Goal: Task Accomplishment & Management: Manage account settings

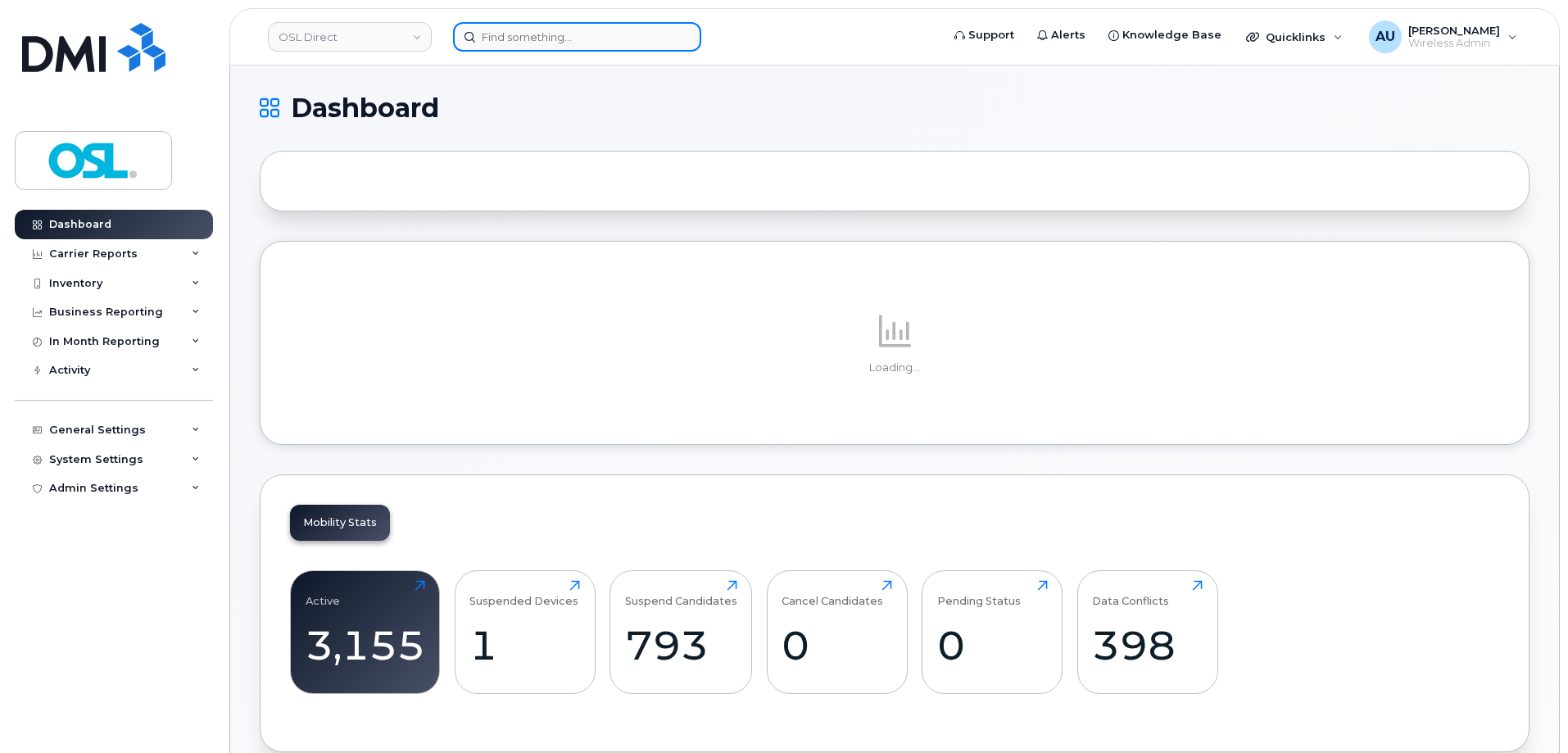
click at [641, 26] on input at bounding box center [577, 36] width 248 height 29
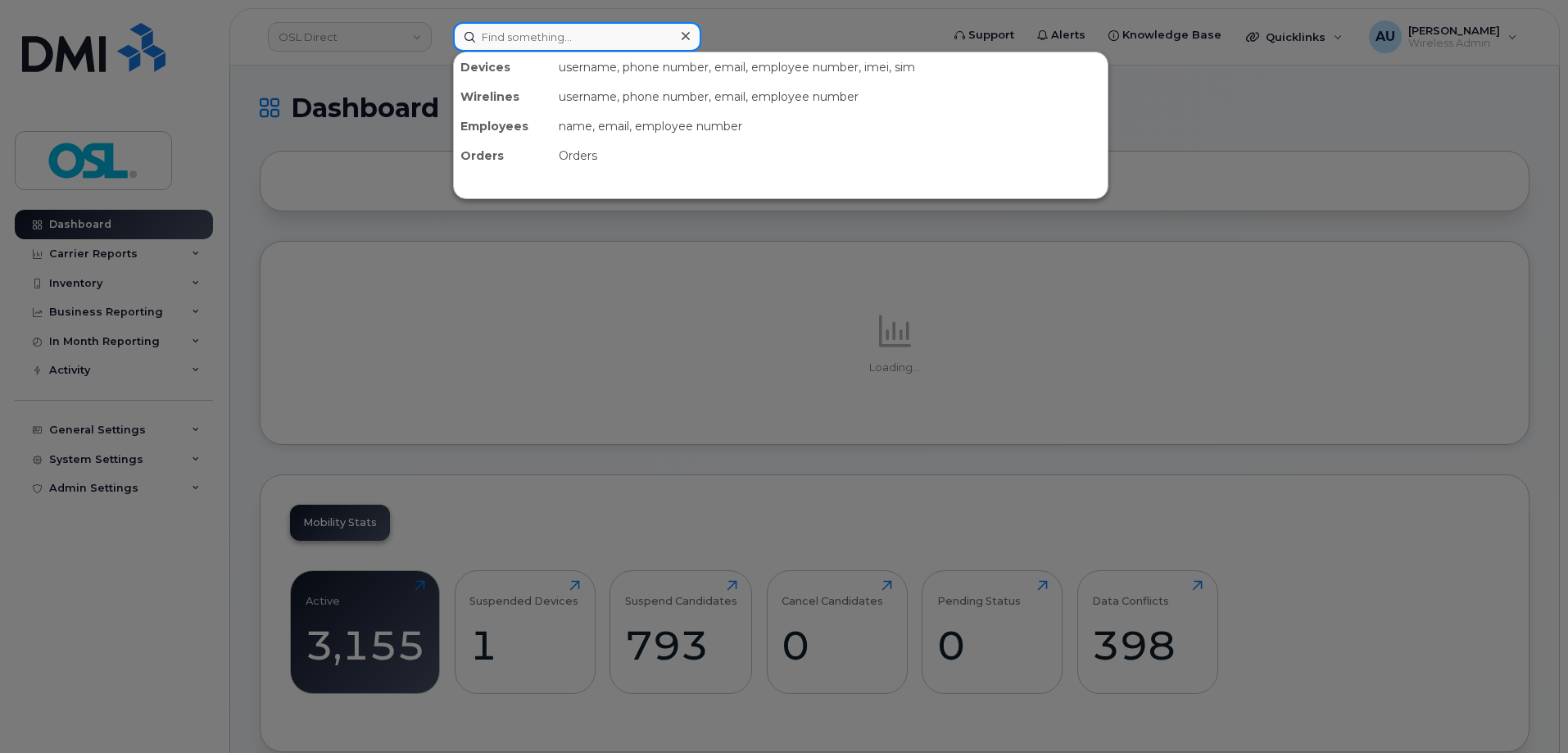
paste input "2895478316"
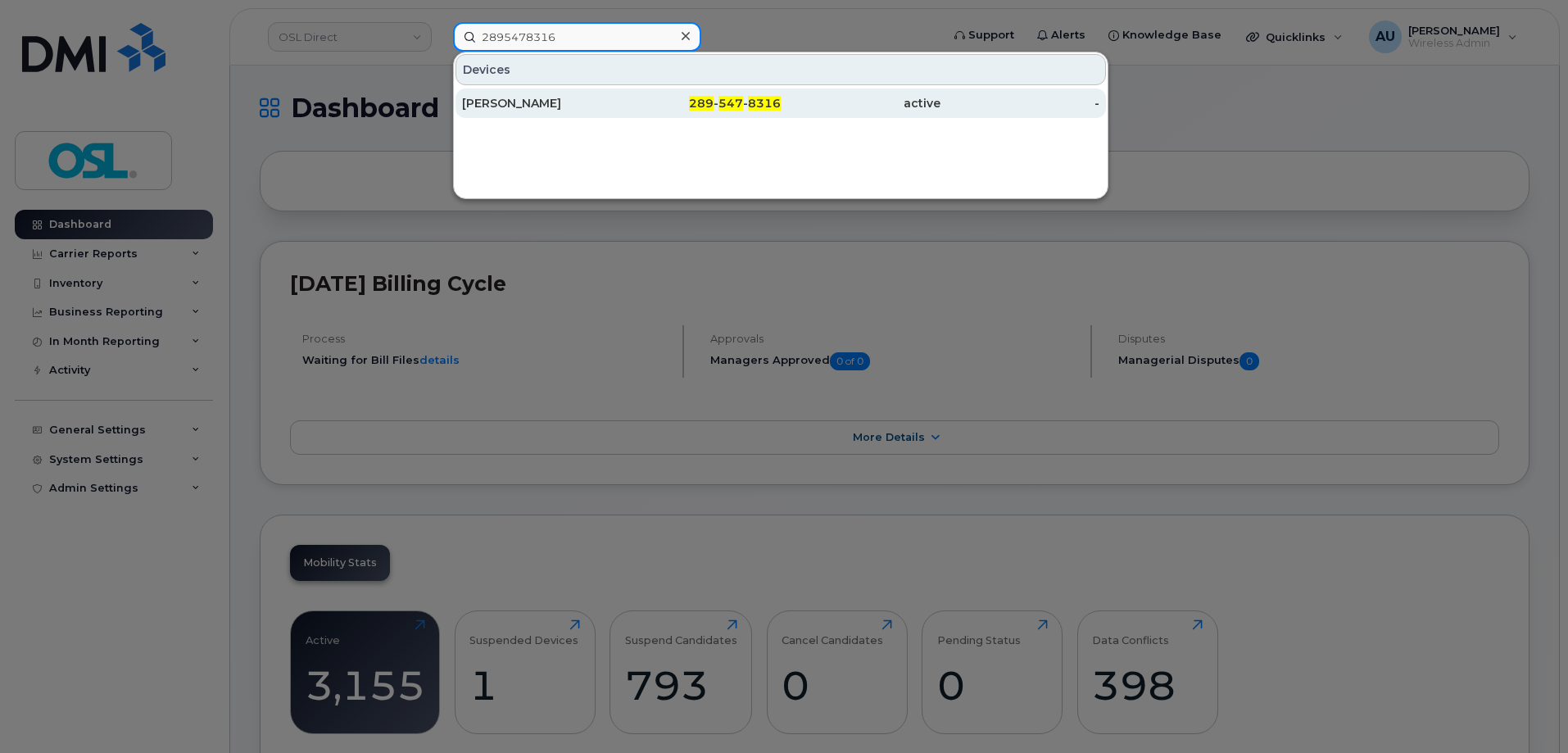
type input "2895478316"
click at [600, 102] on div "Abhishek Sharma" at bounding box center [542, 103] width 159 height 17
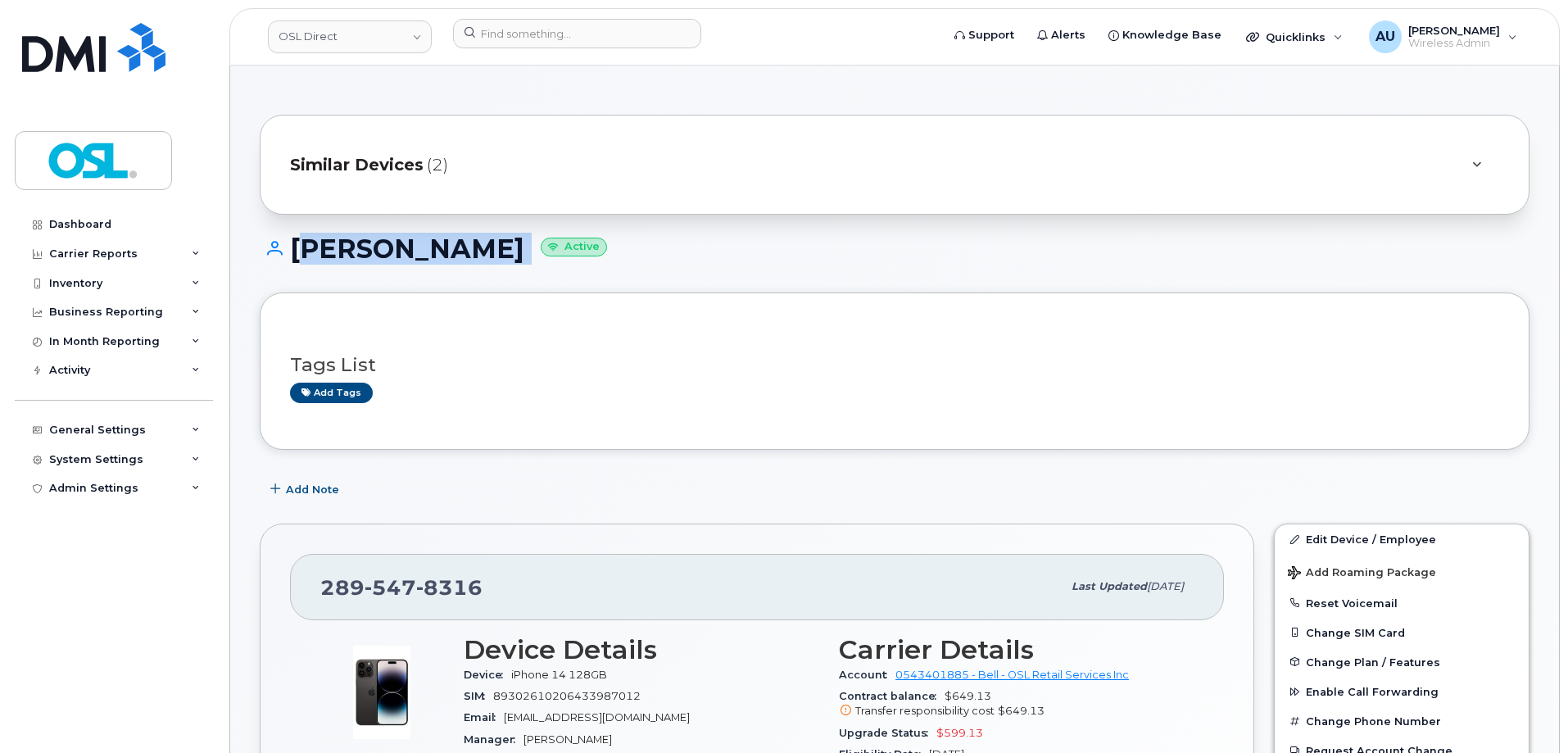
drag, startPoint x: 287, startPoint y: 250, endPoint x: 542, endPoint y: 257, distance: 255.1
click at [542, 257] on h1 "Abhishek Sharma Active" at bounding box center [895, 248] width 1270 height 29
click at [660, 169] on div "Similar Devices (2)" at bounding box center [872, 165] width 1164 height 39
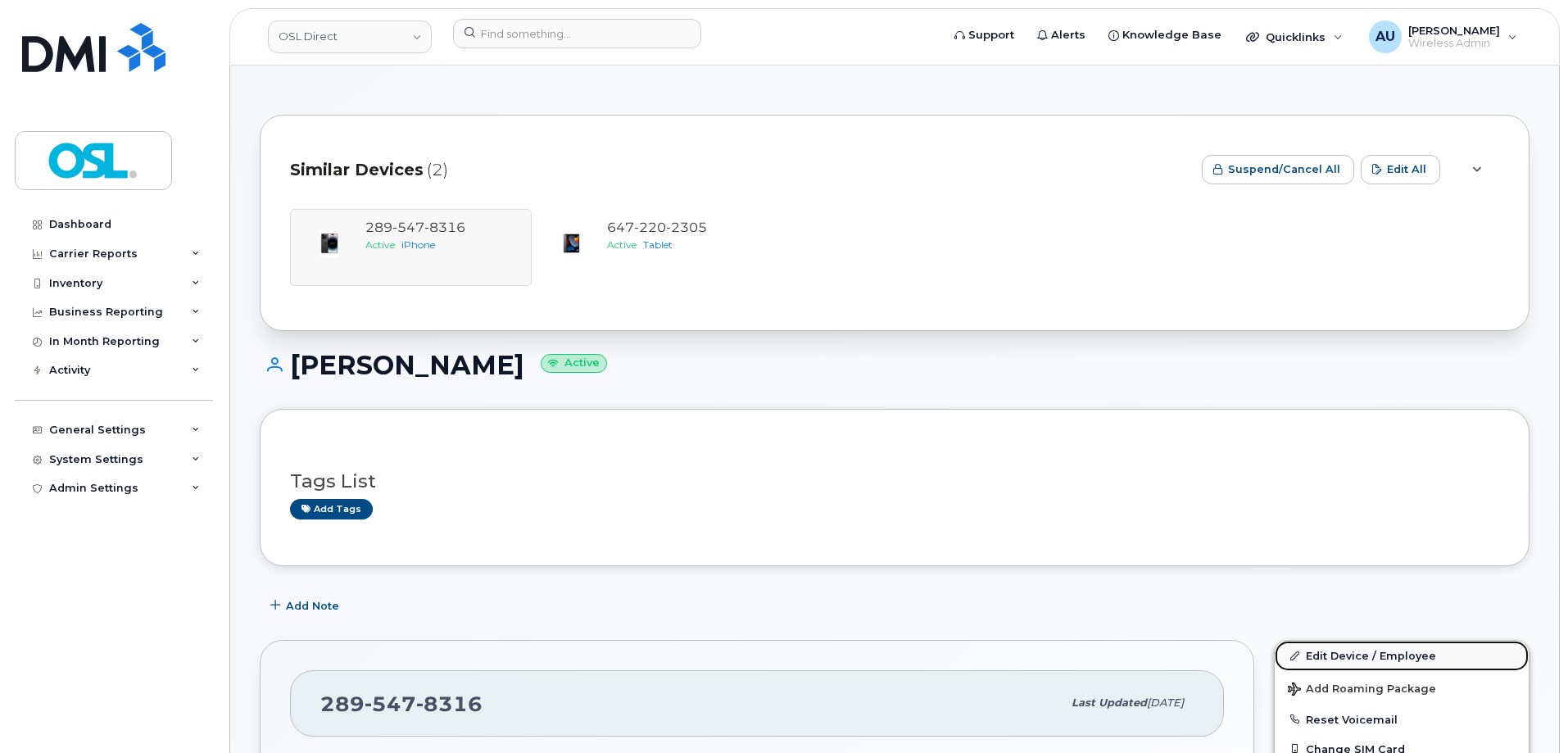
click at [1372, 664] on link "Edit Device / Employee" at bounding box center [1401, 656] width 254 height 29
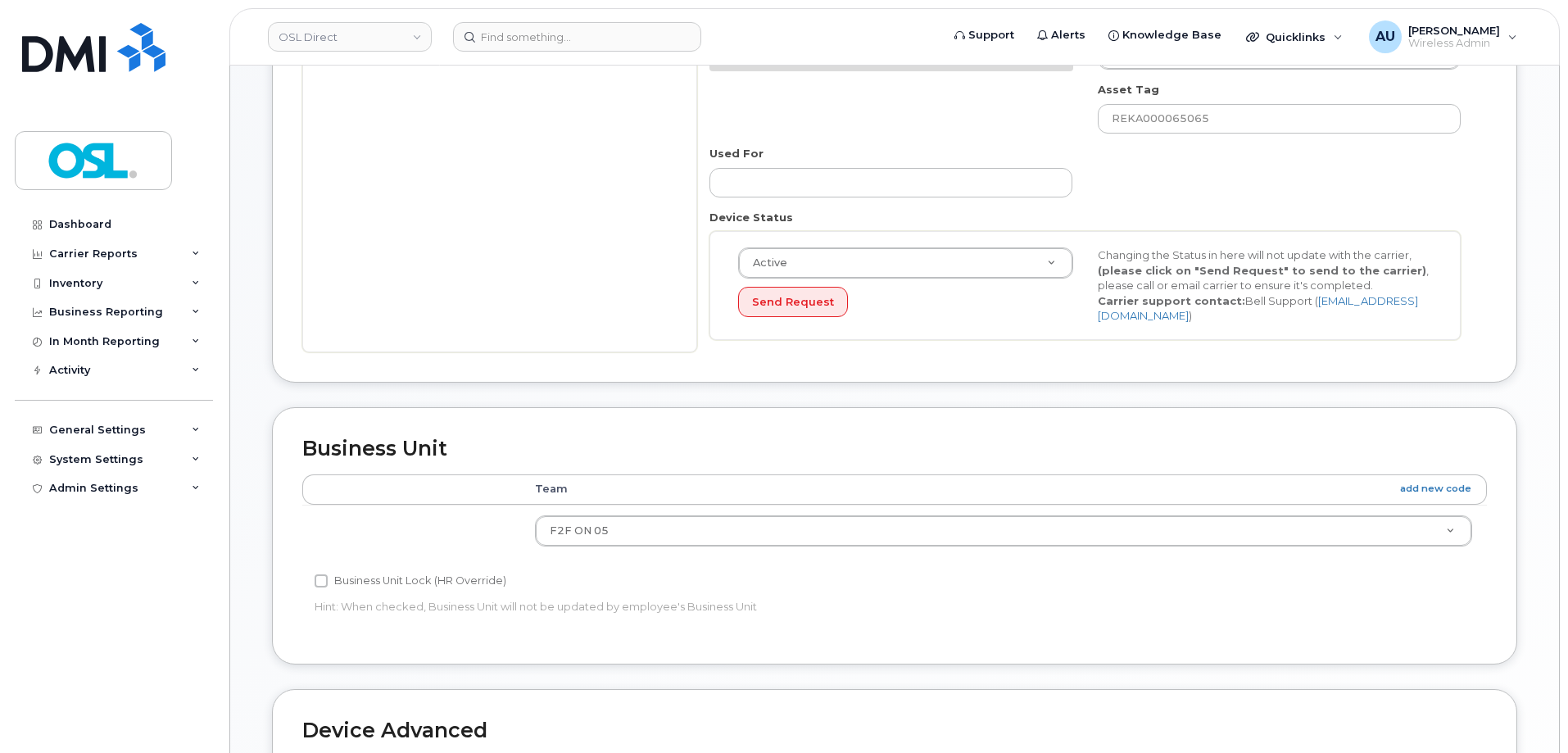
scroll to position [328, 0]
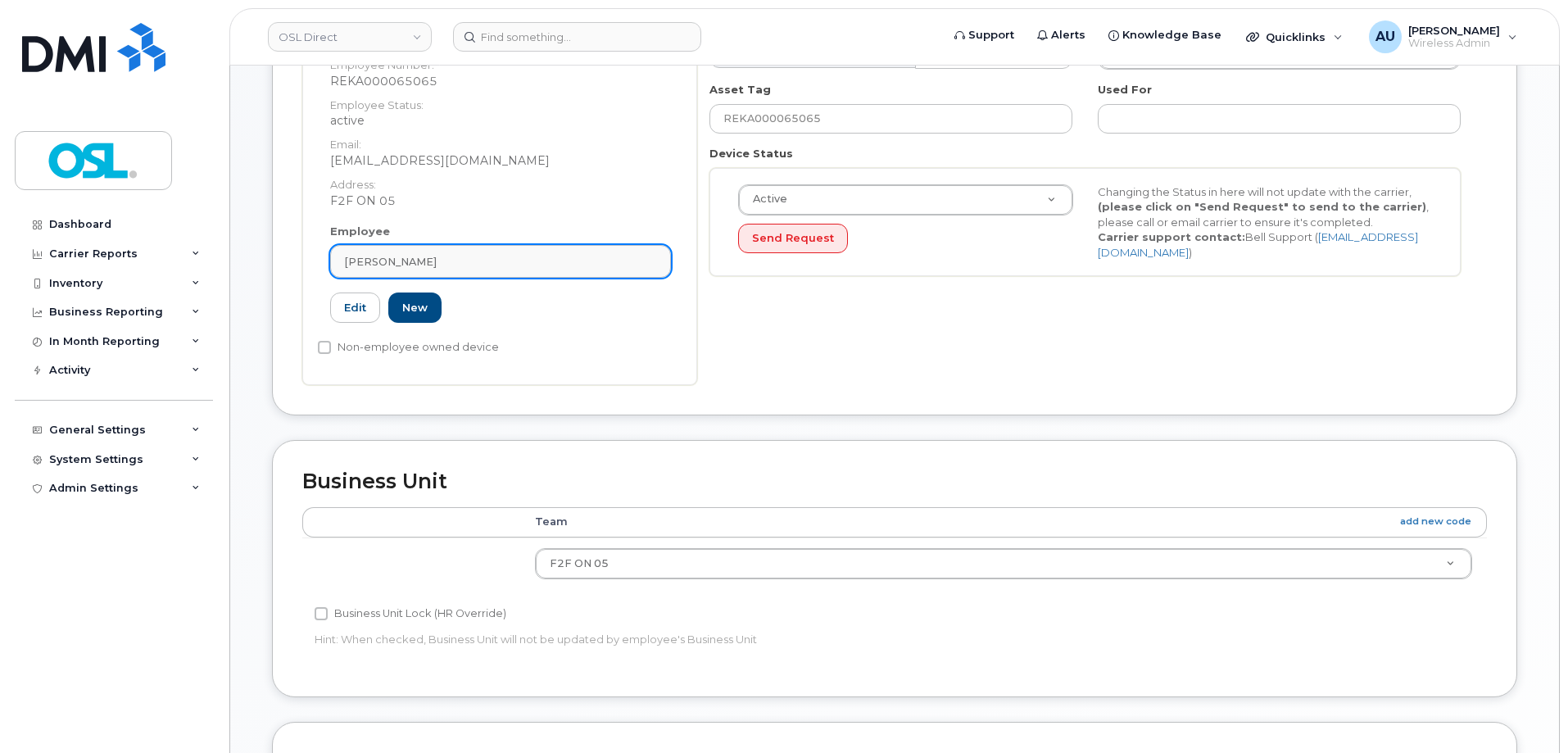
click at [404, 264] on span "[PERSON_NAME]" at bounding box center [390, 262] width 92 height 16
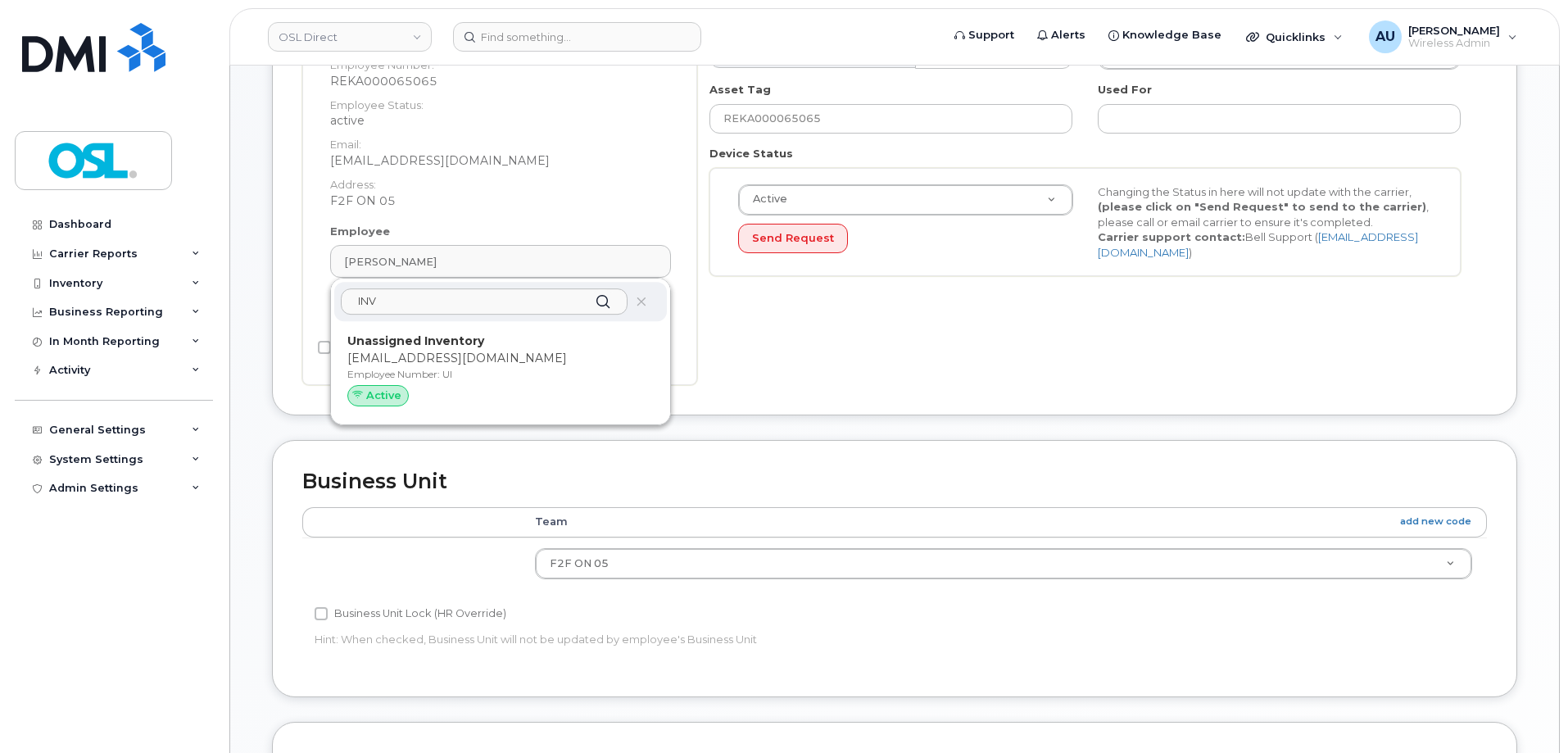
type input "INV"
click at [445, 352] on p "[EMAIL_ADDRESS][DOMAIN_NAME]" at bounding box center [500, 358] width 306 height 18
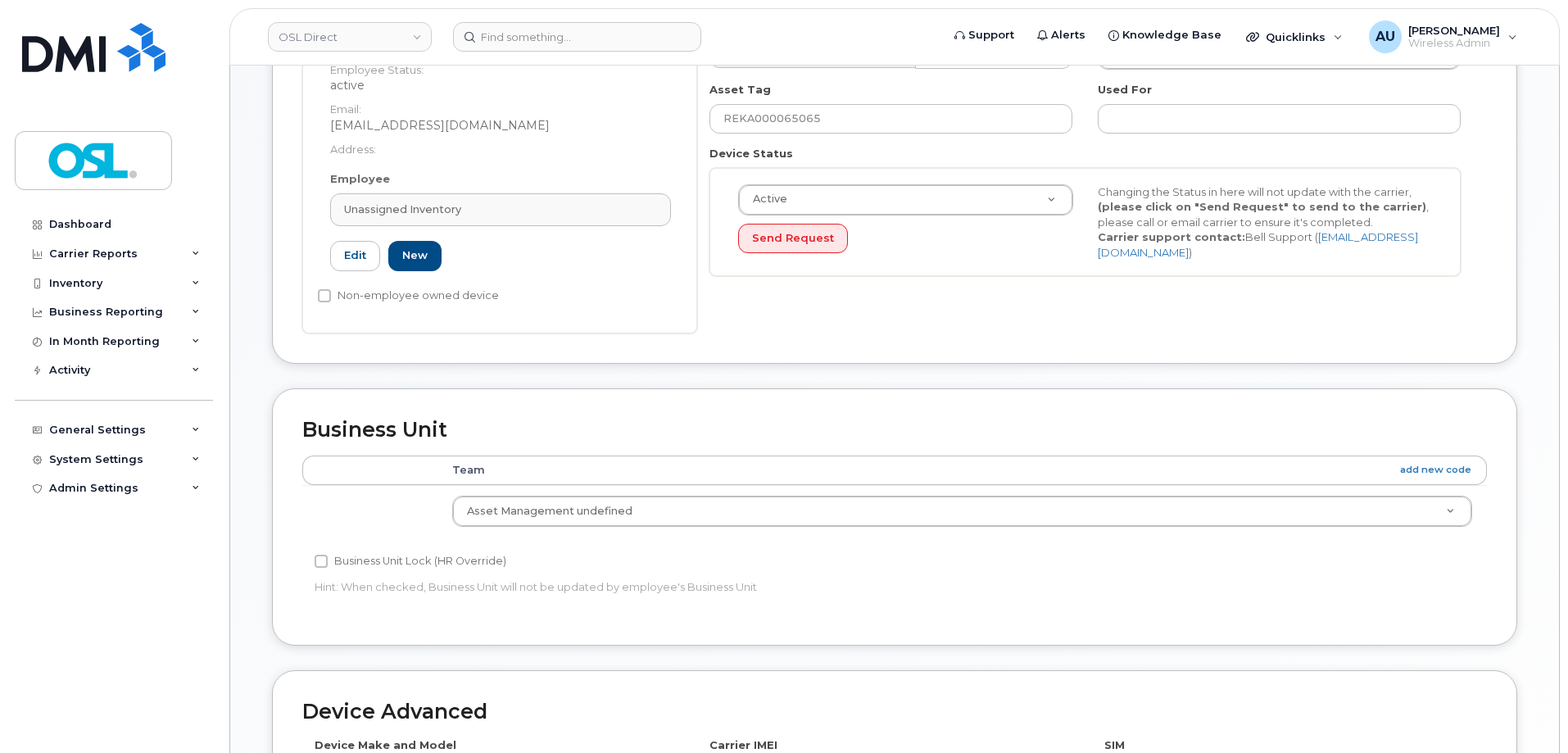
type input "Unassigned Inventory"
type input "[EMAIL_ADDRESS][DOMAIN_NAME]"
type input "4724252"
type input "UI"
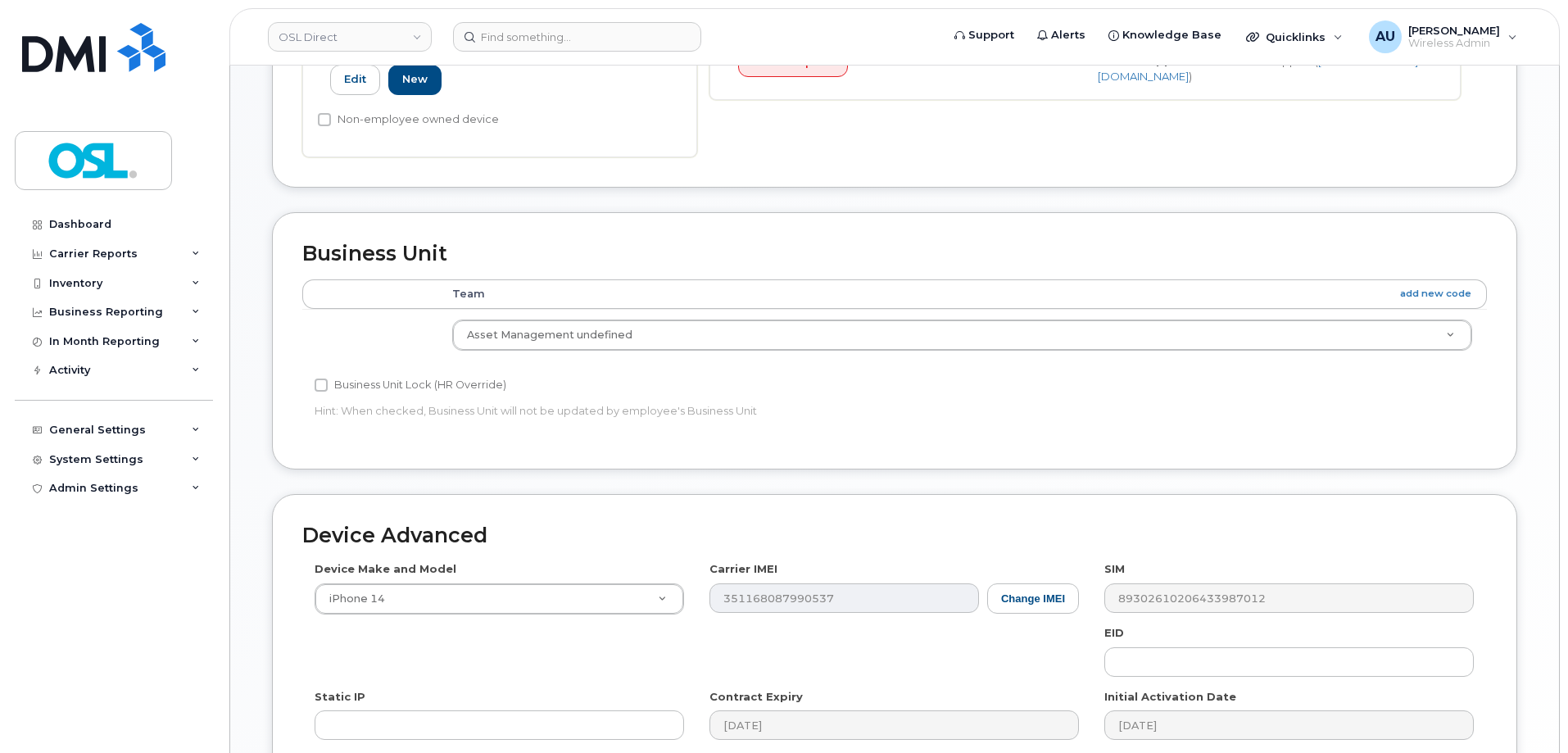
scroll to position [735, 0]
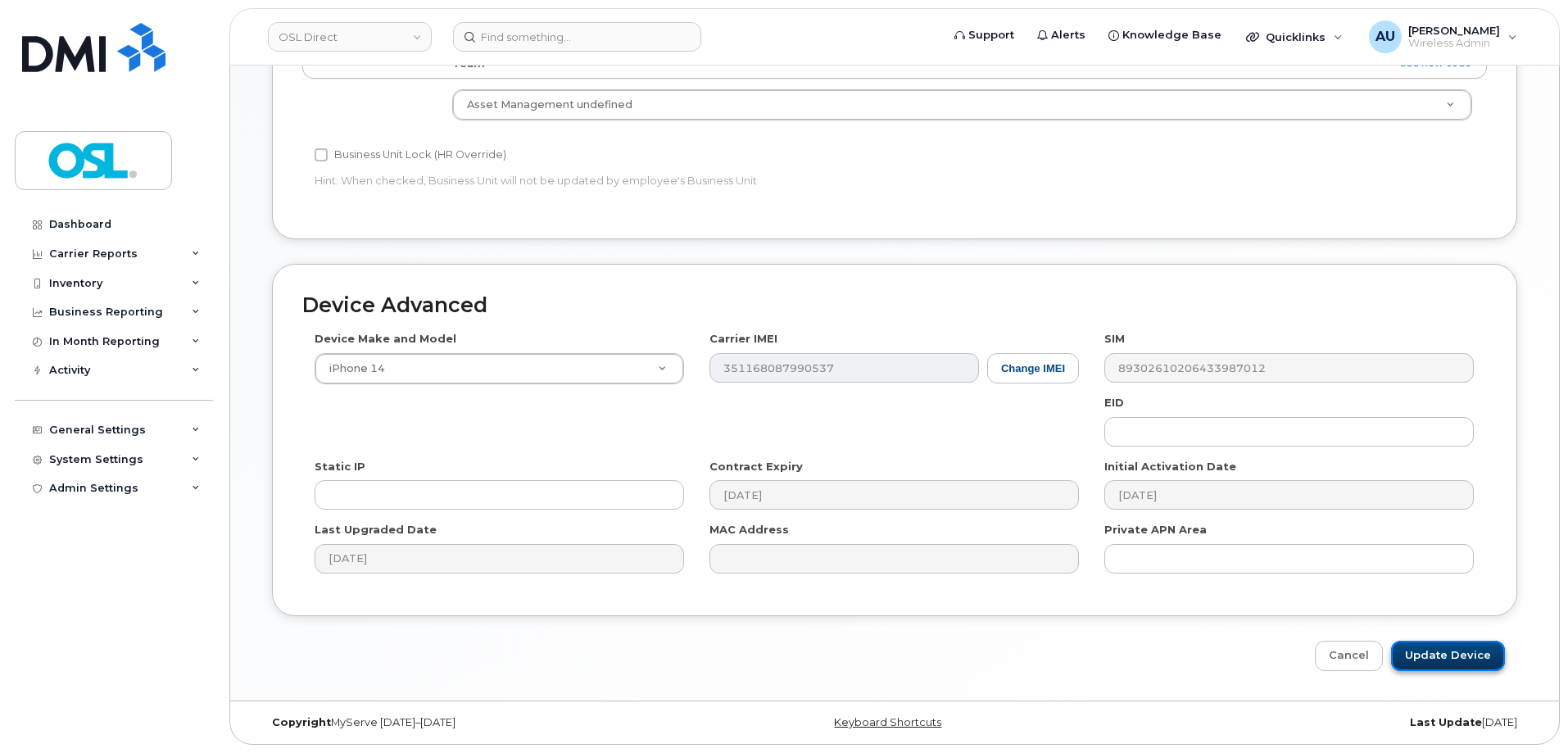
click at [1468, 663] on input "Update Device" at bounding box center [1448, 656] width 114 height 30
type input "Saving..."
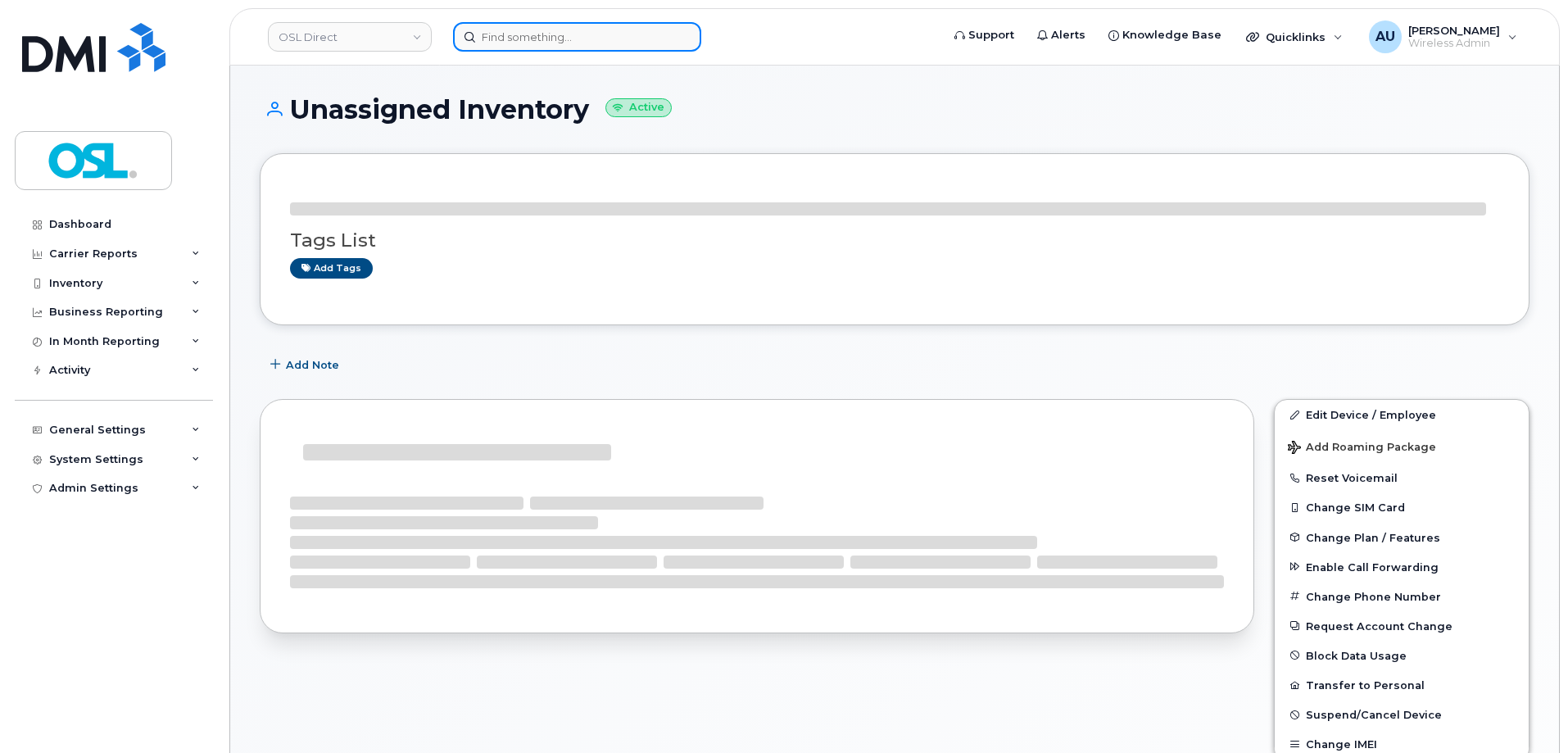
click at [577, 38] on input at bounding box center [577, 36] width 248 height 29
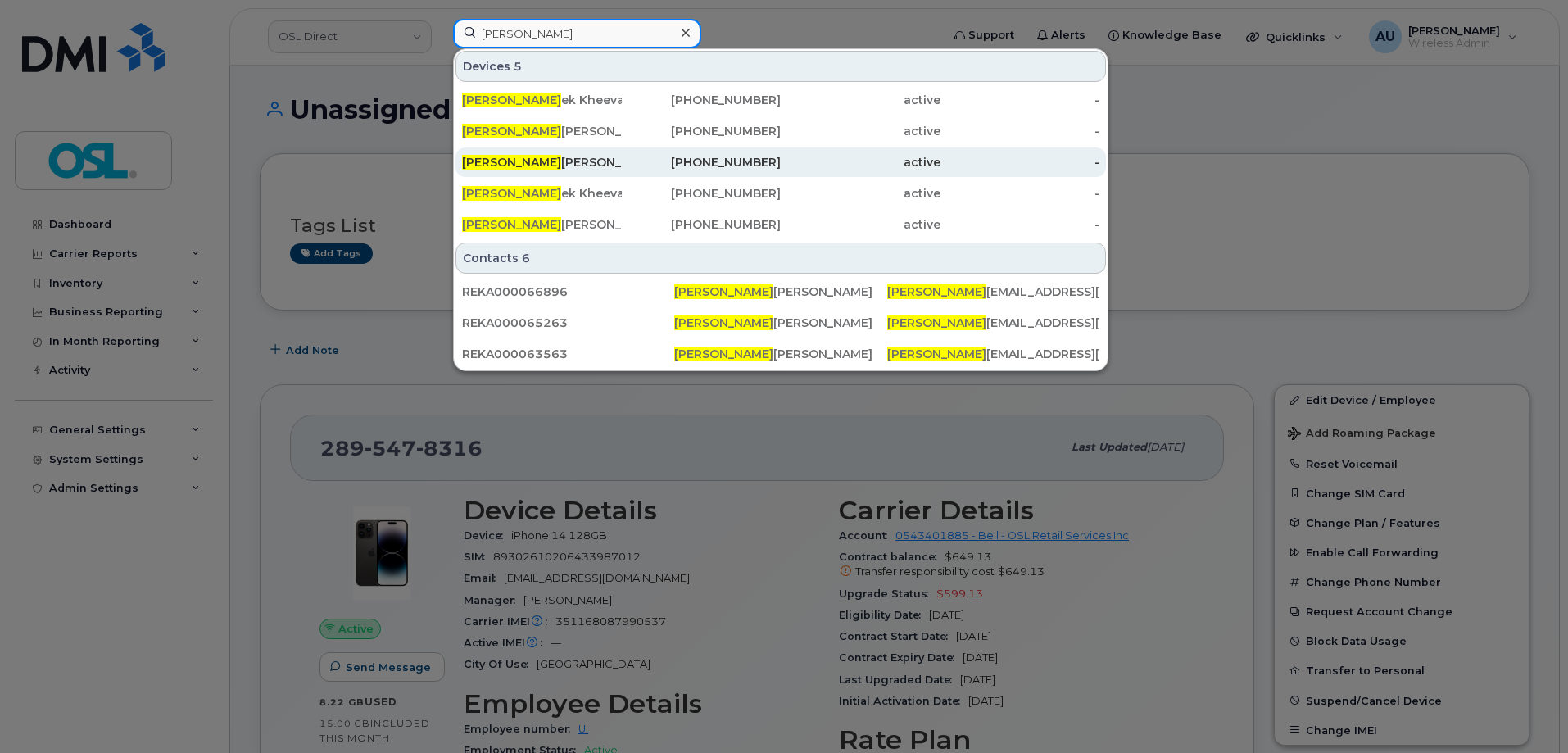
type input "abhish"
click at [587, 154] on div "Abhish ek Sharma" at bounding box center [542, 162] width 159 height 29
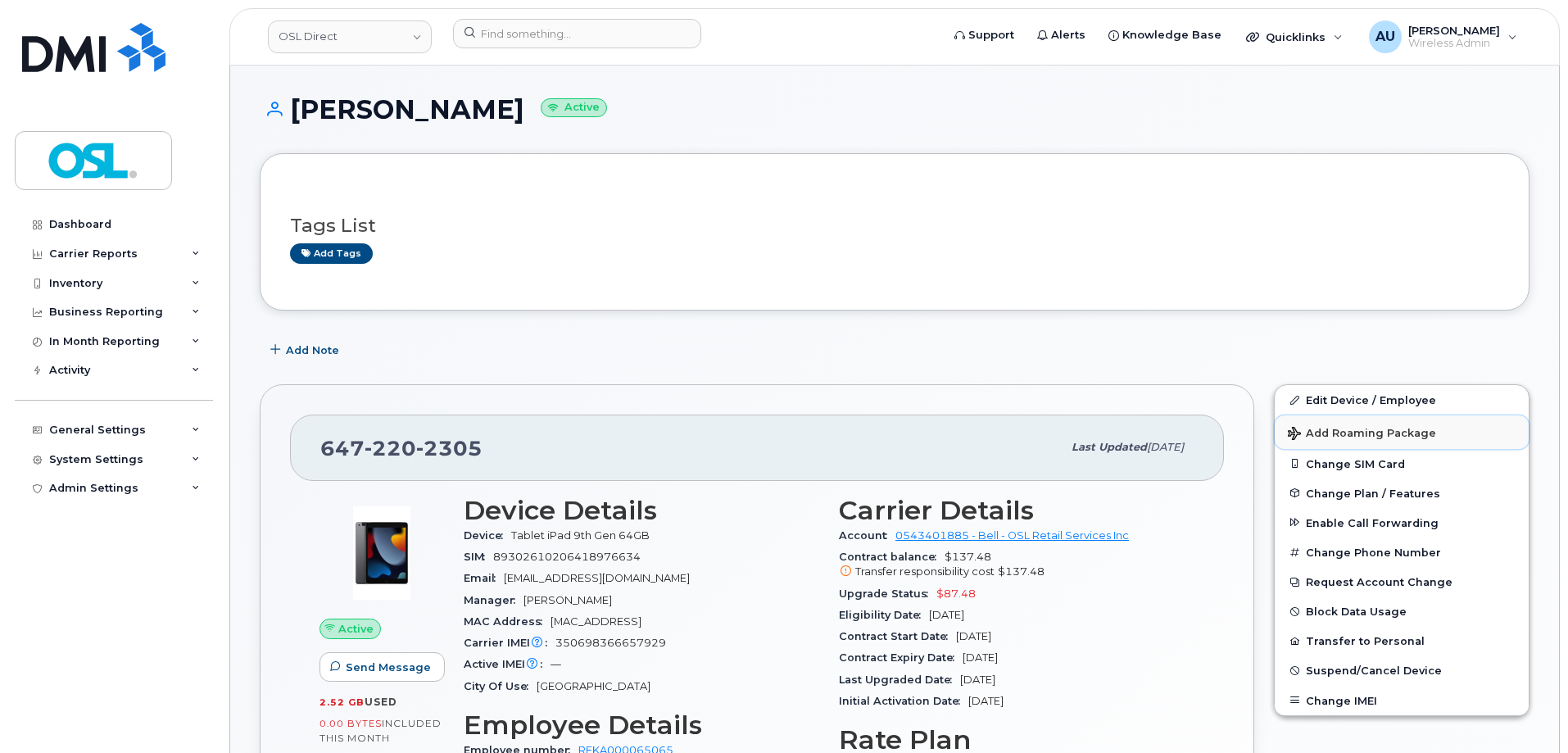
click at [1351, 416] on button "Add Roaming Package" at bounding box center [1401, 432] width 254 height 34
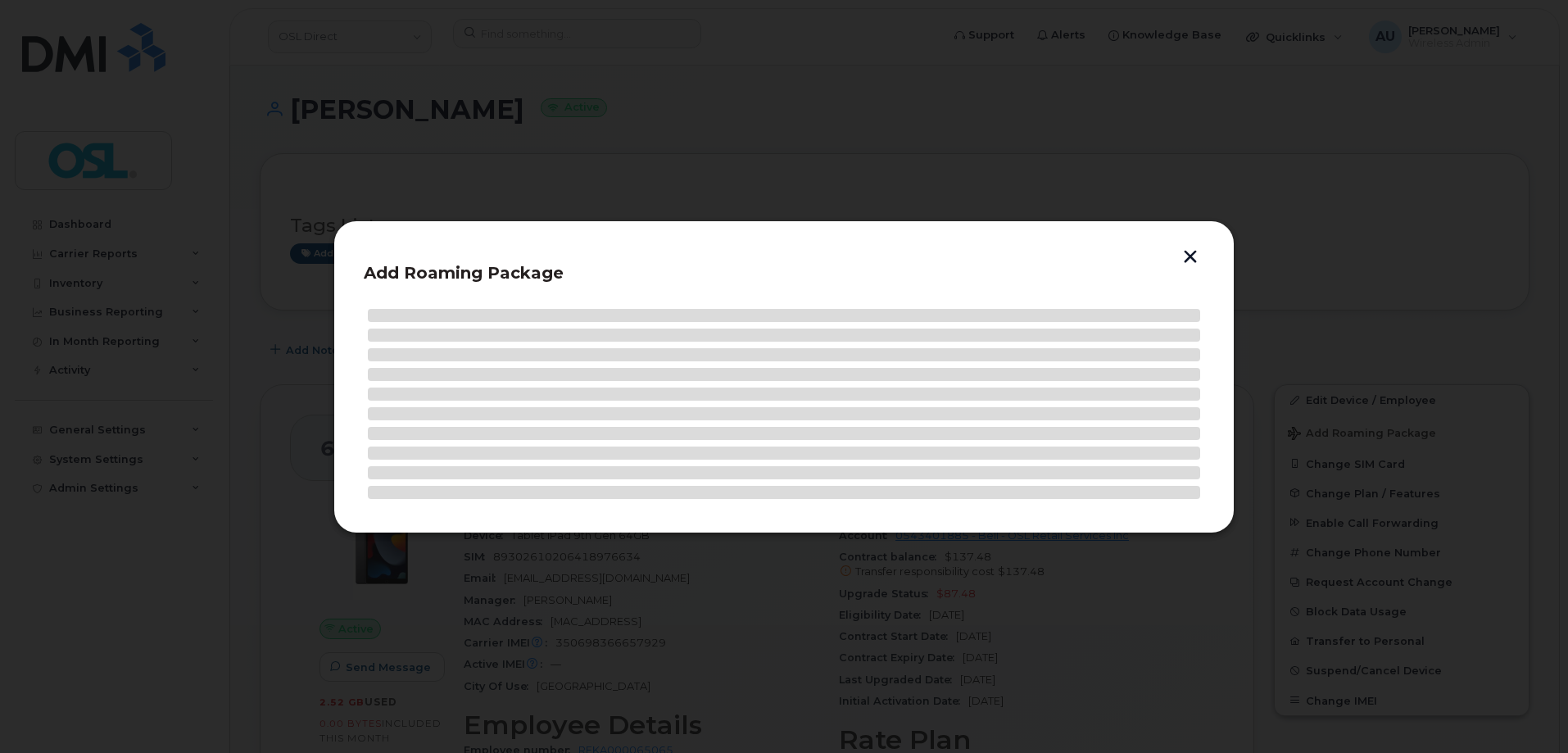
click at [1188, 259] on button "button" at bounding box center [1190, 259] width 24 height 18
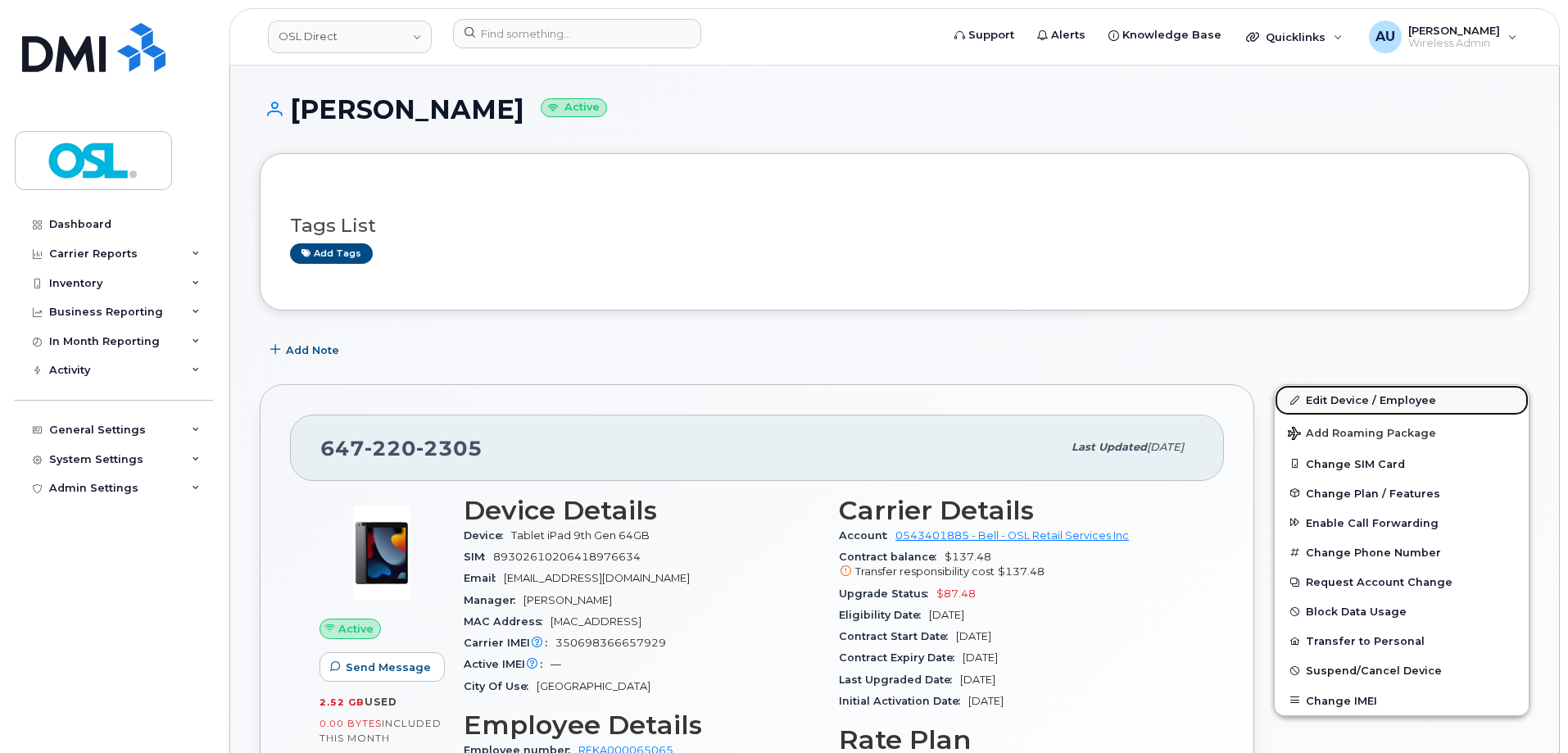
click at [1315, 400] on link "Edit Device / Employee" at bounding box center [1401, 400] width 254 height 29
click at [1355, 398] on link "Edit Device / Employee" at bounding box center [1401, 400] width 254 height 29
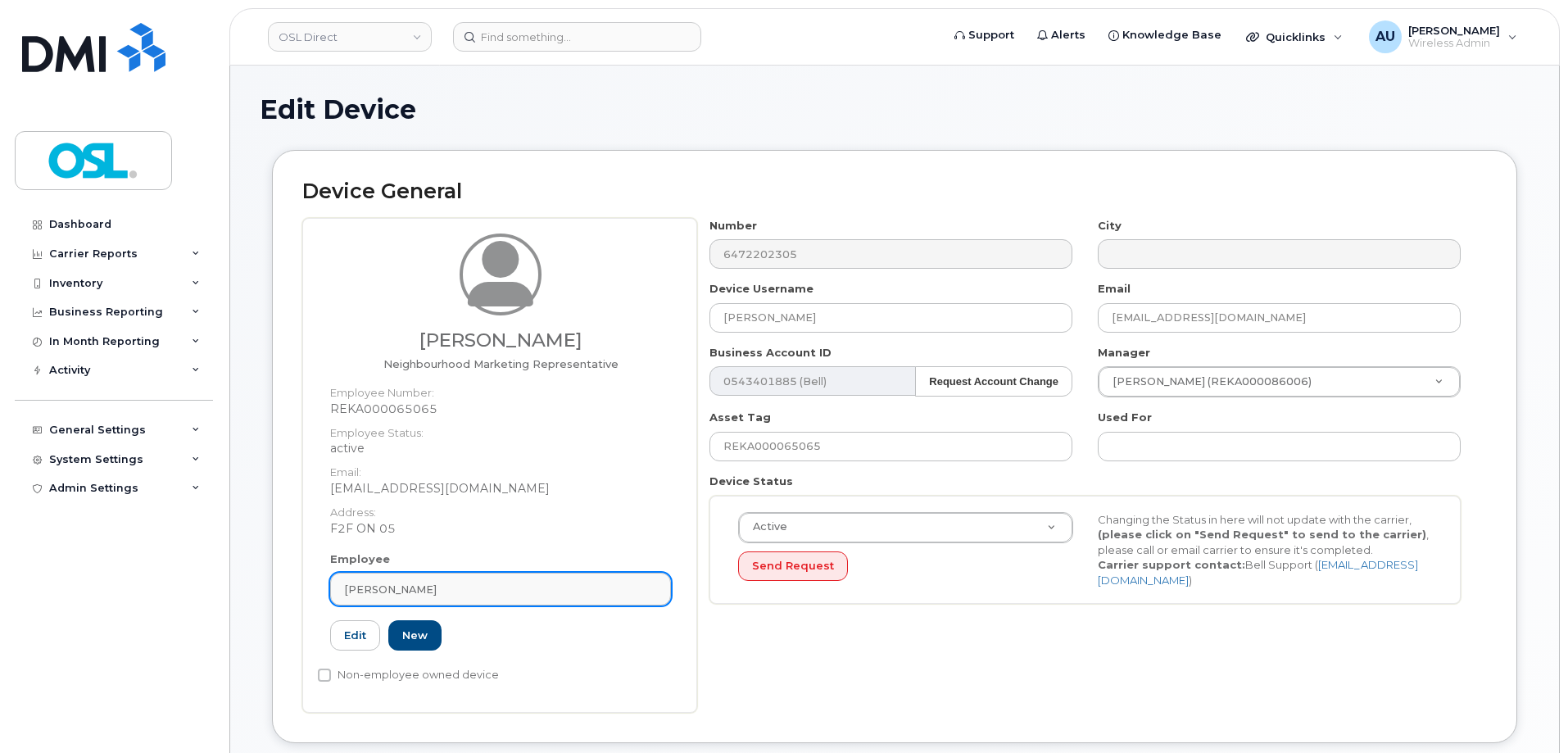
click at [548, 588] on div "[PERSON_NAME]" at bounding box center [500, 589] width 313 height 16
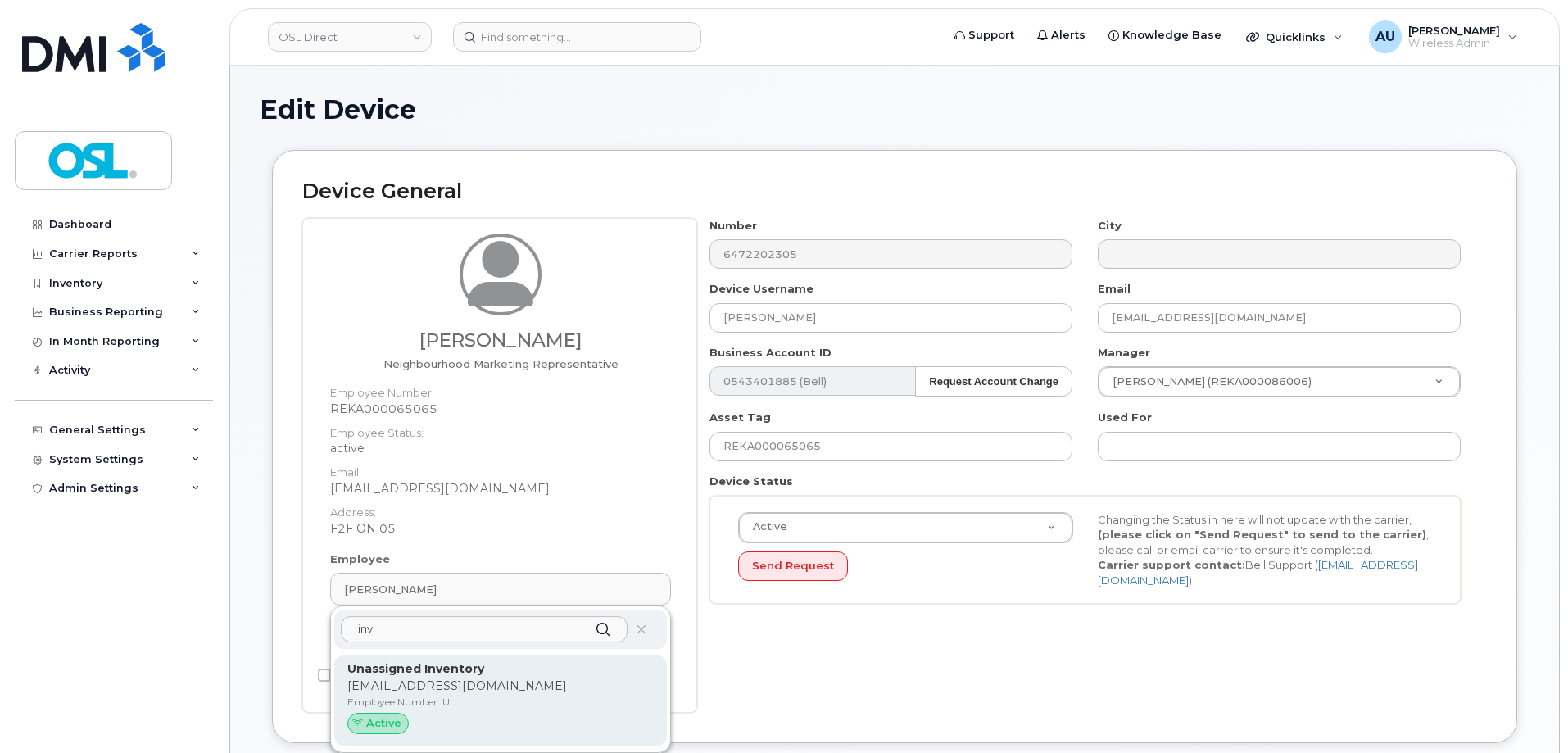
type input "inv"
click at [457, 710] on div "Unassigned Inventory support@osldirect.com Employee Number: UI Active" at bounding box center [500, 701] width 306 height 81
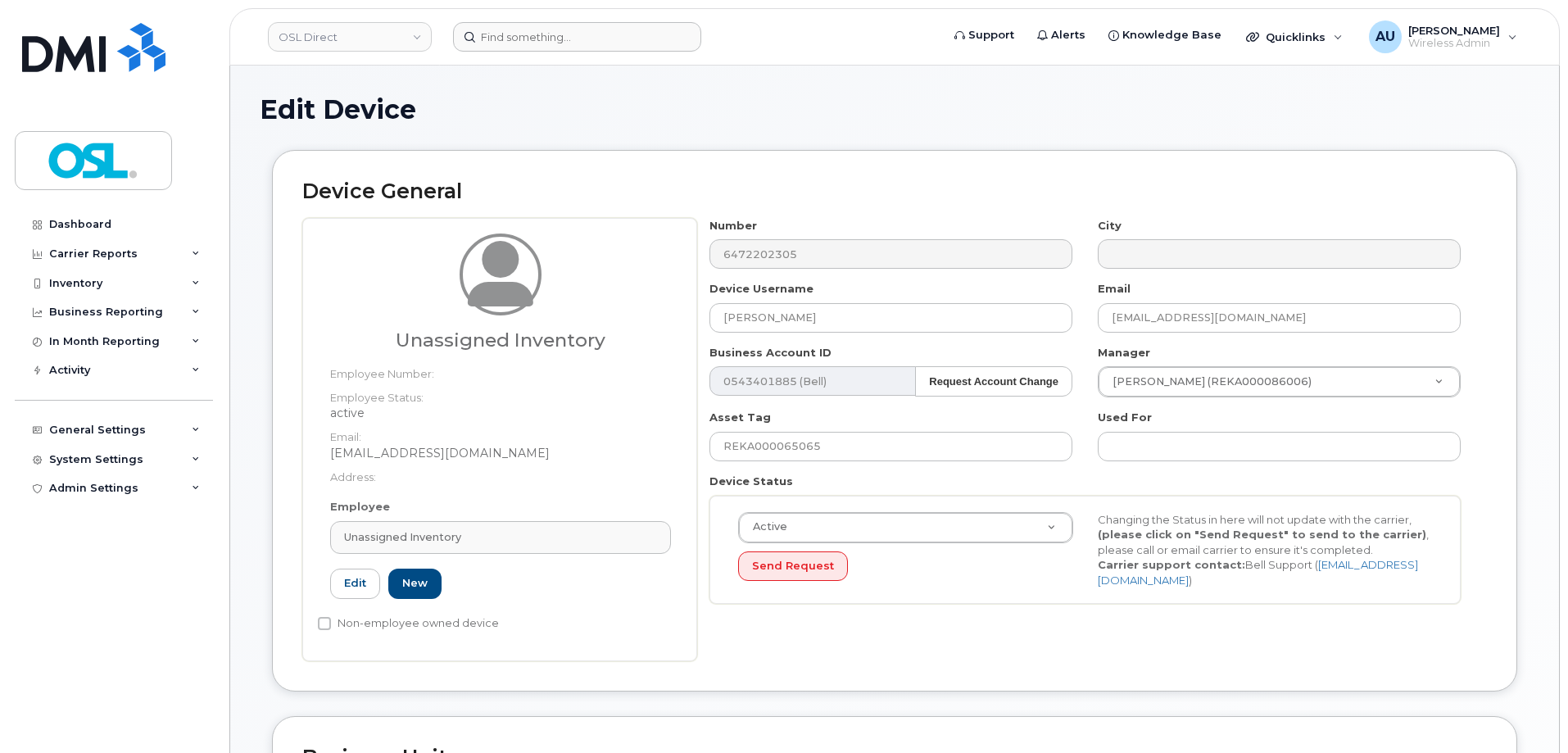
type input "UI"
type input "Unassigned Inventory"
type input "[EMAIL_ADDRESS][DOMAIN_NAME]"
type input "4724252"
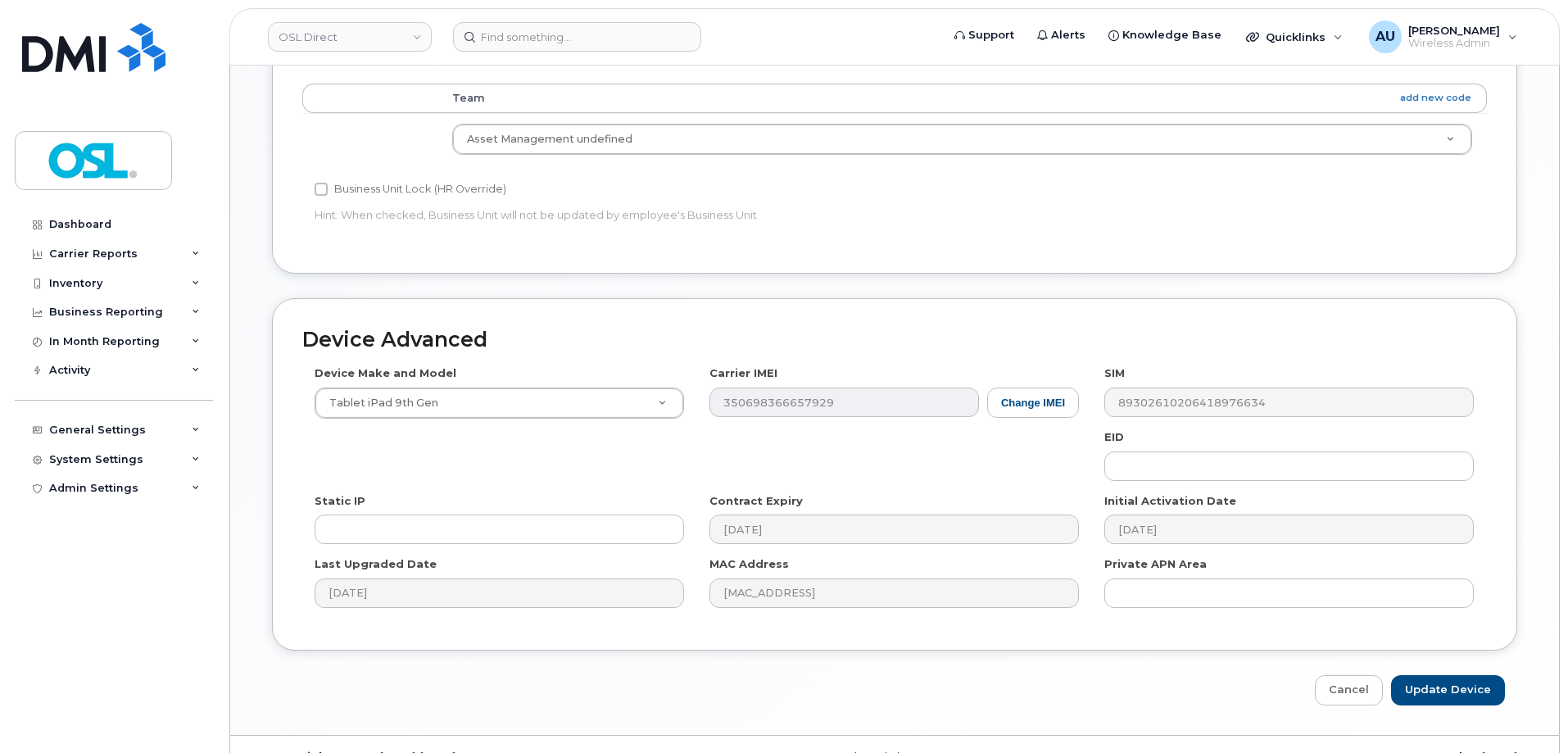
scroll to position [735, 0]
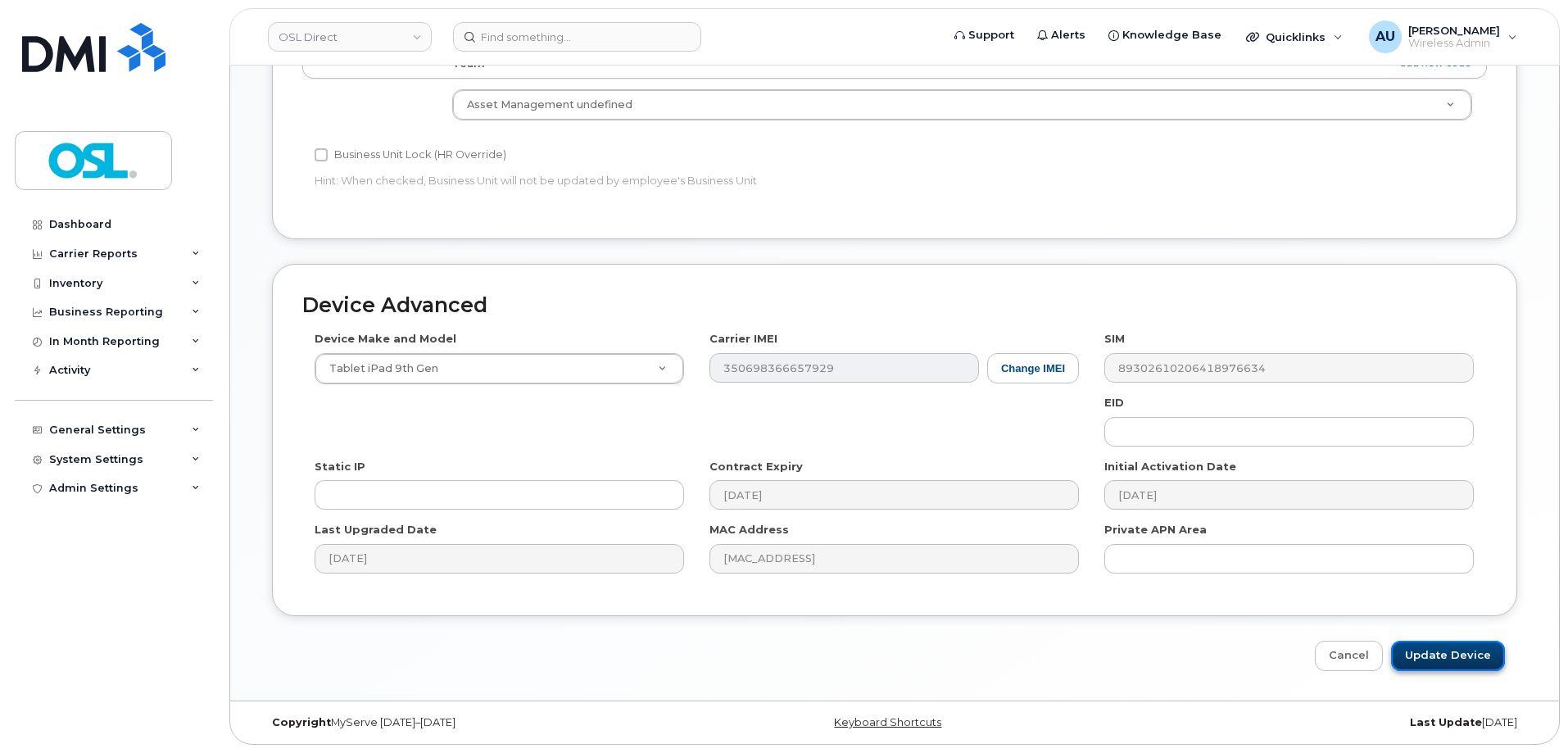
click at [1467, 647] on input "Update Device" at bounding box center [1448, 656] width 114 height 30
type input "Saving..."
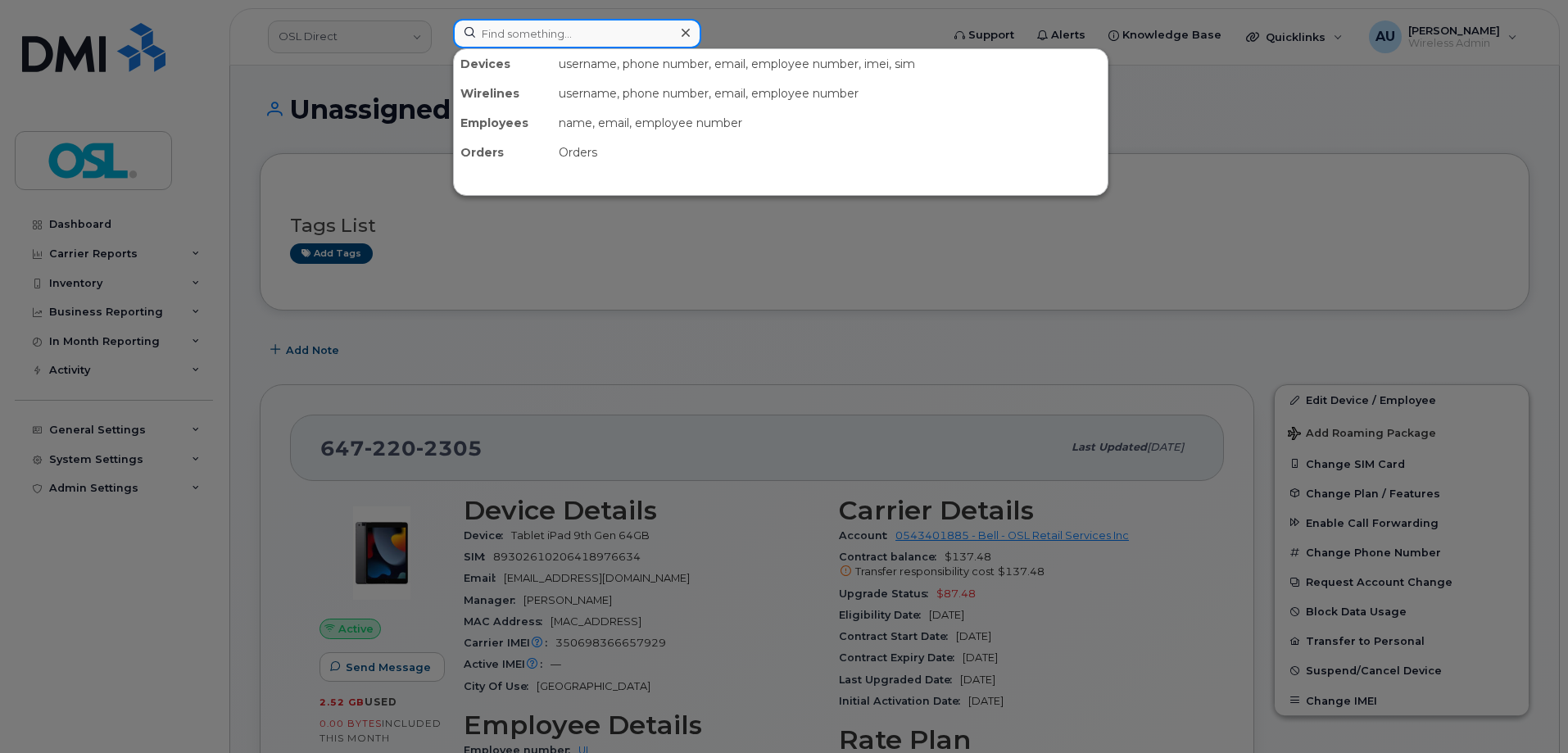
click at [632, 42] on input at bounding box center [577, 33] width 248 height 29
paste input "+14384596897"
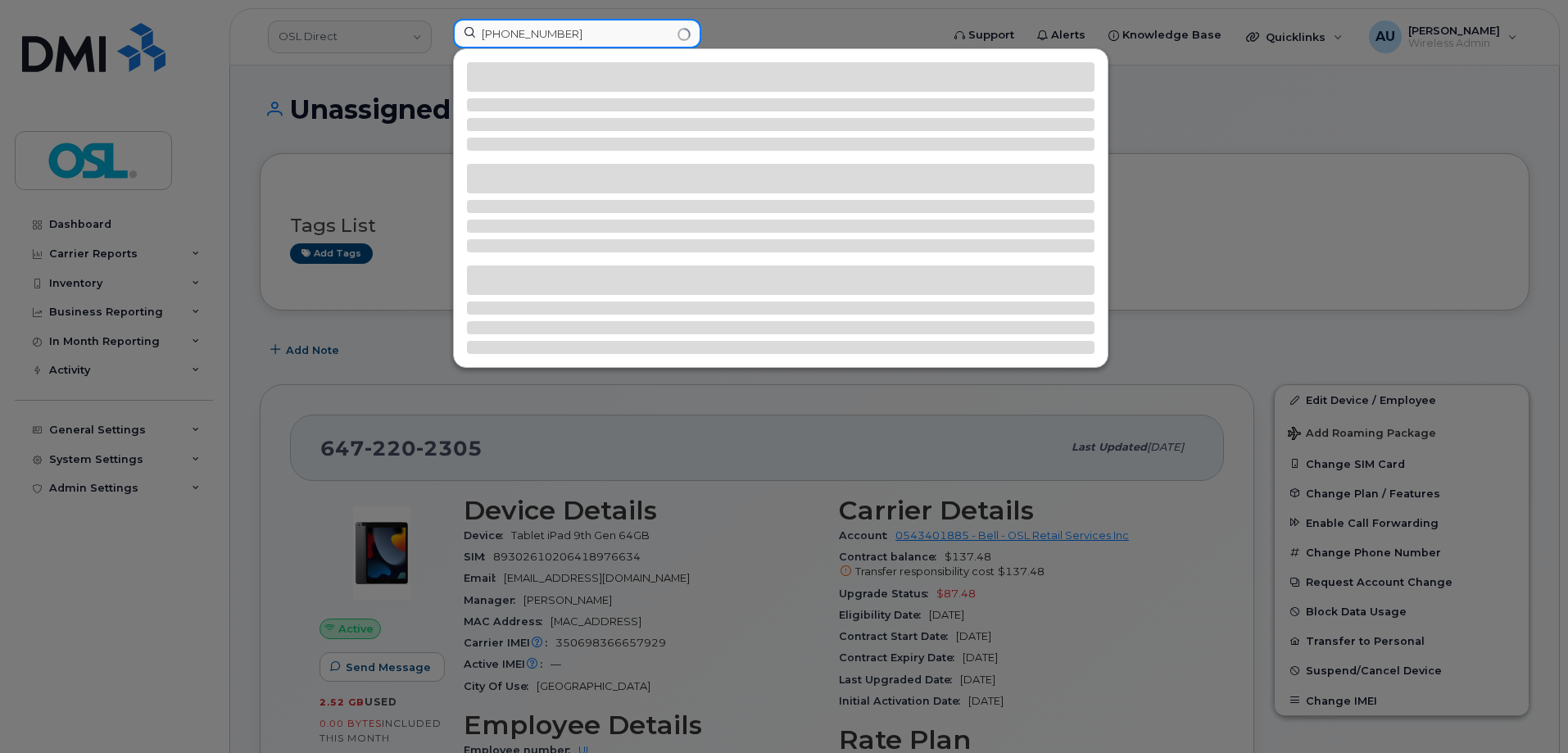
click at [493, 39] on input "+14384596897" at bounding box center [577, 33] width 248 height 29
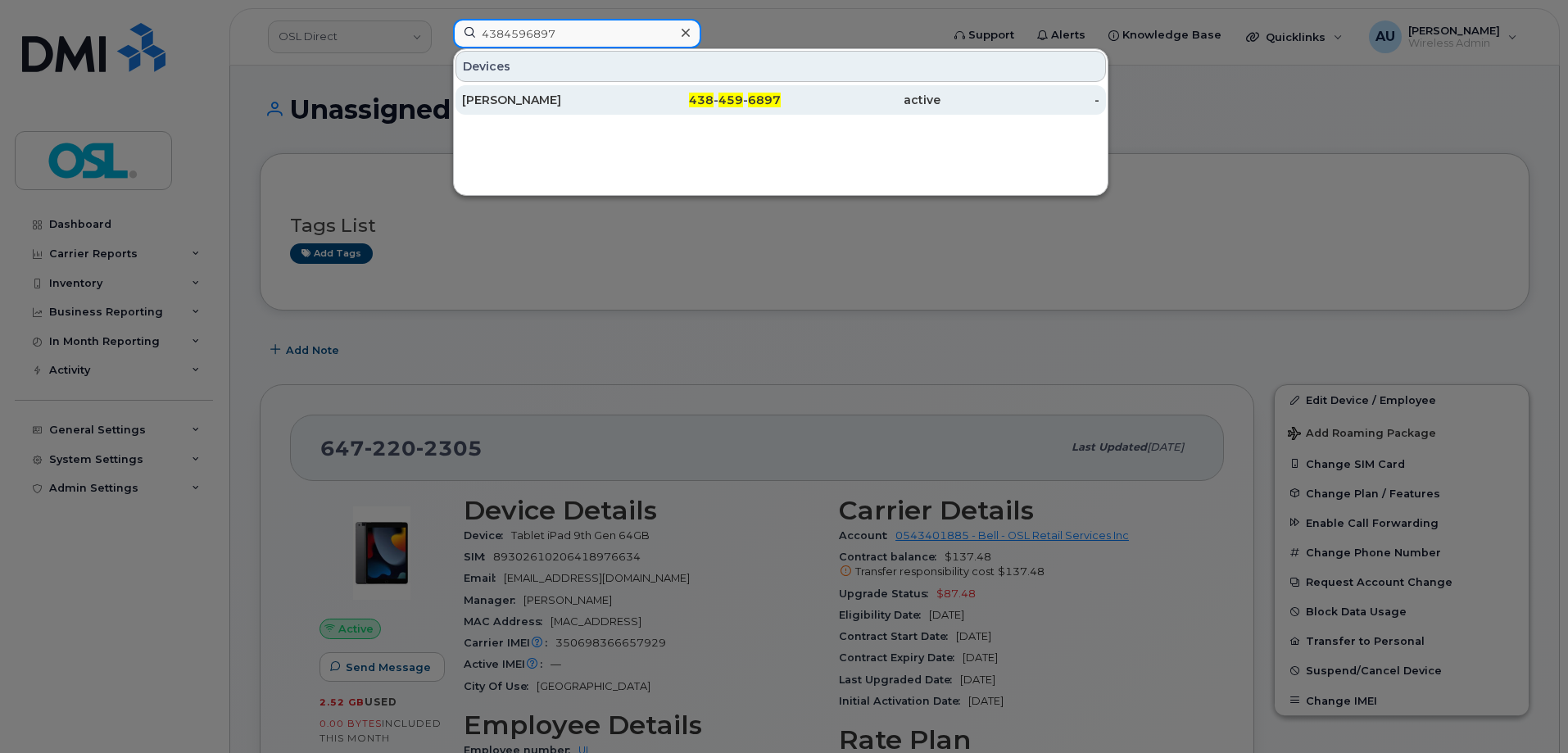
type input "4384596897"
click at [578, 91] on div "[PERSON_NAME]" at bounding box center [542, 100] width 159 height 29
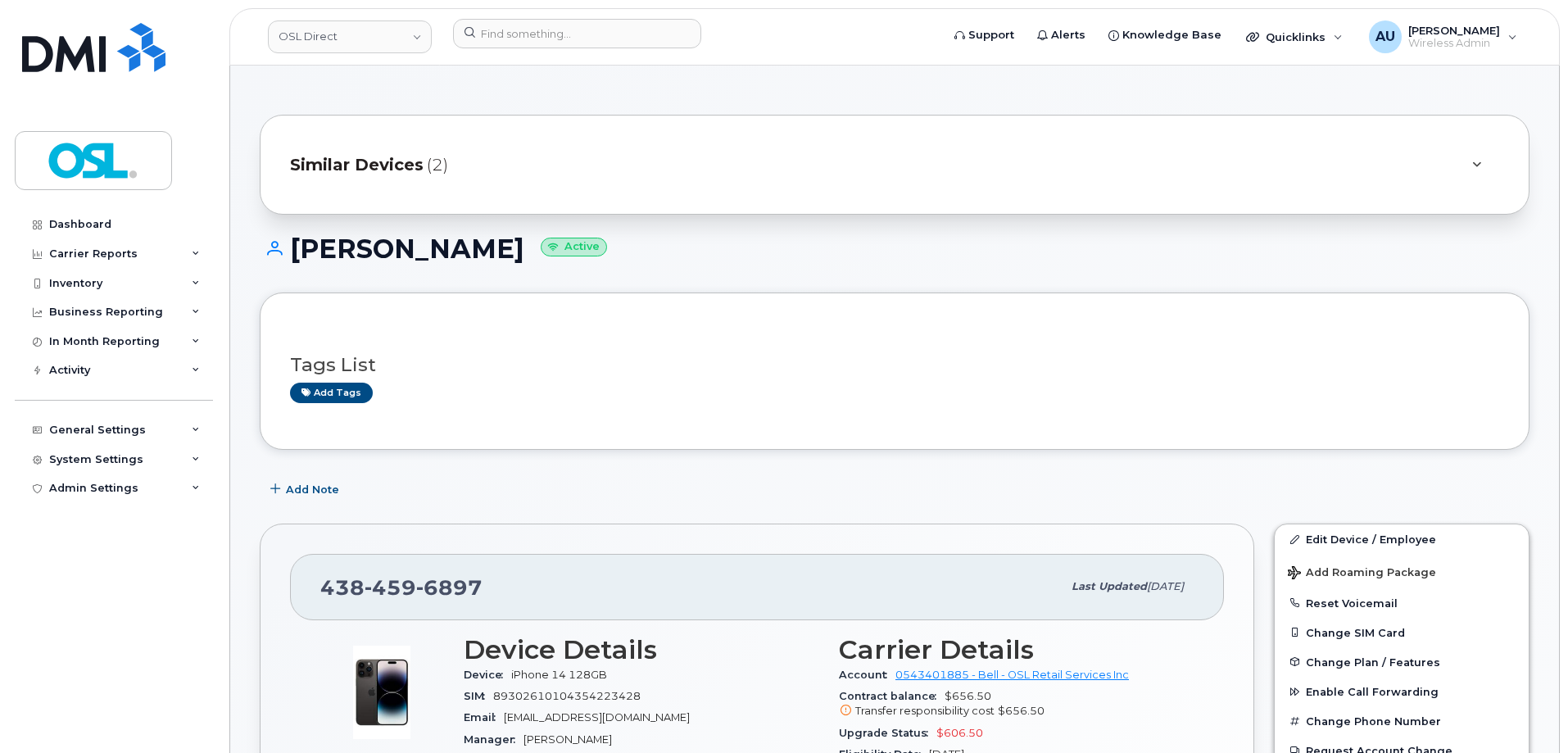
click at [423, 174] on div "Similar Devices (2)" at bounding box center [872, 165] width 1164 height 39
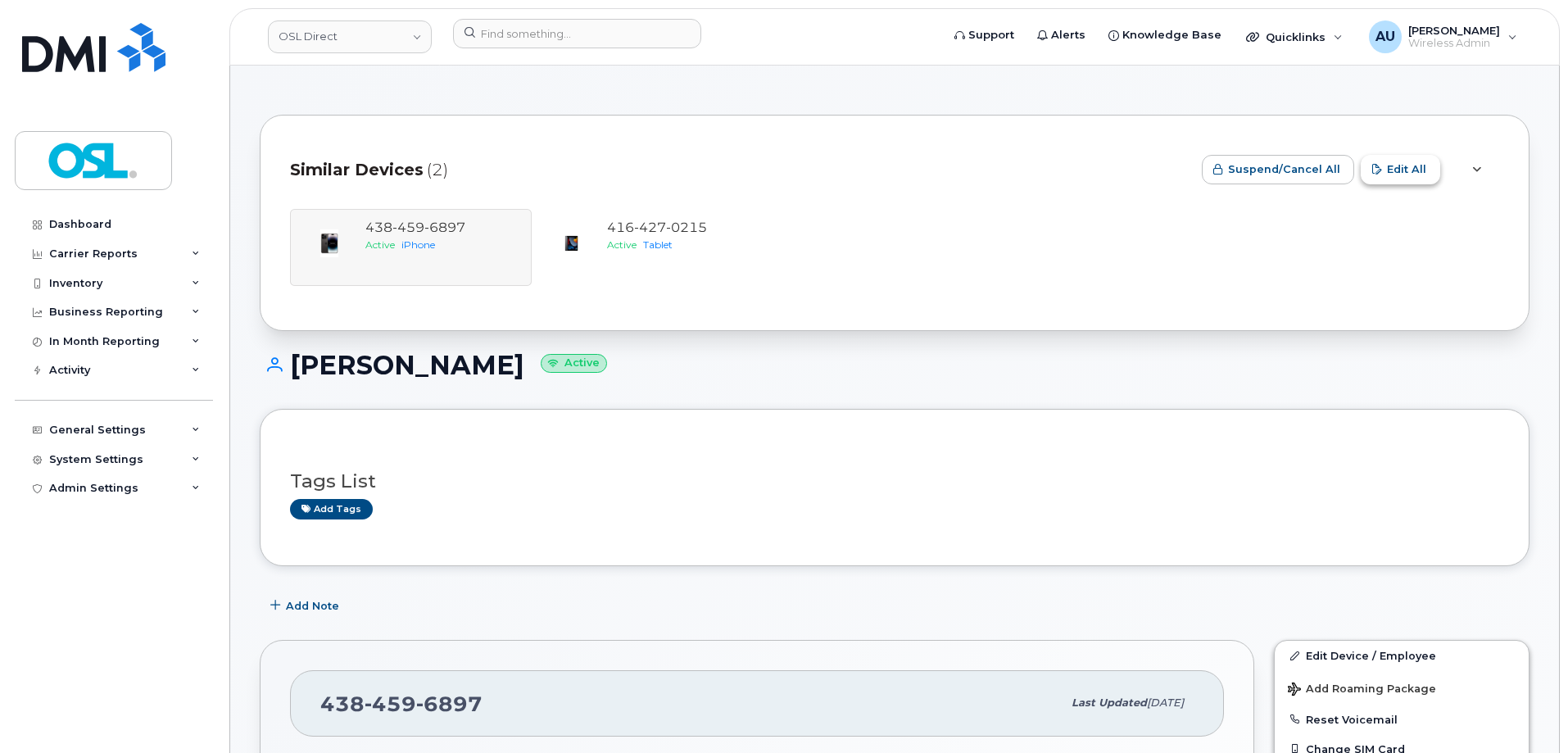
click at [1395, 158] on button "Edit All" at bounding box center [1400, 170] width 80 height 29
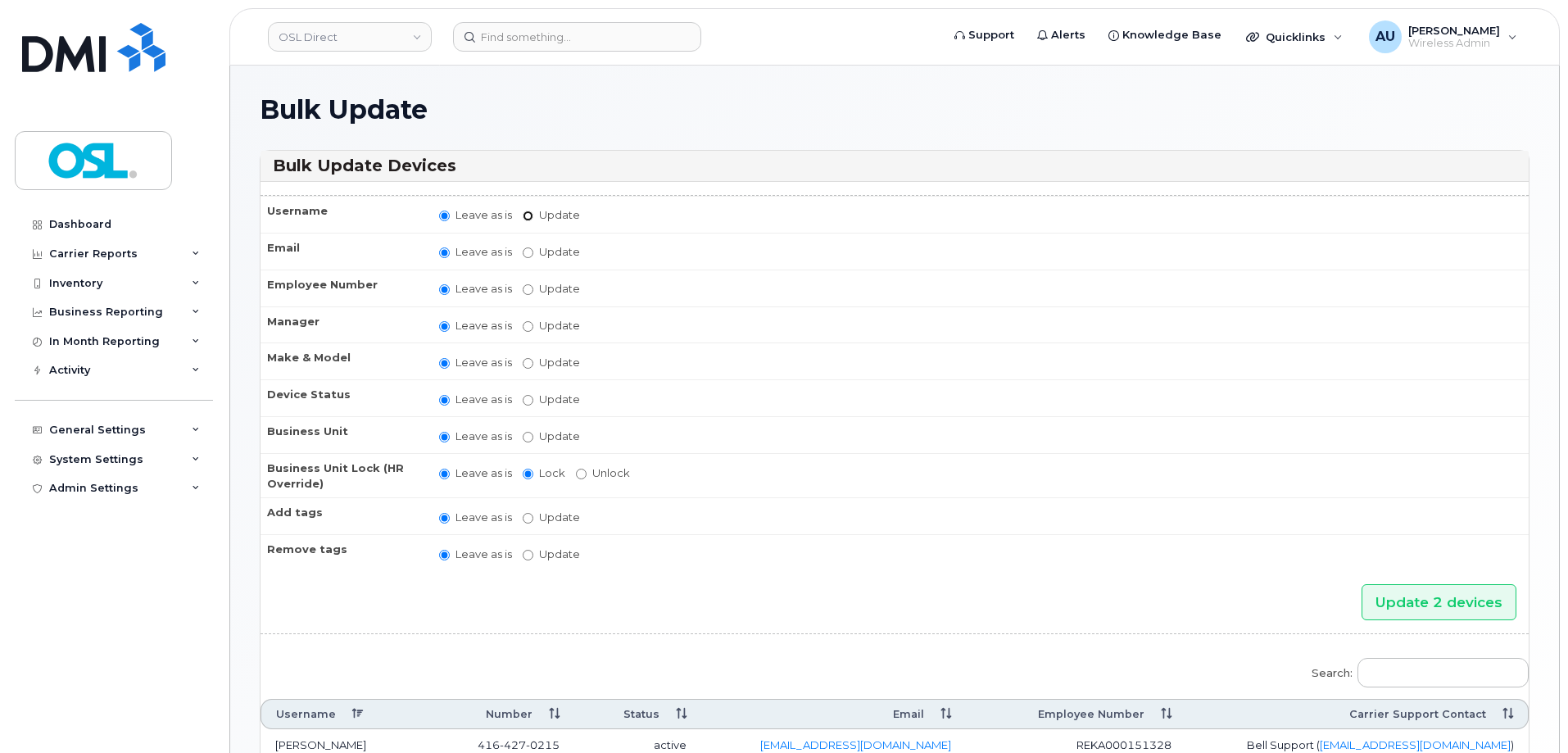
click at [525, 216] on input "Update" at bounding box center [528, 216] width 11 height 11
radio input "true"
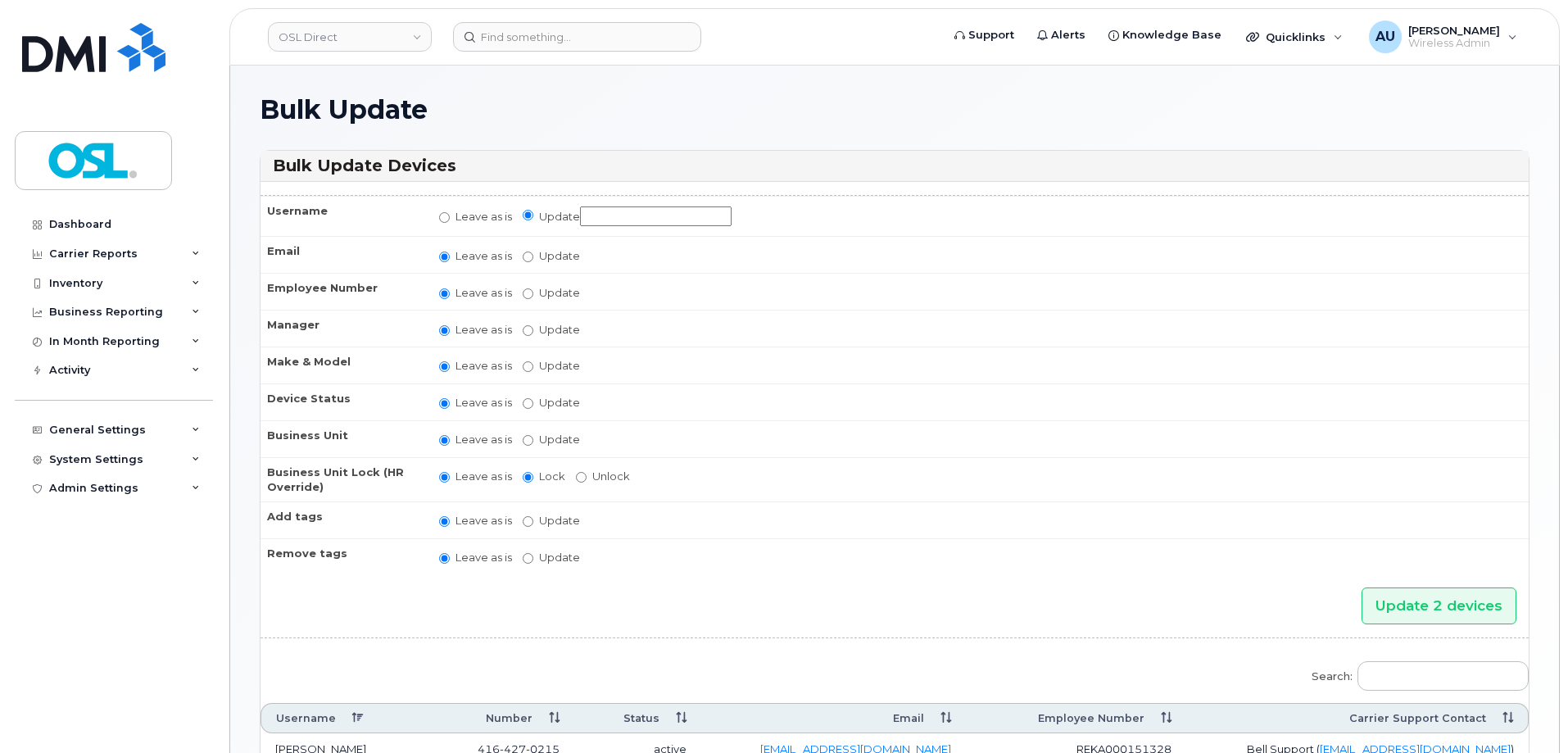
click at [454, 217] on label "Leave as is" at bounding box center [475, 217] width 73 height 16
click at [450, 217] on input "Leave as is" at bounding box center [444, 217] width 11 height 11
radio input "true"
radio input "false"
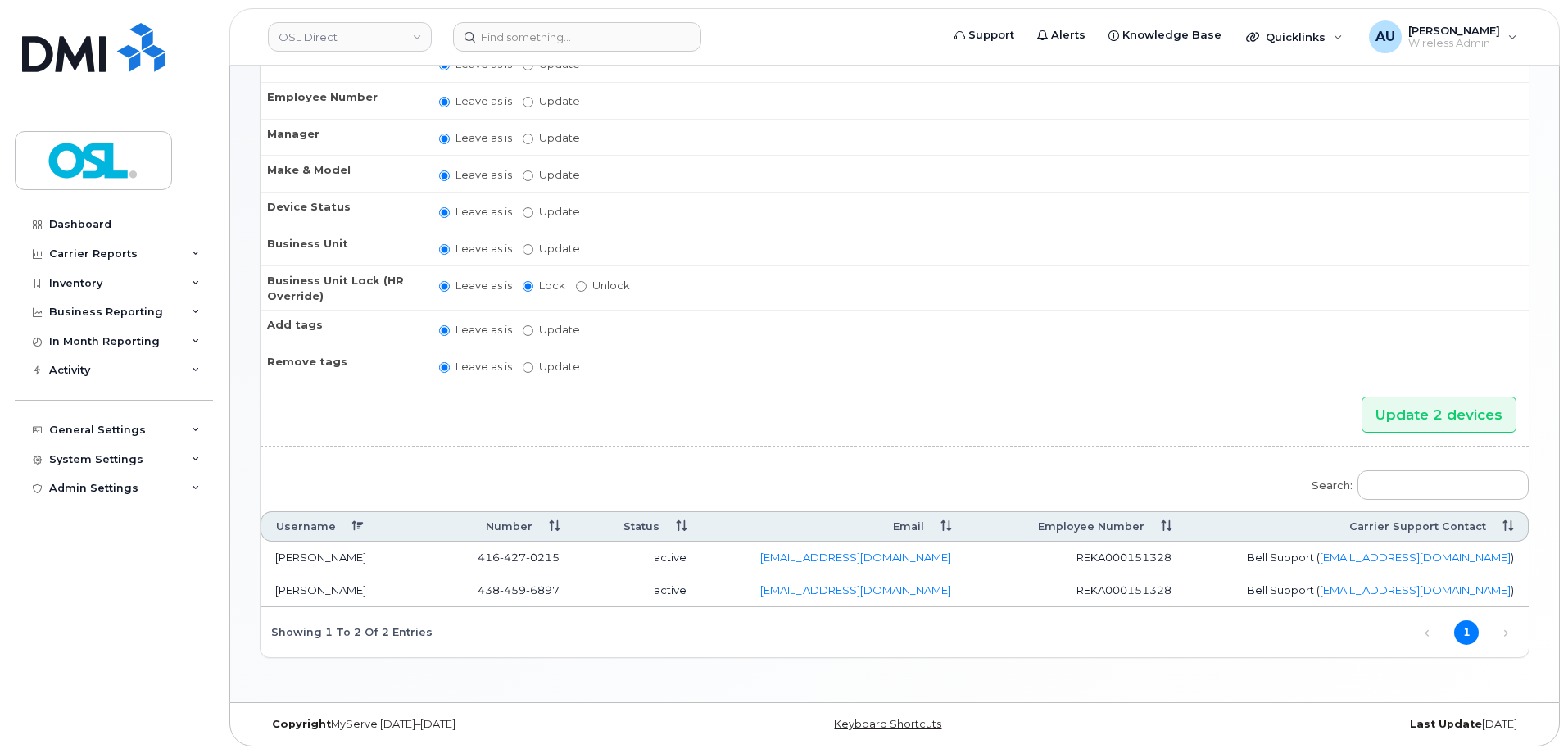
scroll to position [190, 0]
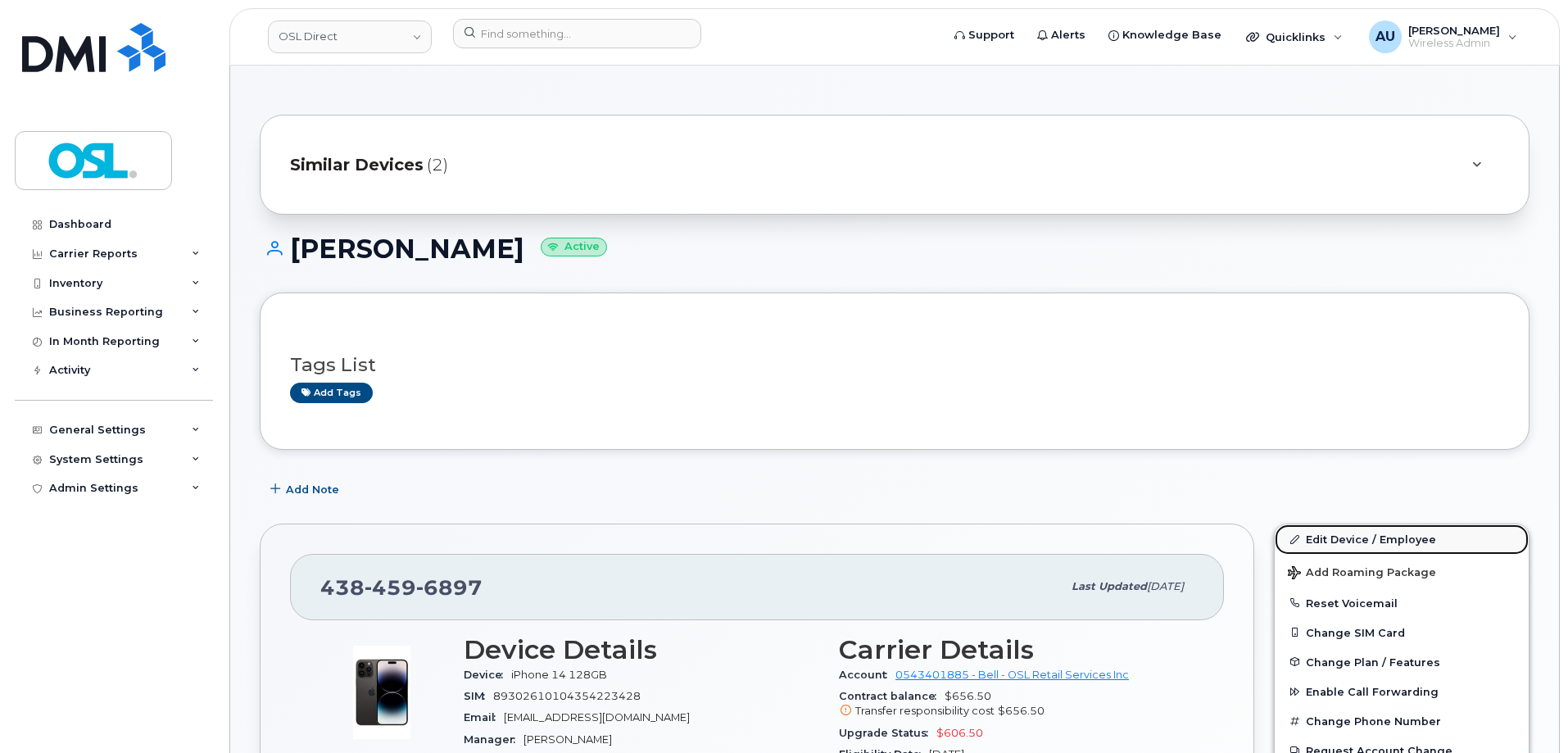
click at [1354, 544] on link "Edit Device / Employee" at bounding box center [1401, 539] width 254 height 29
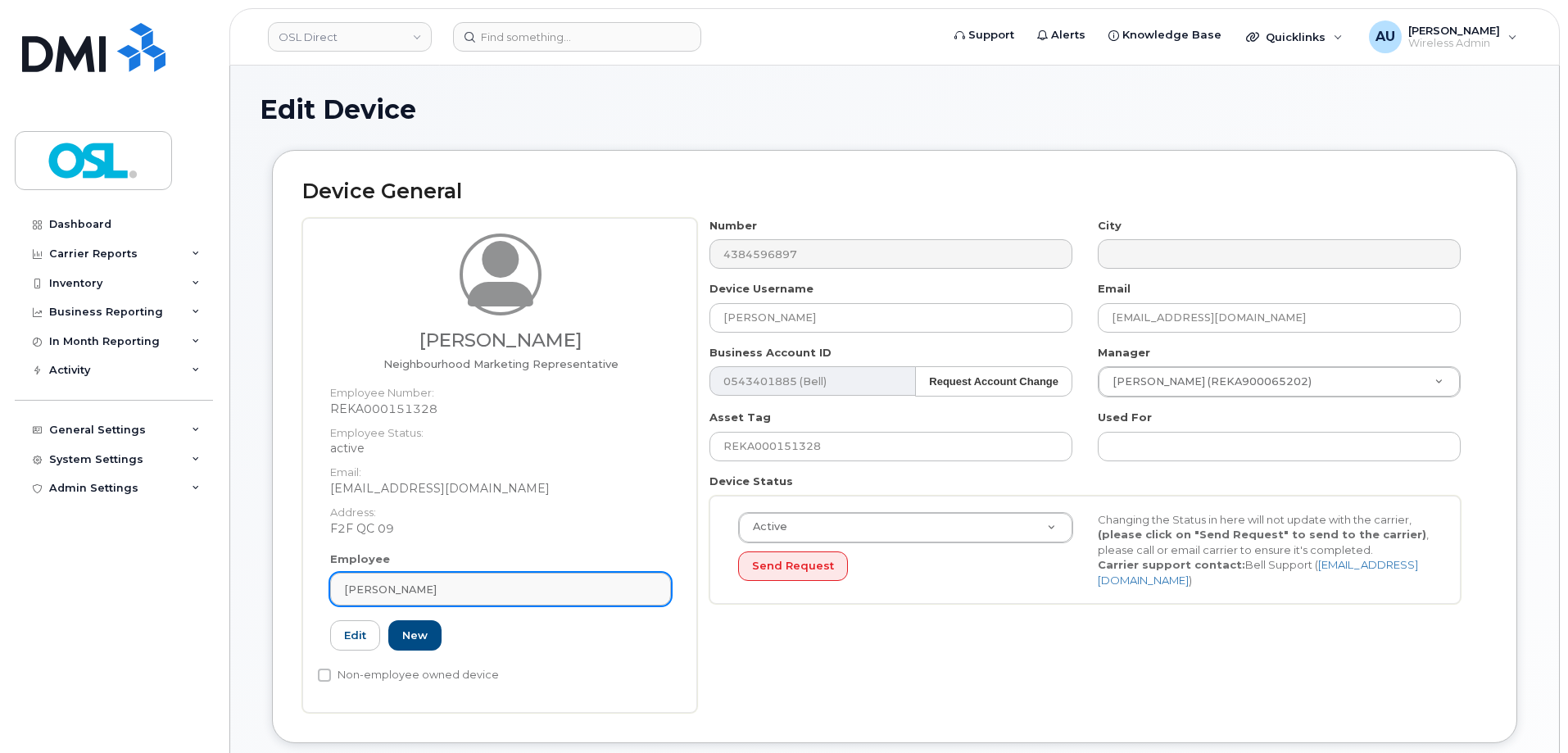
click at [542, 585] on div "[PERSON_NAME]" at bounding box center [500, 589] width 313 height 16
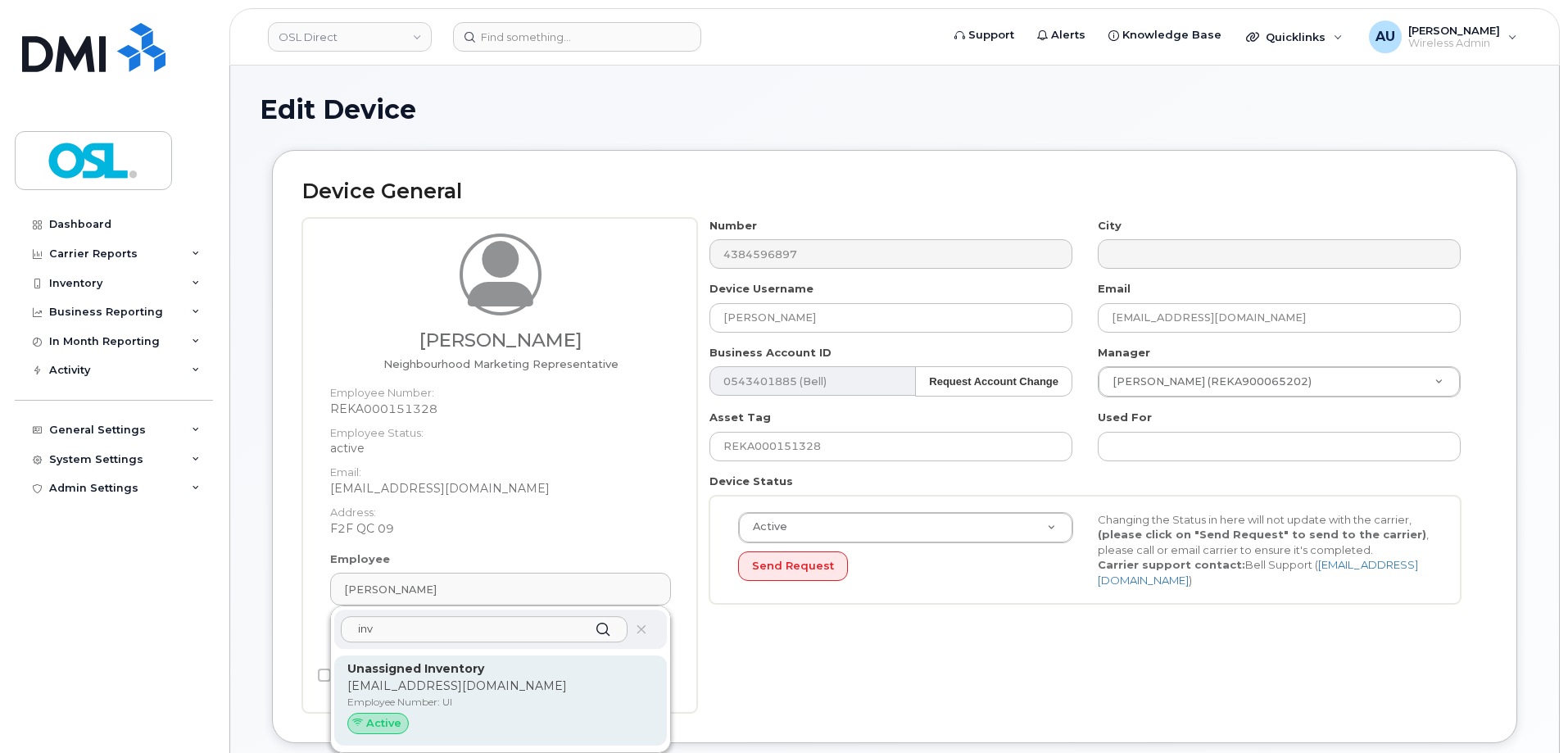
type input "inv"
click at [471, 693] on p "[EMAIL_ADDRESS][DOMAIN_NAME]" at bounding box center [500, 687] width 306 height 18
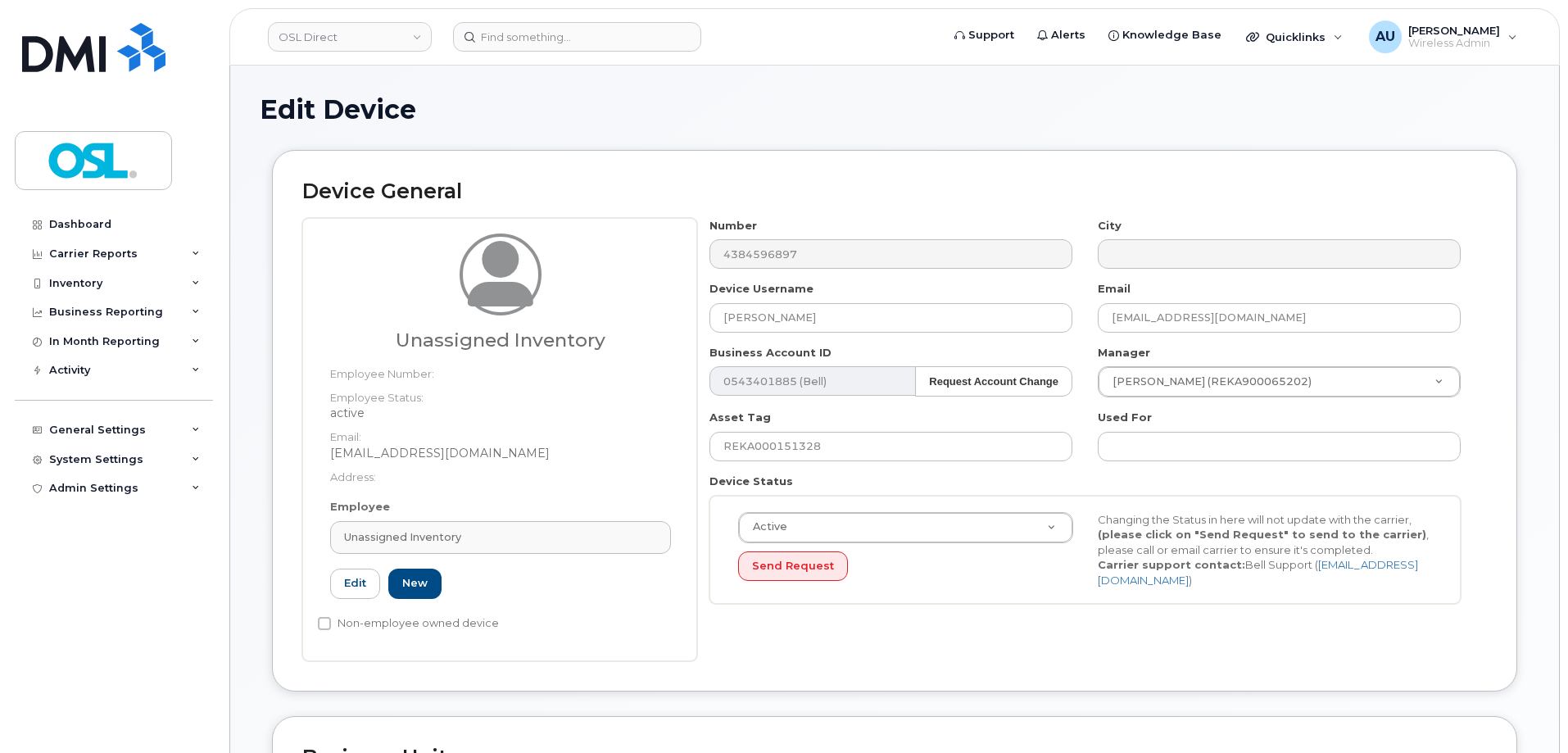
type input "UI"
type input "Unassigned Inventory"
type input "[EMAIL_ADDRESS][DOMAIN_NAME]"
type input "4724252"
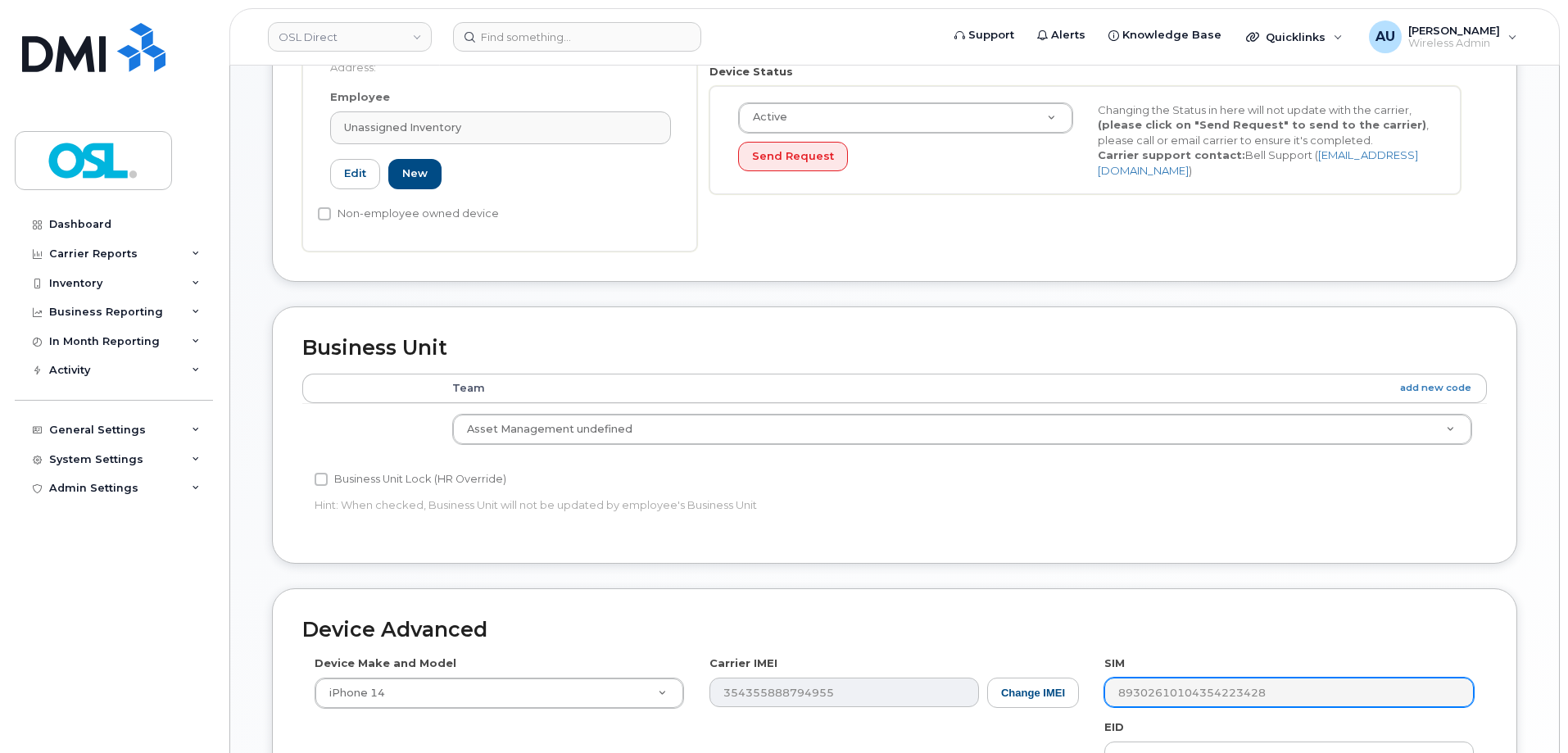
scroll to position [652, 0]
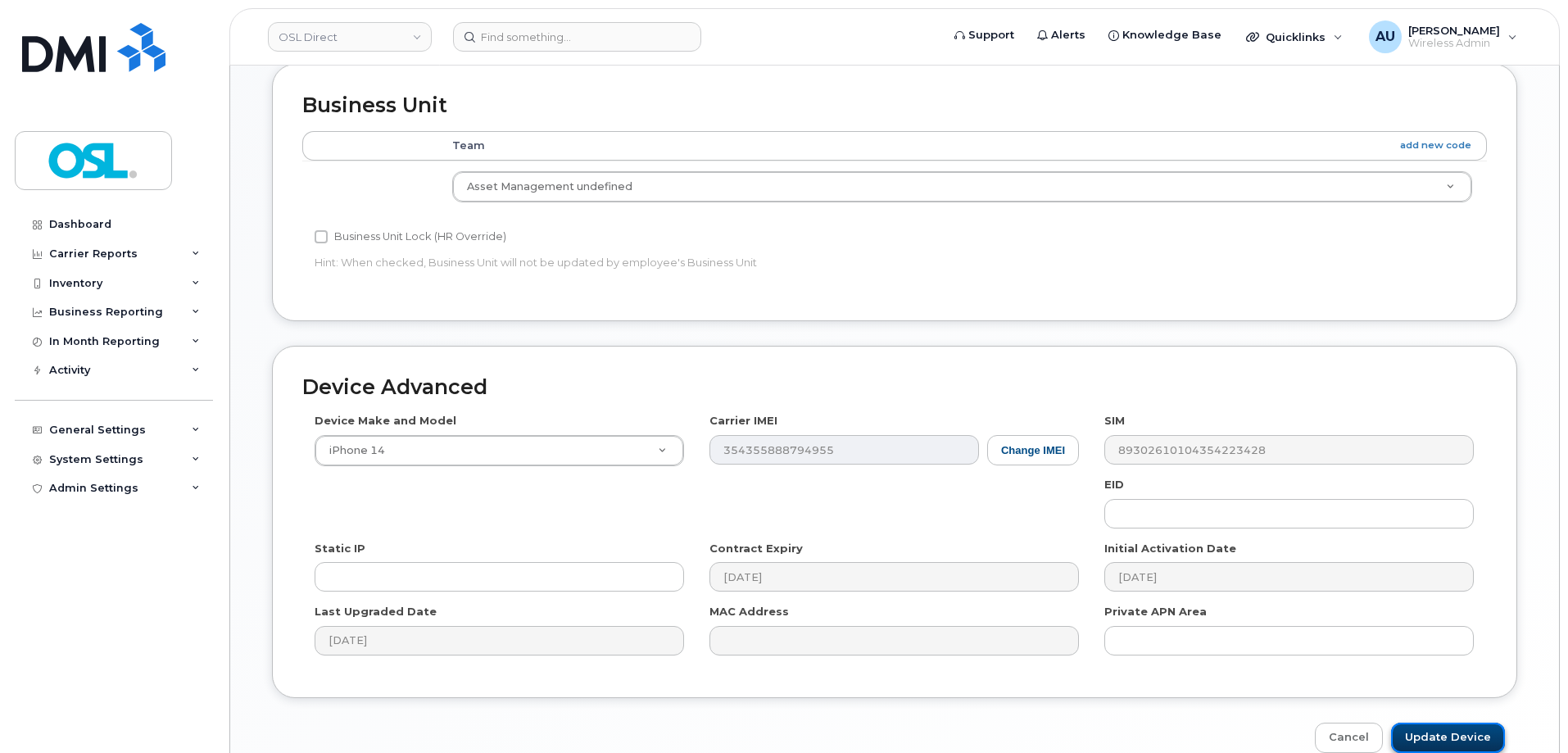
click at [1451, 733] on input "Update Device" at bounding box center [1448, 738] width 114 height 30
type input "Saving..."
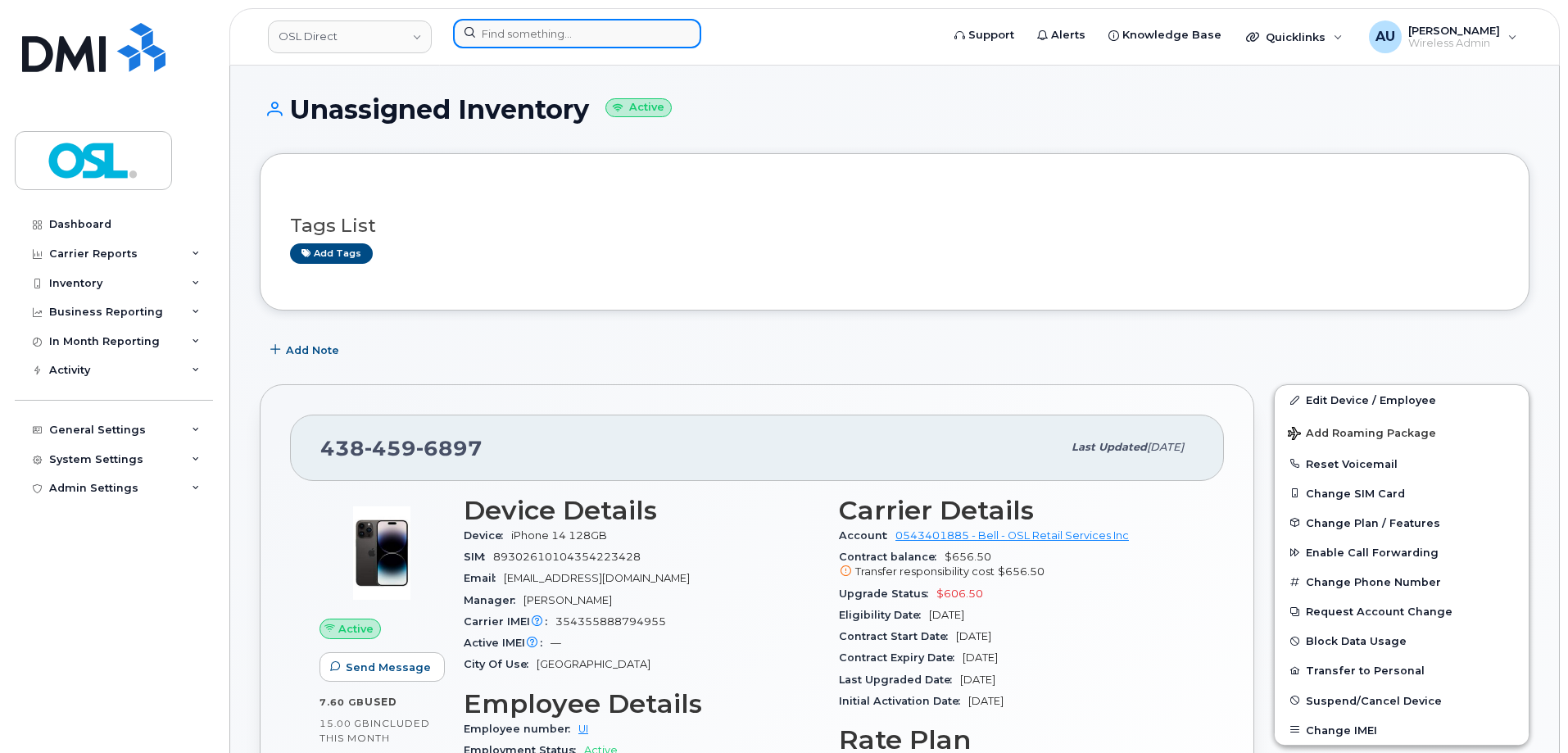
click at [535, 34] on input at bounding box center [577, 33] width 248 height 29
drag, startPoint x: 535, startPoint y: 34, endPoint x: 536, endPoint y: 46, distance: 12.0
click at [536, 46] on input at bounding box center [577, 33] width 248 height 29
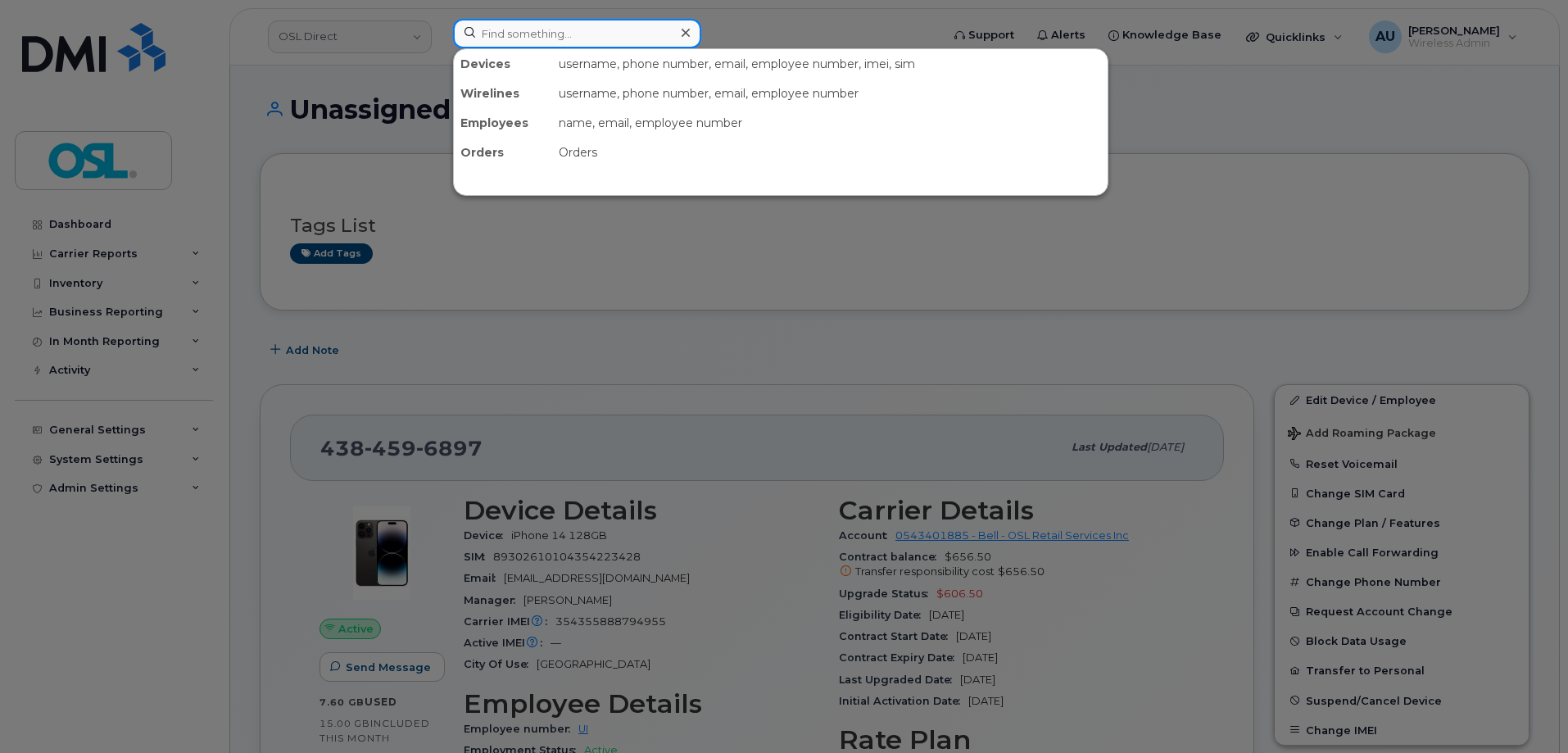
paste input "14164270215"
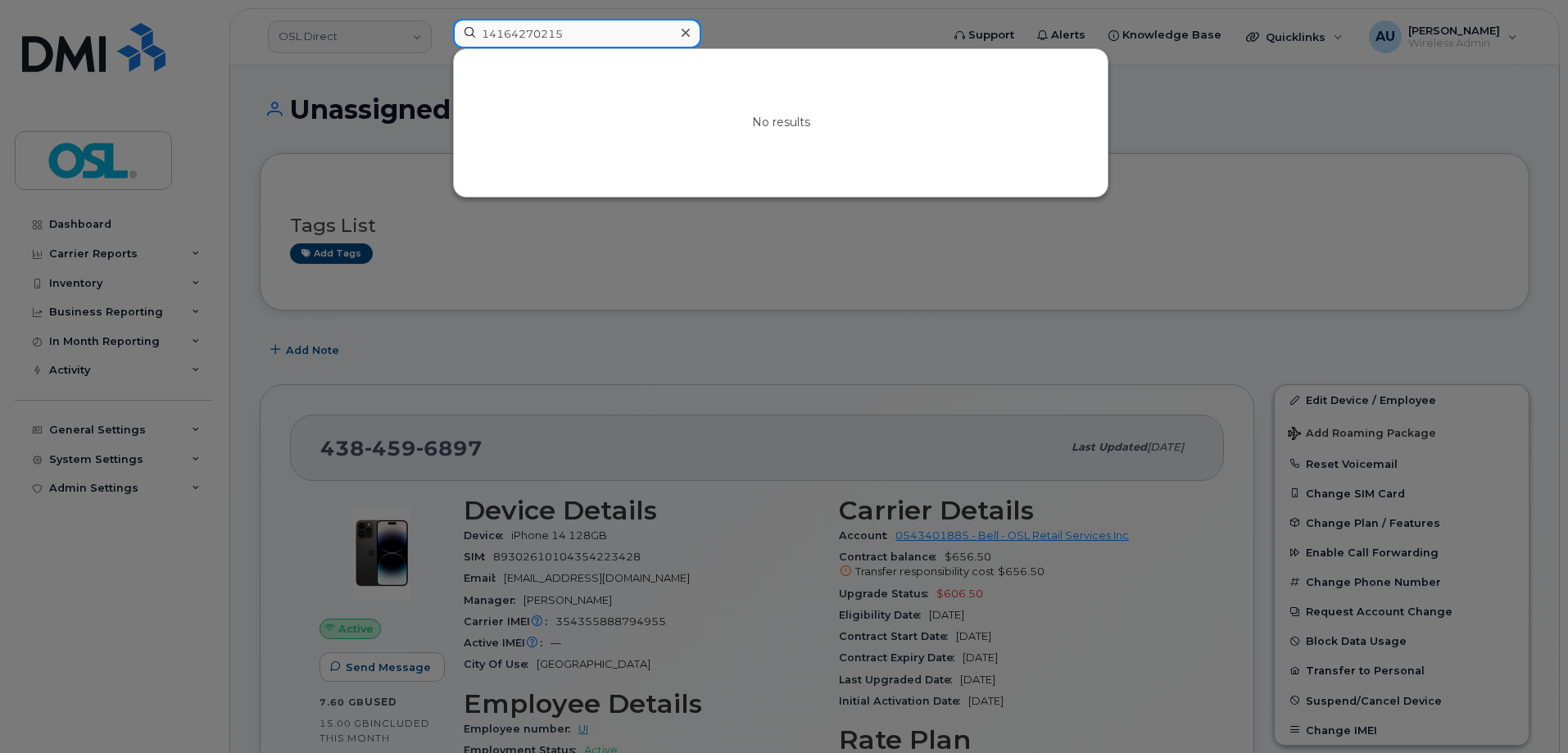
click at [490, 41] on input "14164270215" at bounding box center [577, 33] width 248 height 29
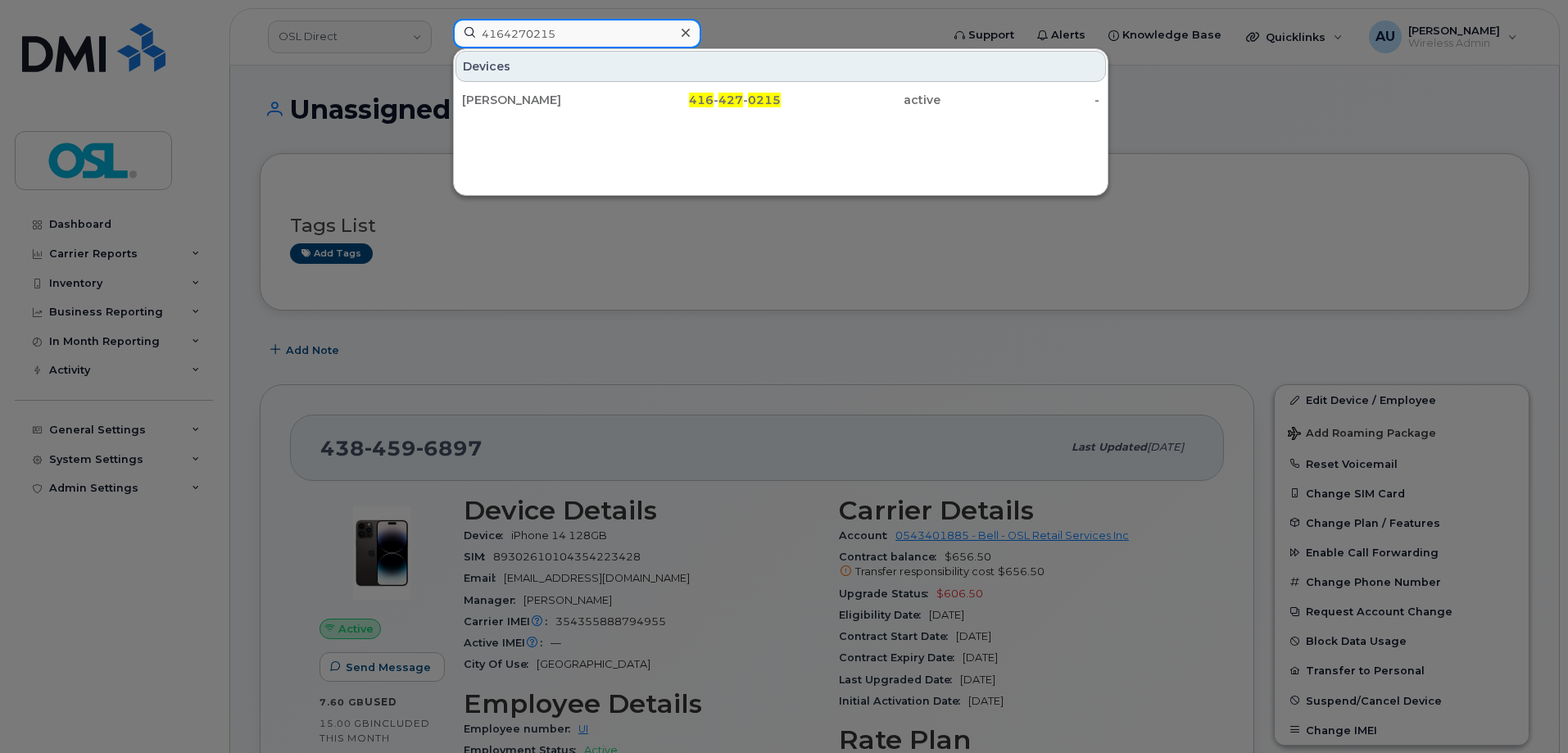
type input "4164270215"
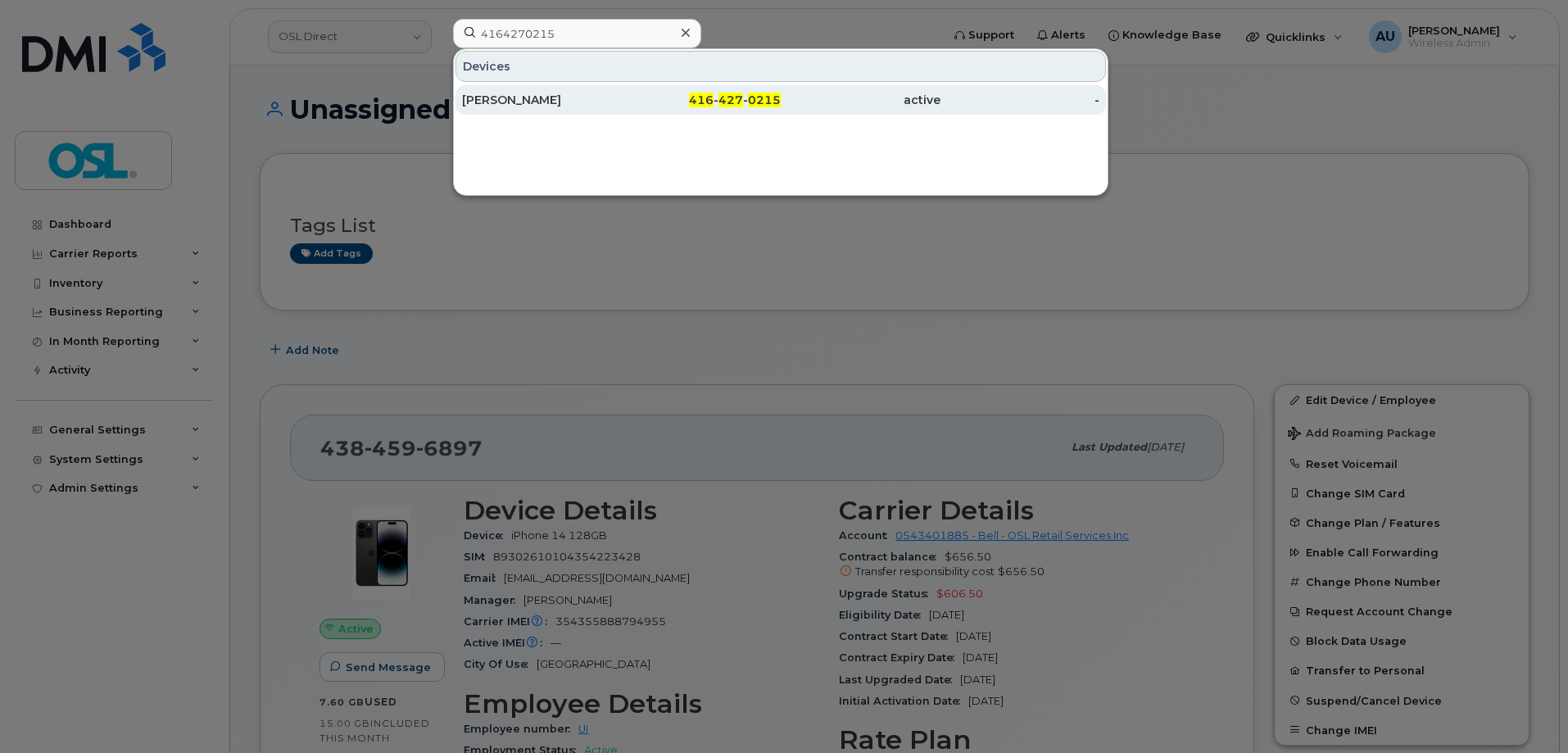
drag, startPoint x: 517, startPoint y: 81, endPoint x: 524, endPoint y: 88, distance: 9.9
click at [524, 88] on div "[PERSON_NAME]" at bounding box center [542, 100] width 159 height 29
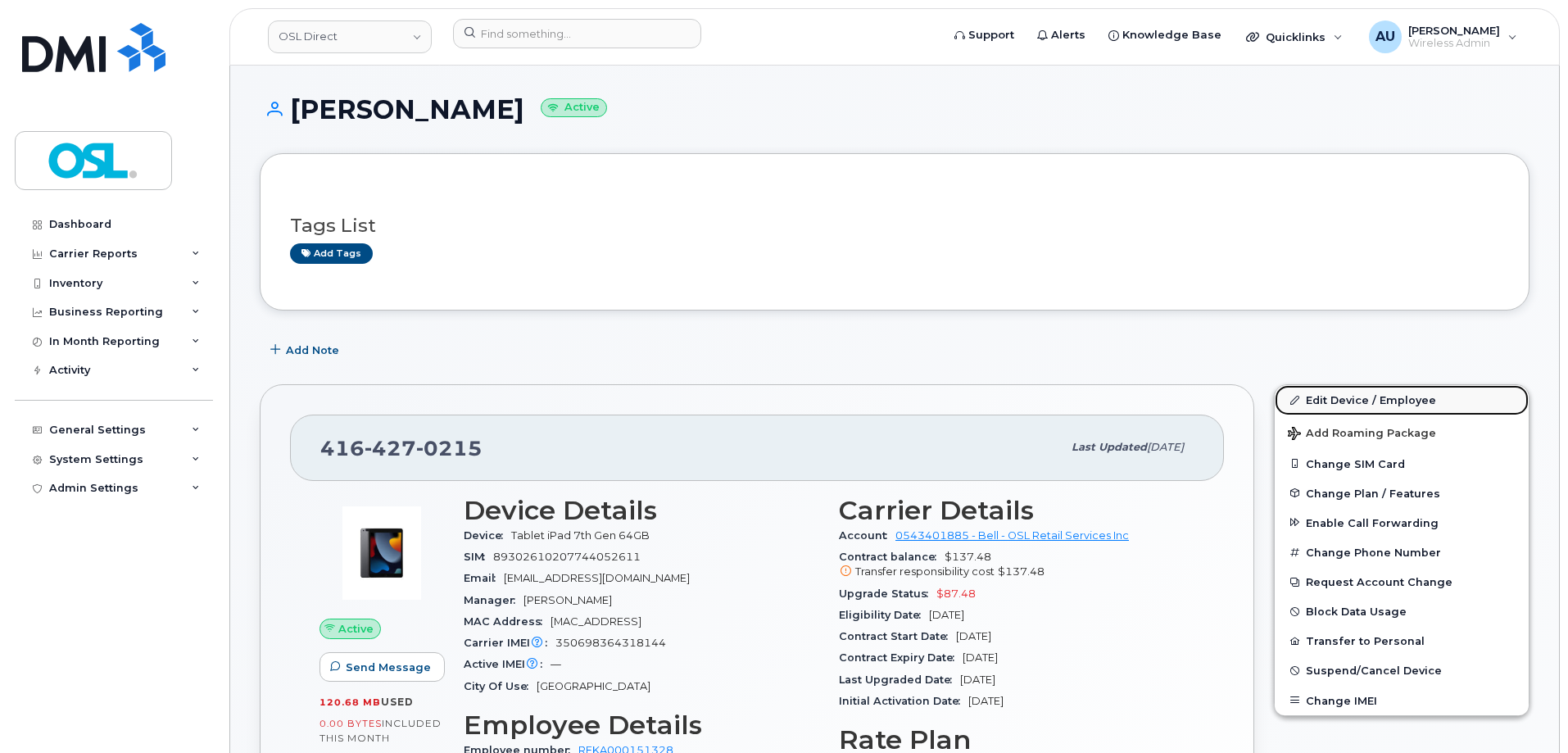
click at [1345, 400] on link "Edit Device / Employee" at bounding box center [1401, 400] width 254 height 29
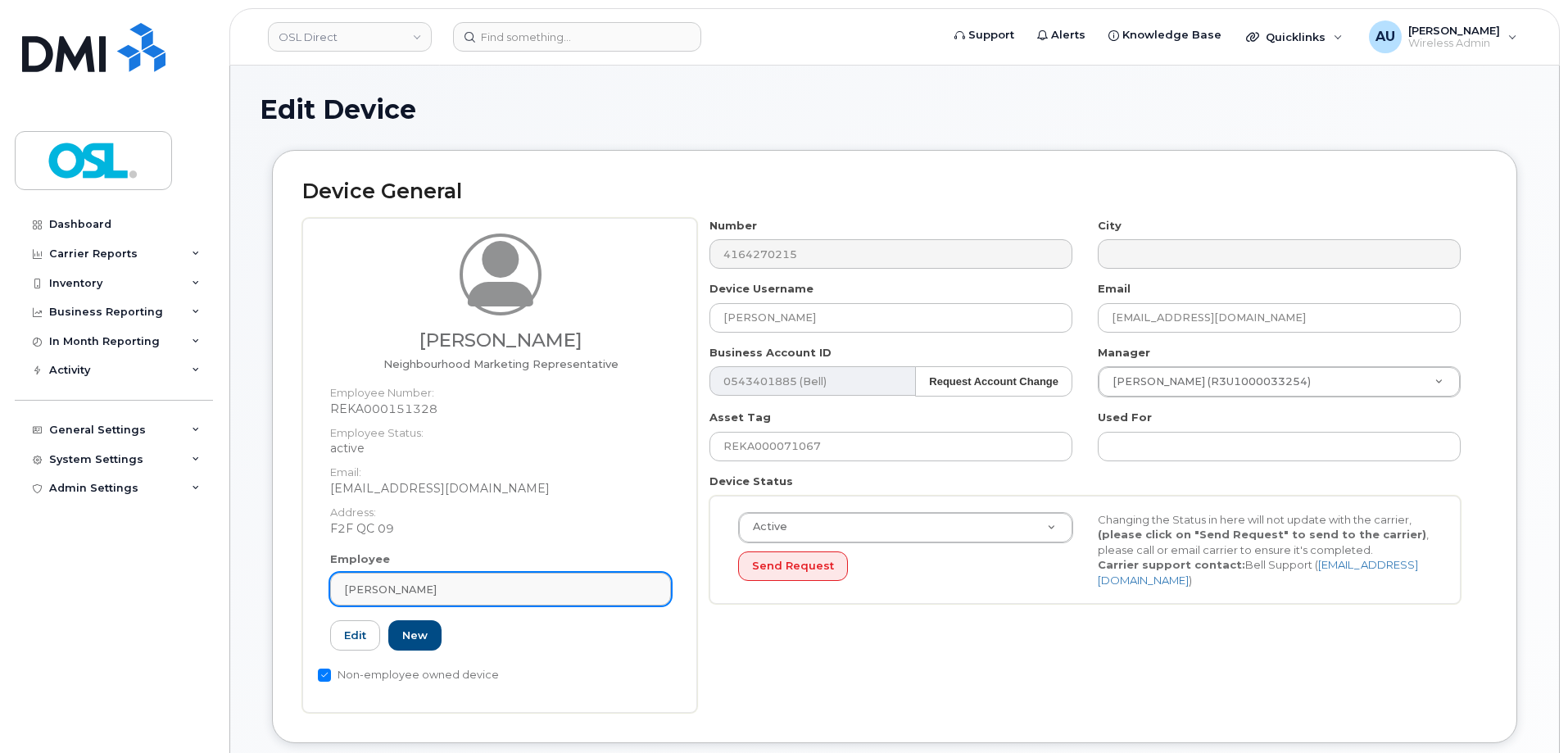
click at [441, 583] on div "[PERSON_NAME]" at bounding box center [500, 589] width 313 height 16
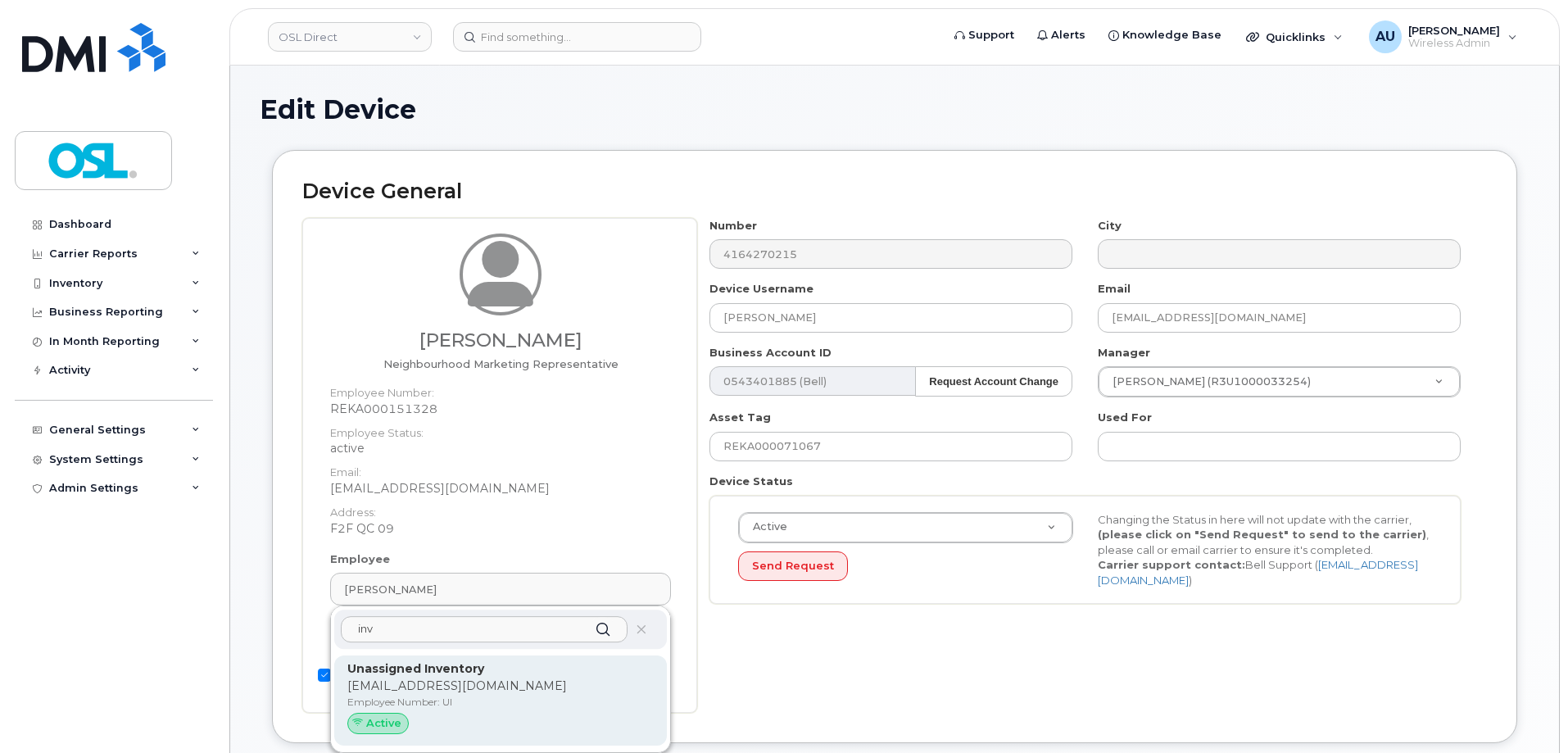
type input "inv"
click at [510, 672] on p "Unassigned Inventory" at bounding box center [500, 669] width 306 height 18
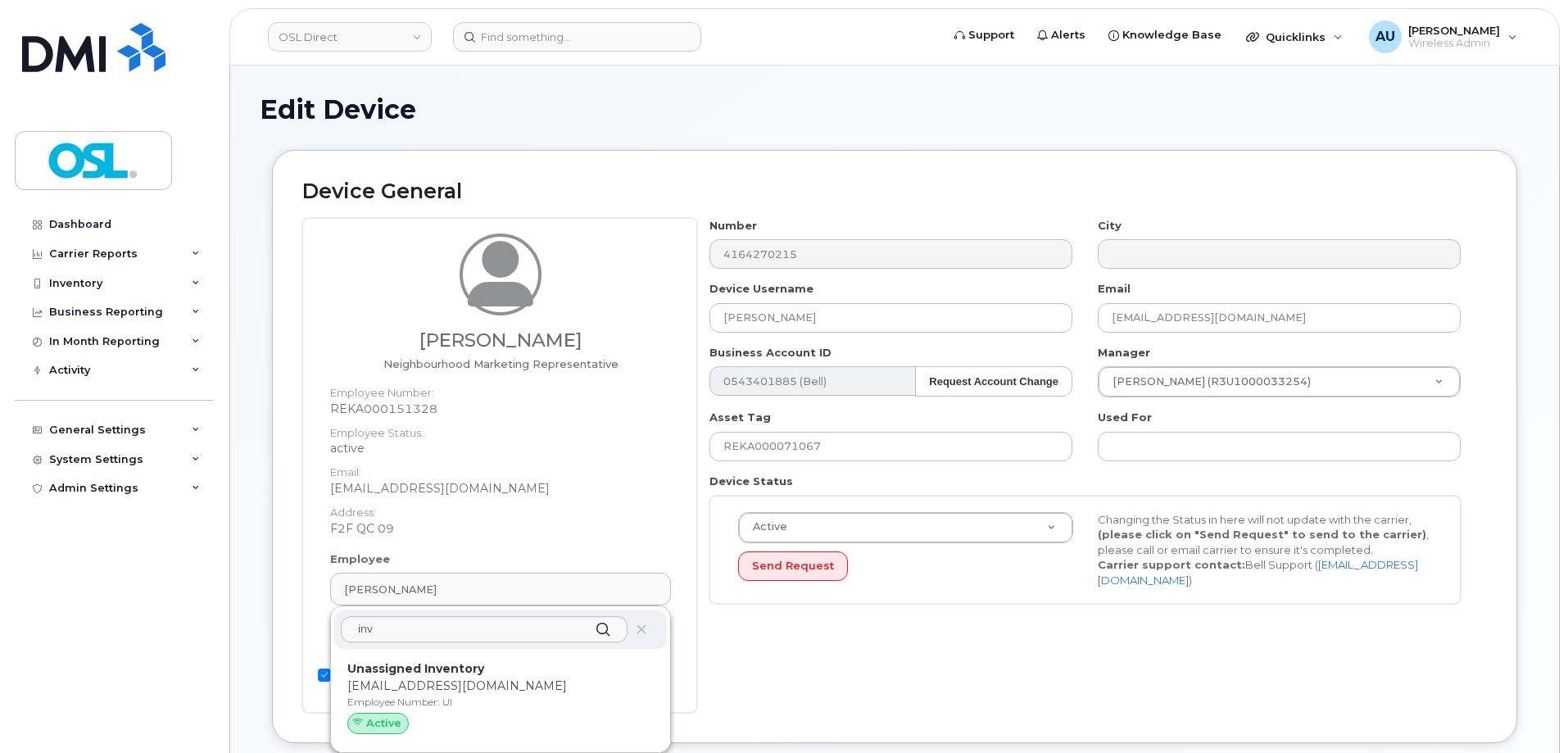
type input "UI"
type input "Unassigned Inventory"
type input "support@osldirect.com"
type input "4724252"
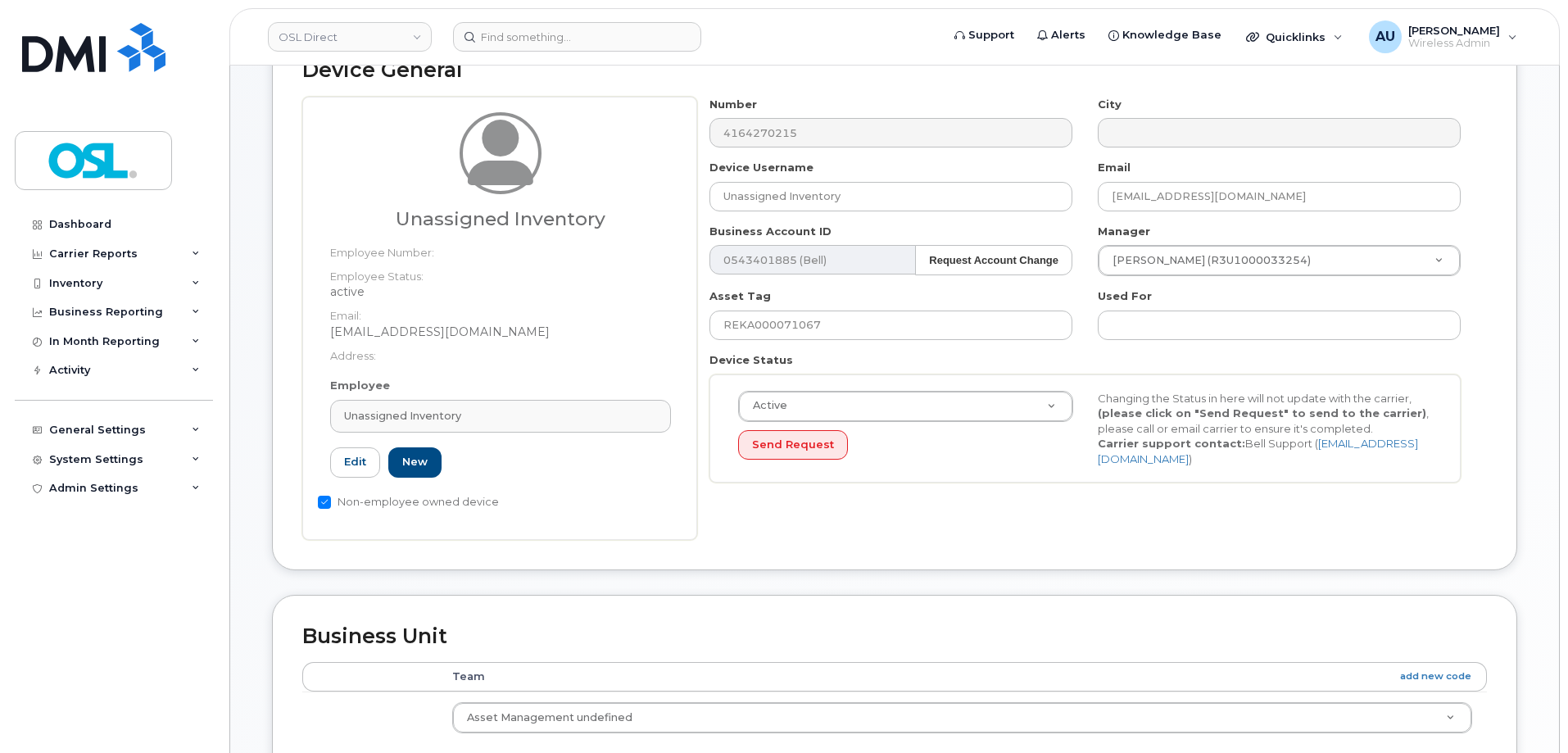
scroll to position [735, 0]
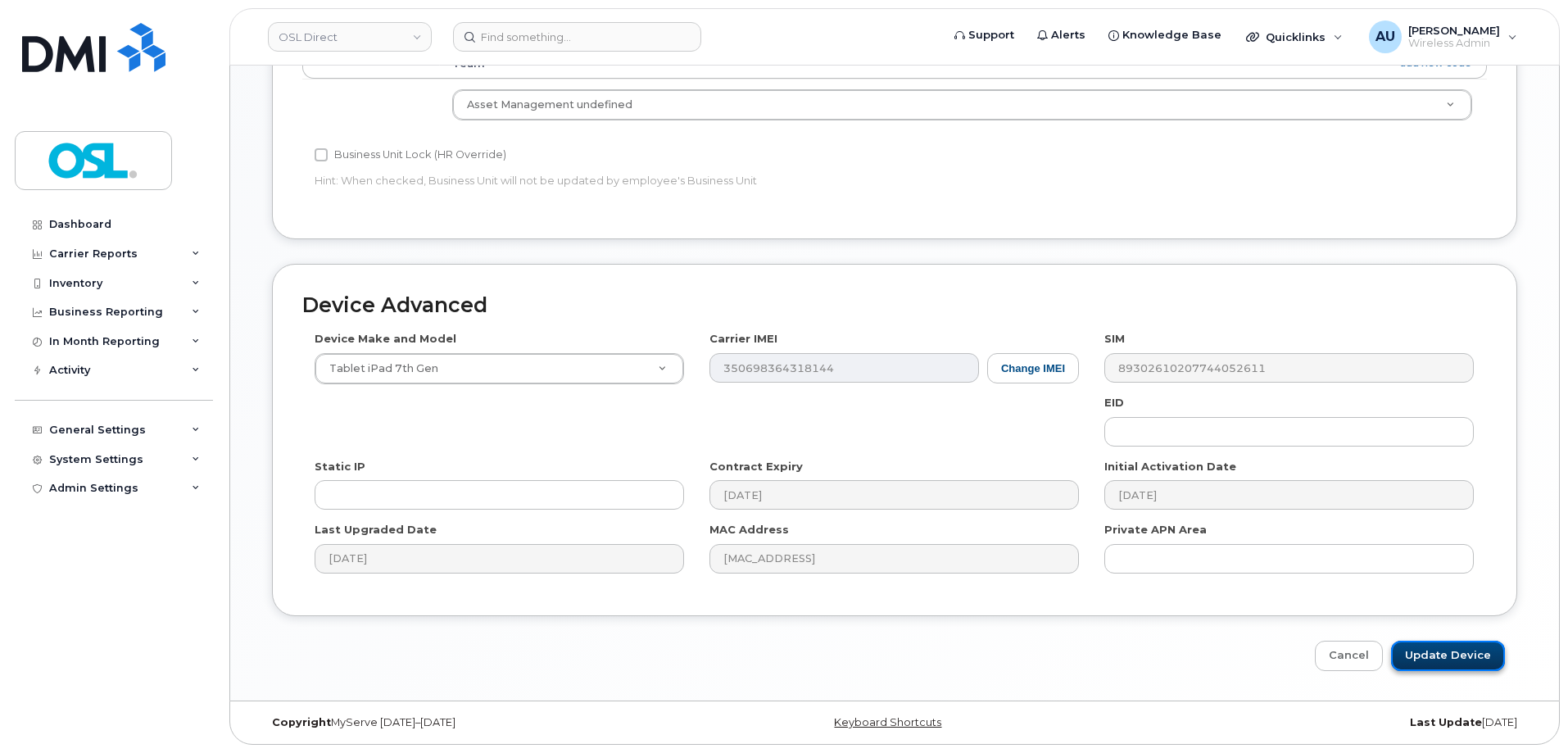
click at [1422, 648] on input "Update Device" at bounding box center [1448, 656] width 114 height 30
type input "Saving..."
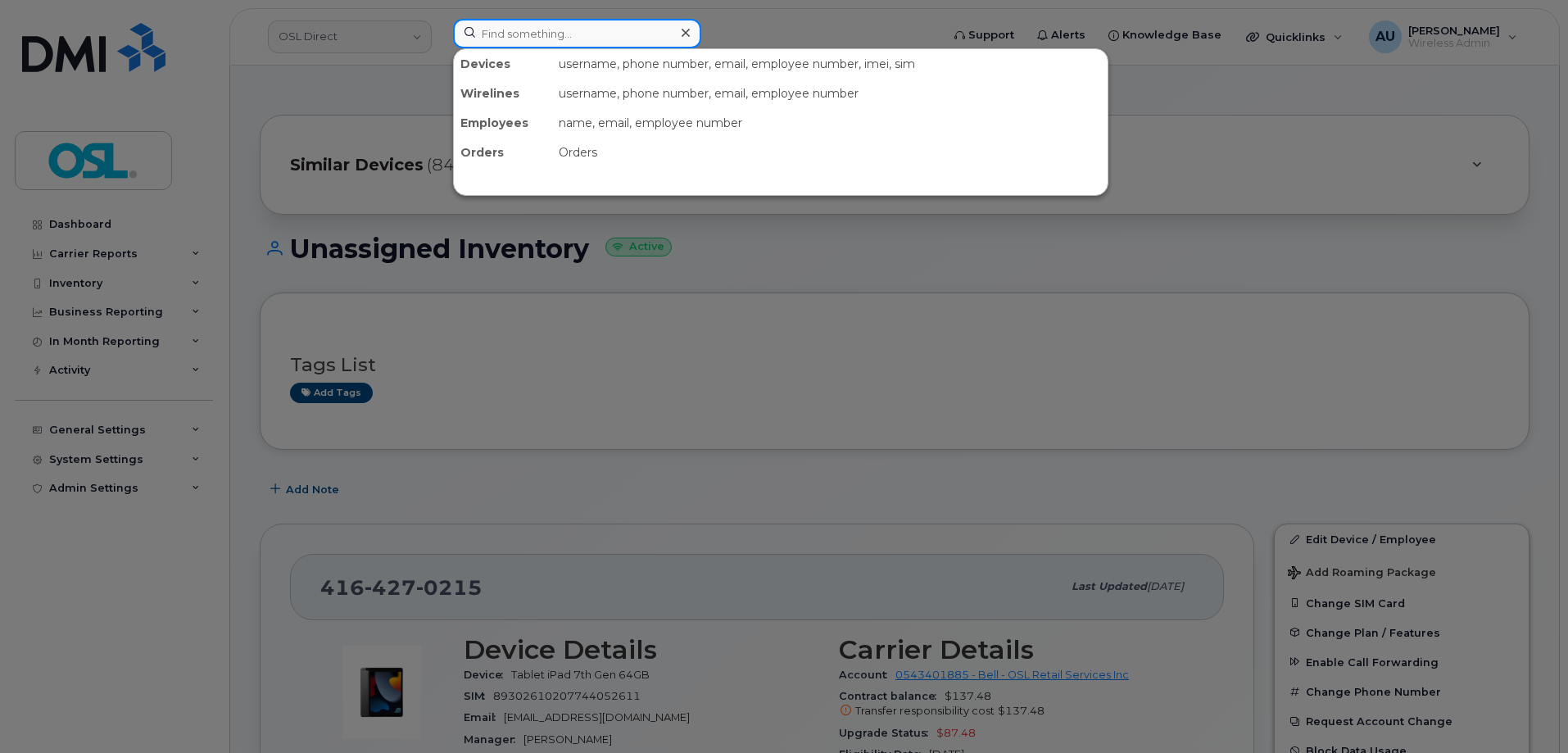
click at [591, 36] on input at bounding box center [577, 33] width 248 height 29
click at [548, 39] on input at bounding box center [577, 33] width 248 height 29
paste input "+14383341945"
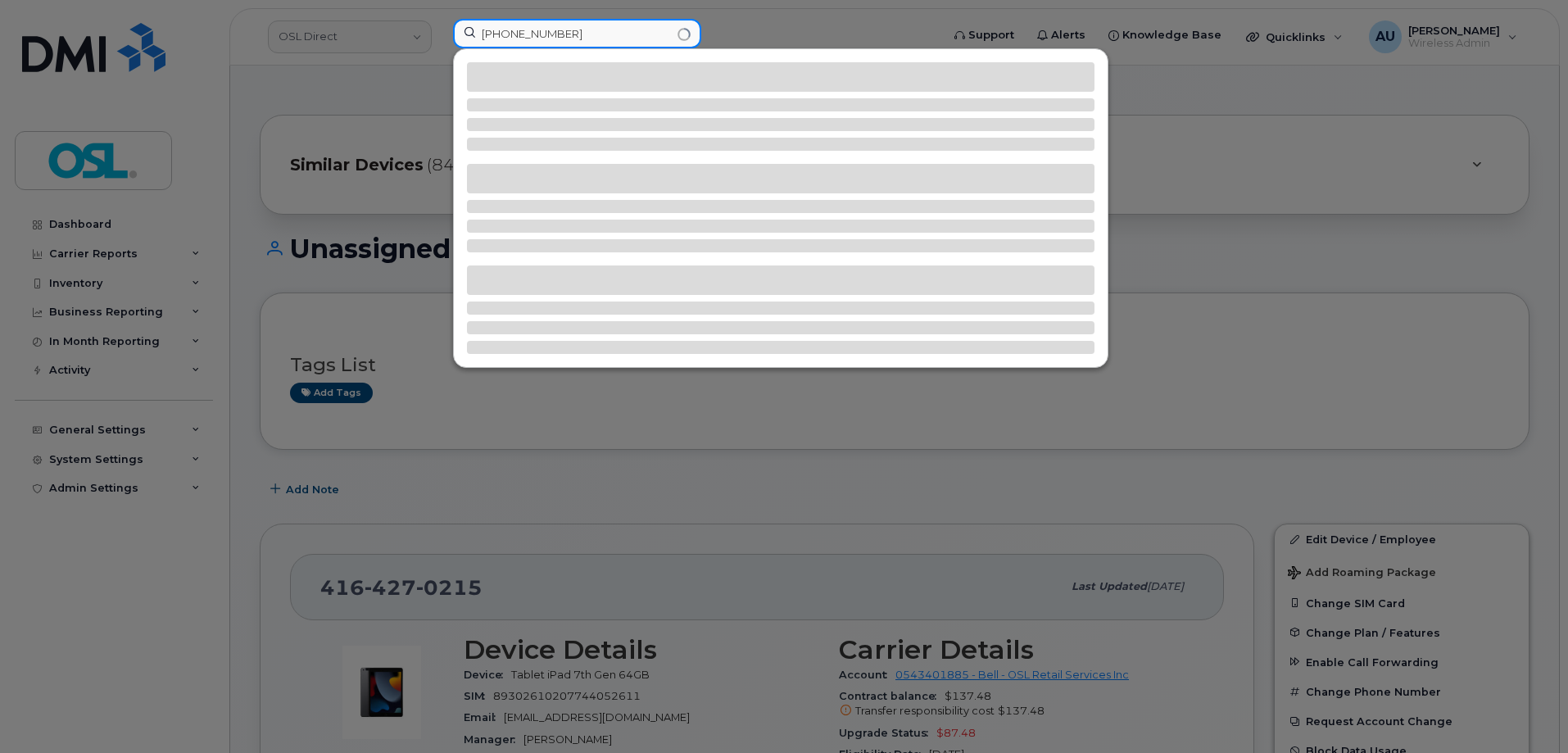
click at [494, 32] on input "+14383341945" at bounding box center [577, 33] width 248 height 29
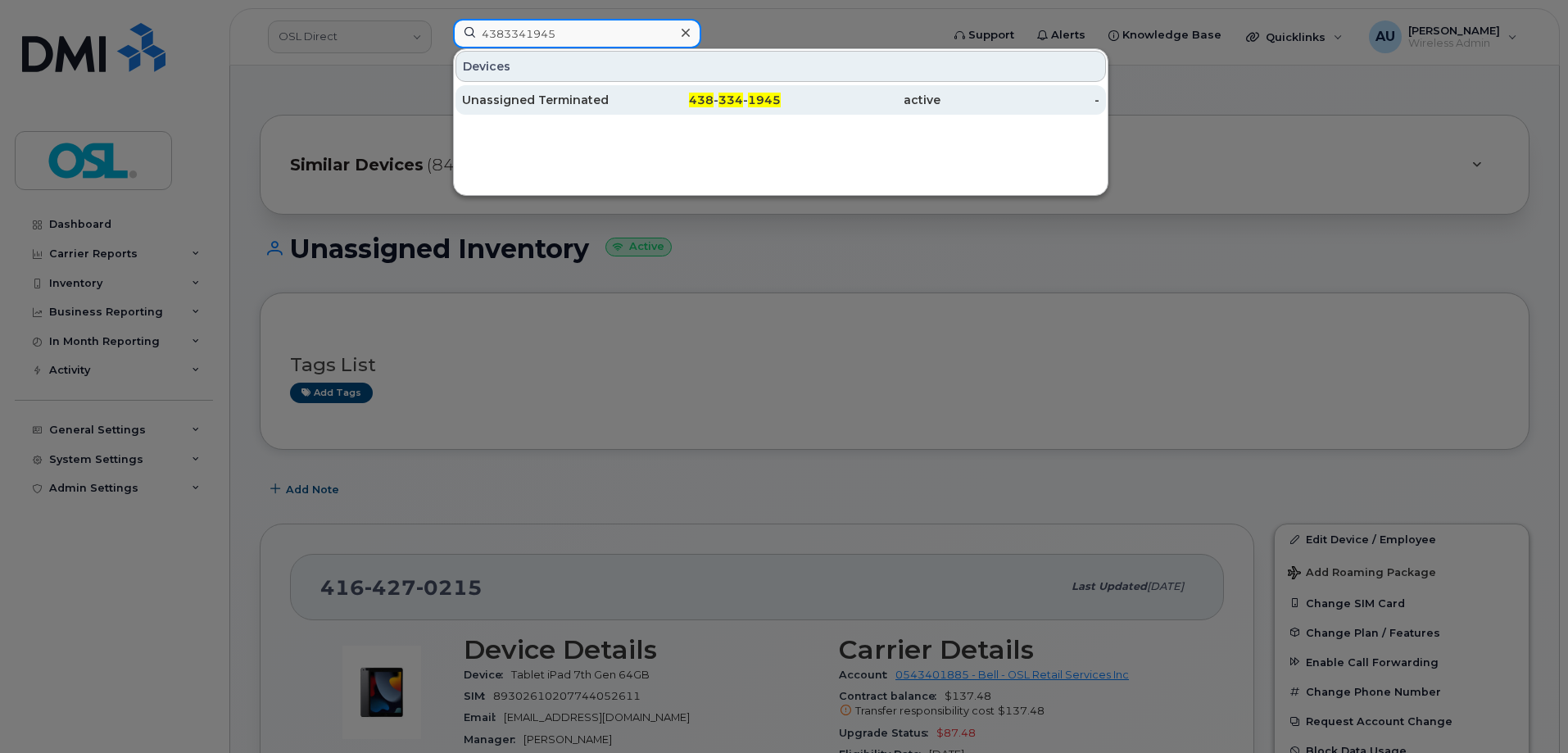
type input "4383341945"
click at [621, 101] on link "Unassigned Terminated 438 - 334 - 1945 active -" at bounding box center [780, 100] width 650 height 29
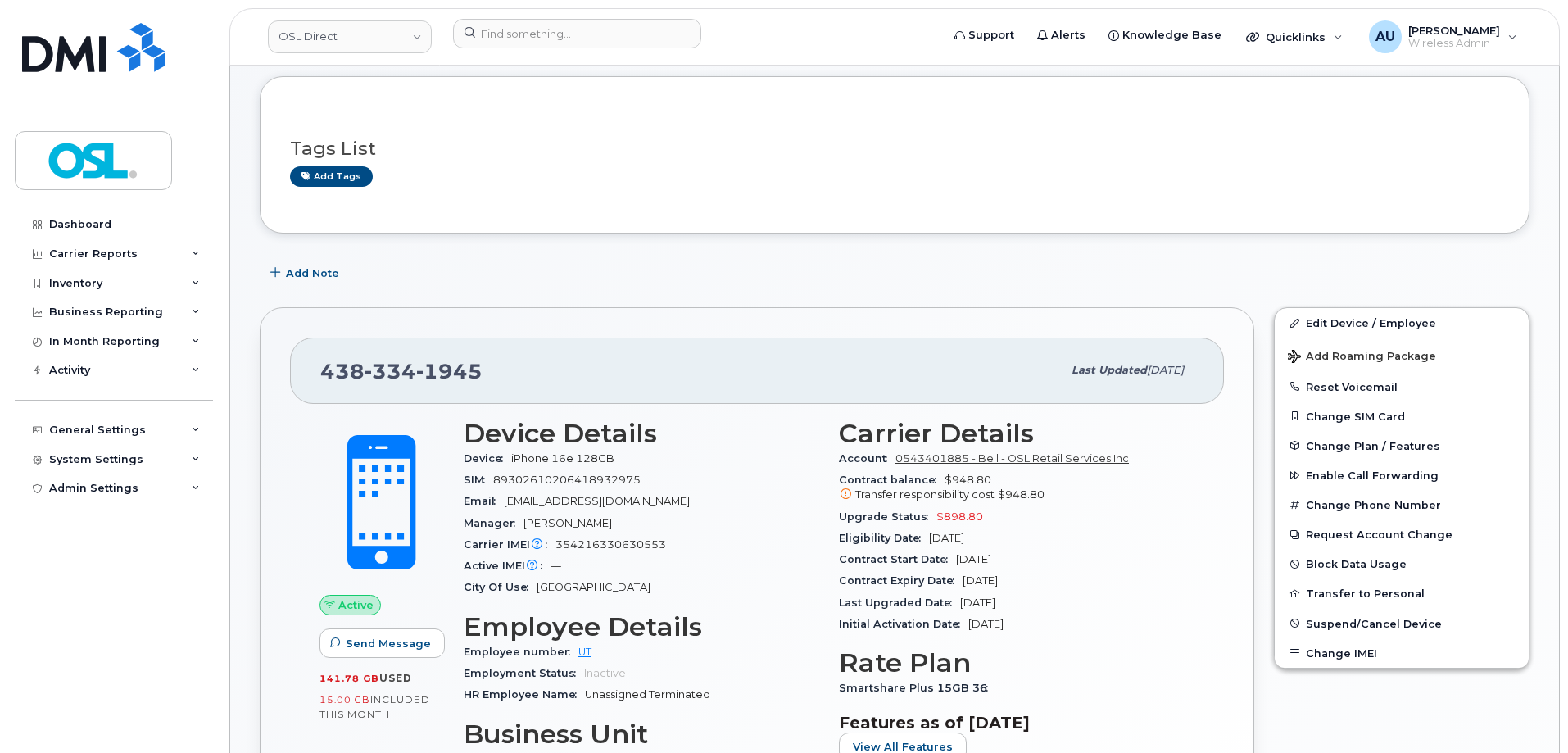
scroll to position [164, 0]
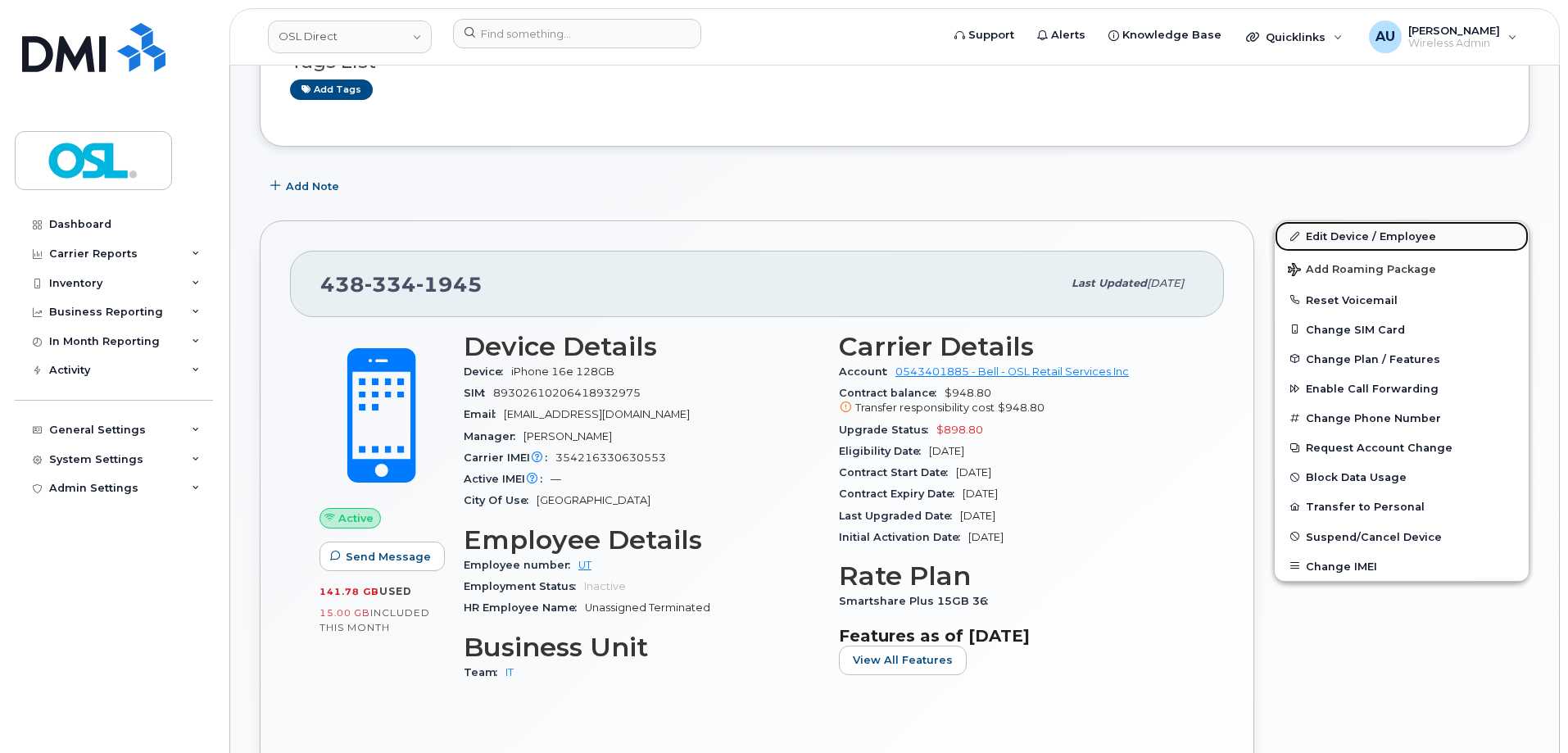
click at [1331, 244] on link "Edit Device / Employee" at bounding box center [1401, 236] width 254 height 29
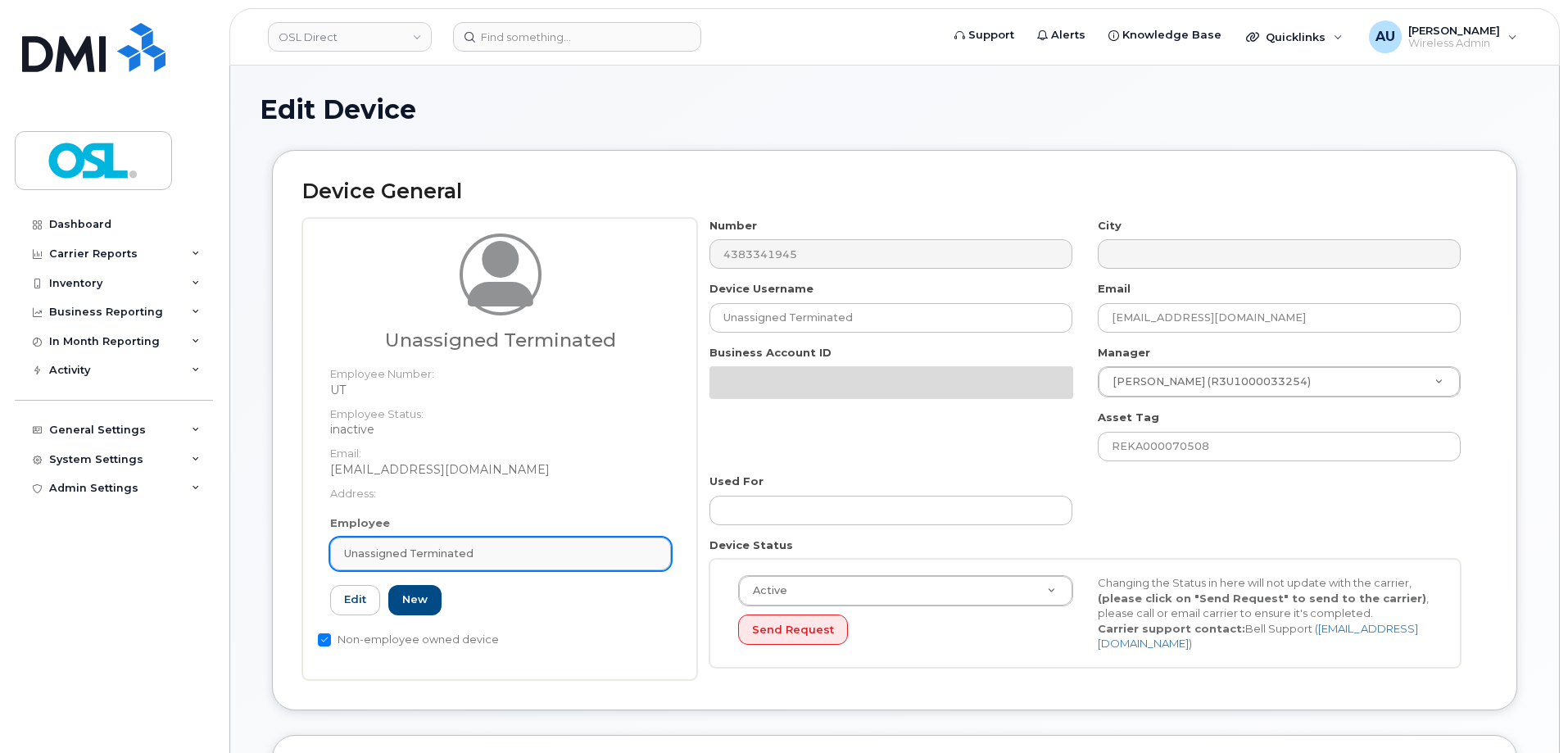
click at [581, 550] on div "Unassigned Terminated" at bounding box center [500, 553] width 313 height 16
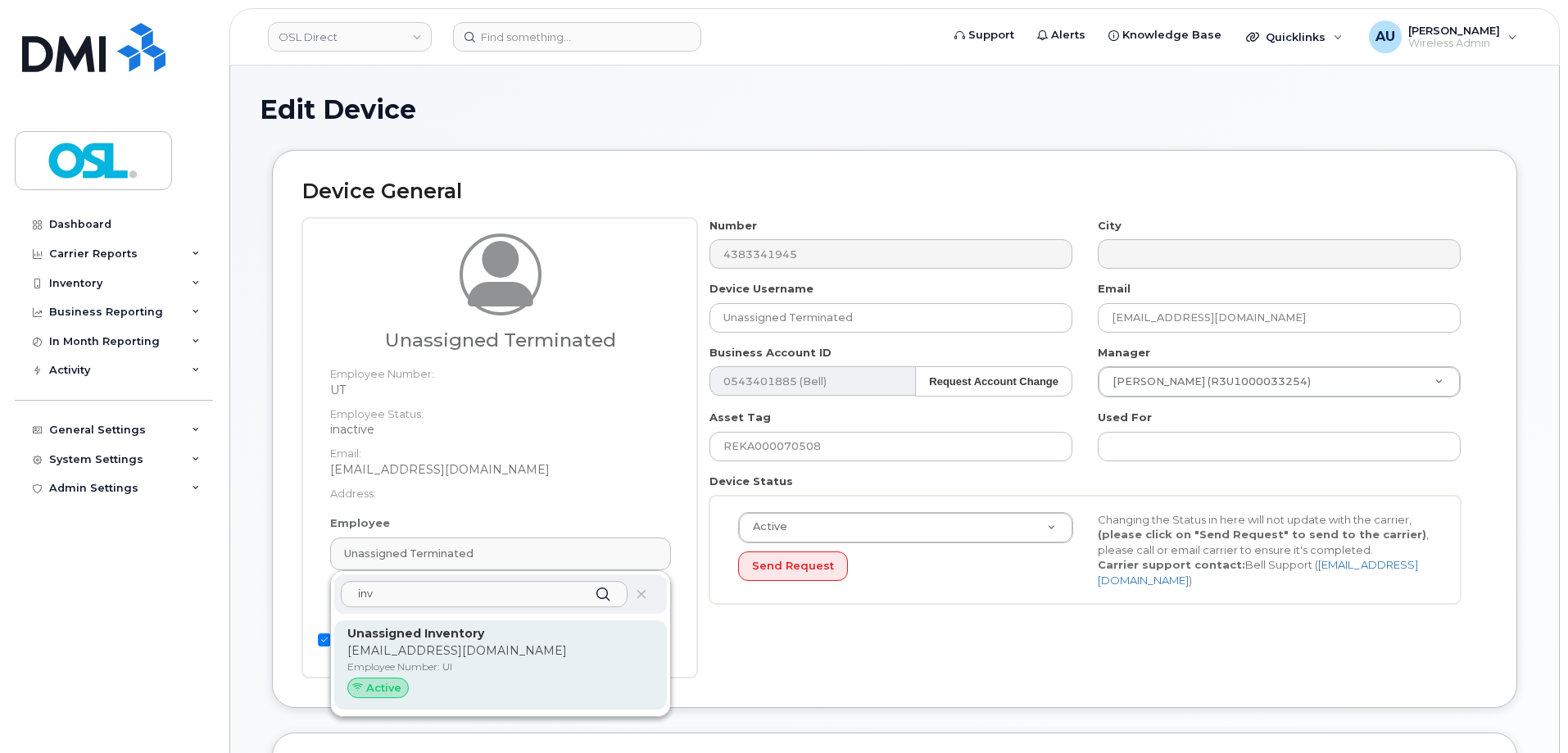
type input "inv"
click at [533, 647] on p "[EMAIL_ADDRESS][DOMAIN_NAME]" at bounding box center [500, 651] width 306 height 18
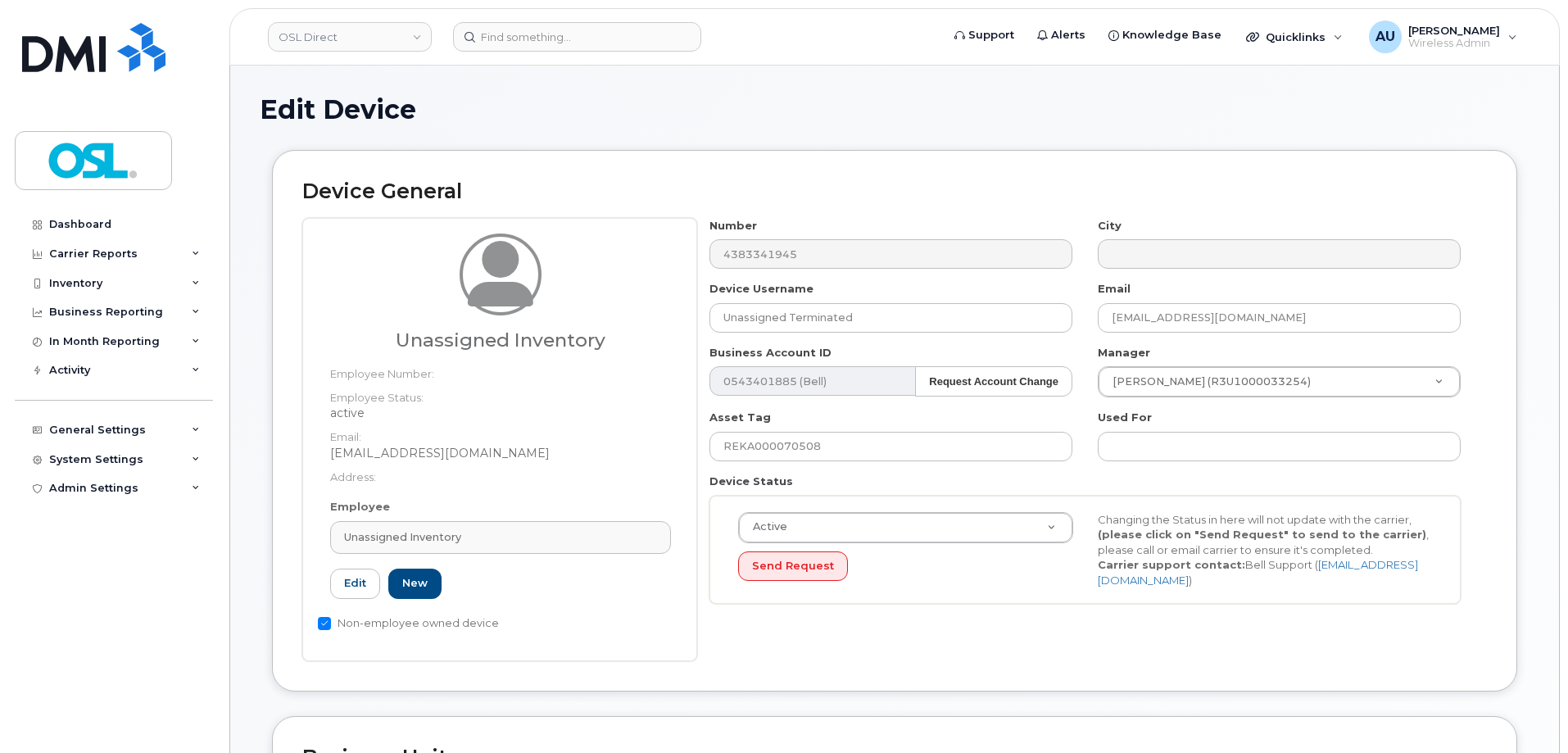
type input "UI"
type input "Unassigned Inventory"
type input "[EMAIL_ADDRESS][DOMAIN_NAME]"
type input "4724252"
click at [546, 34] on input at bounding box center [577, 36] width 248 height 29
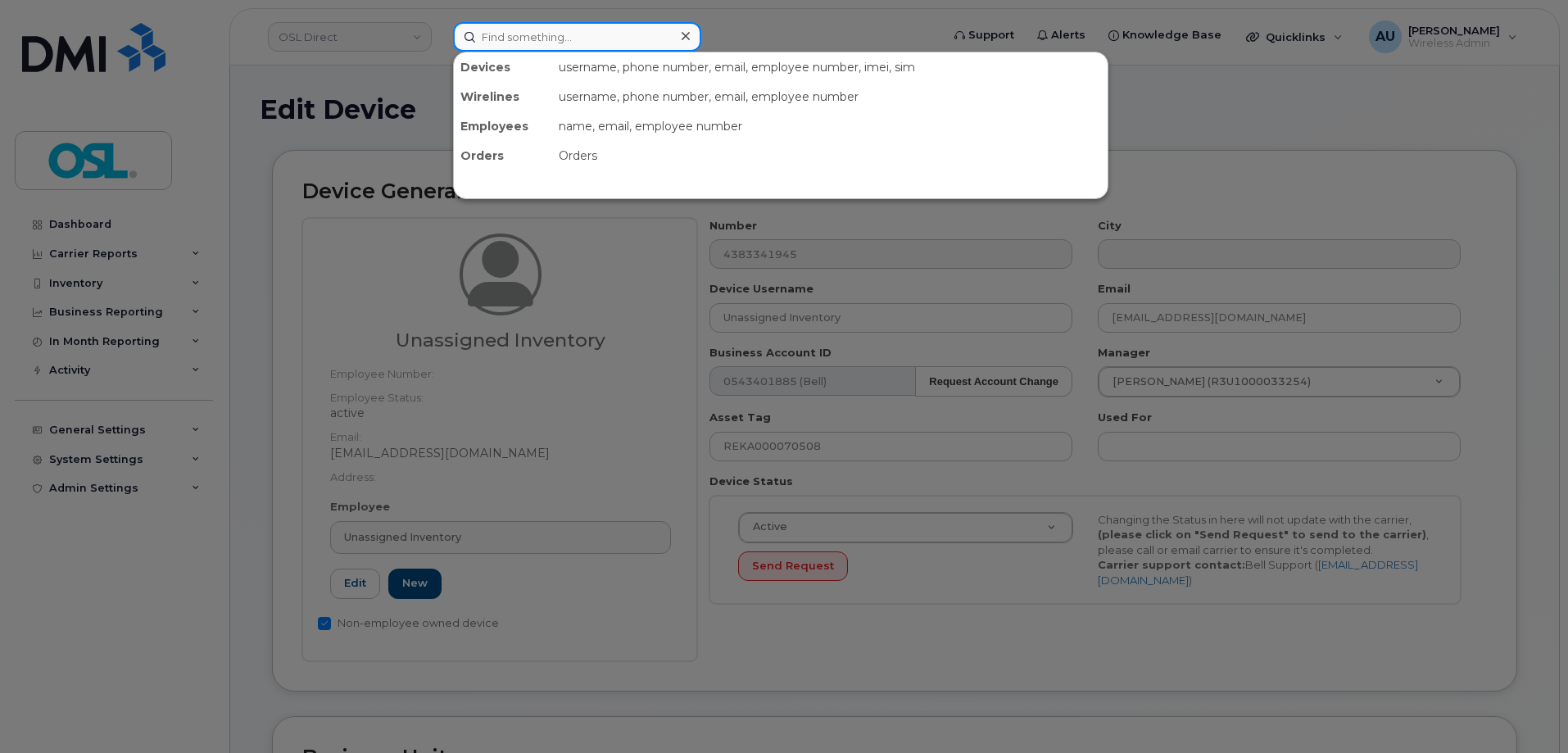
click at [546, 34] on input at bounding box center [577, 36] width 248 height 29
click at [1211, 163] on div at bounding box center [784, 376] width 1568 height 753
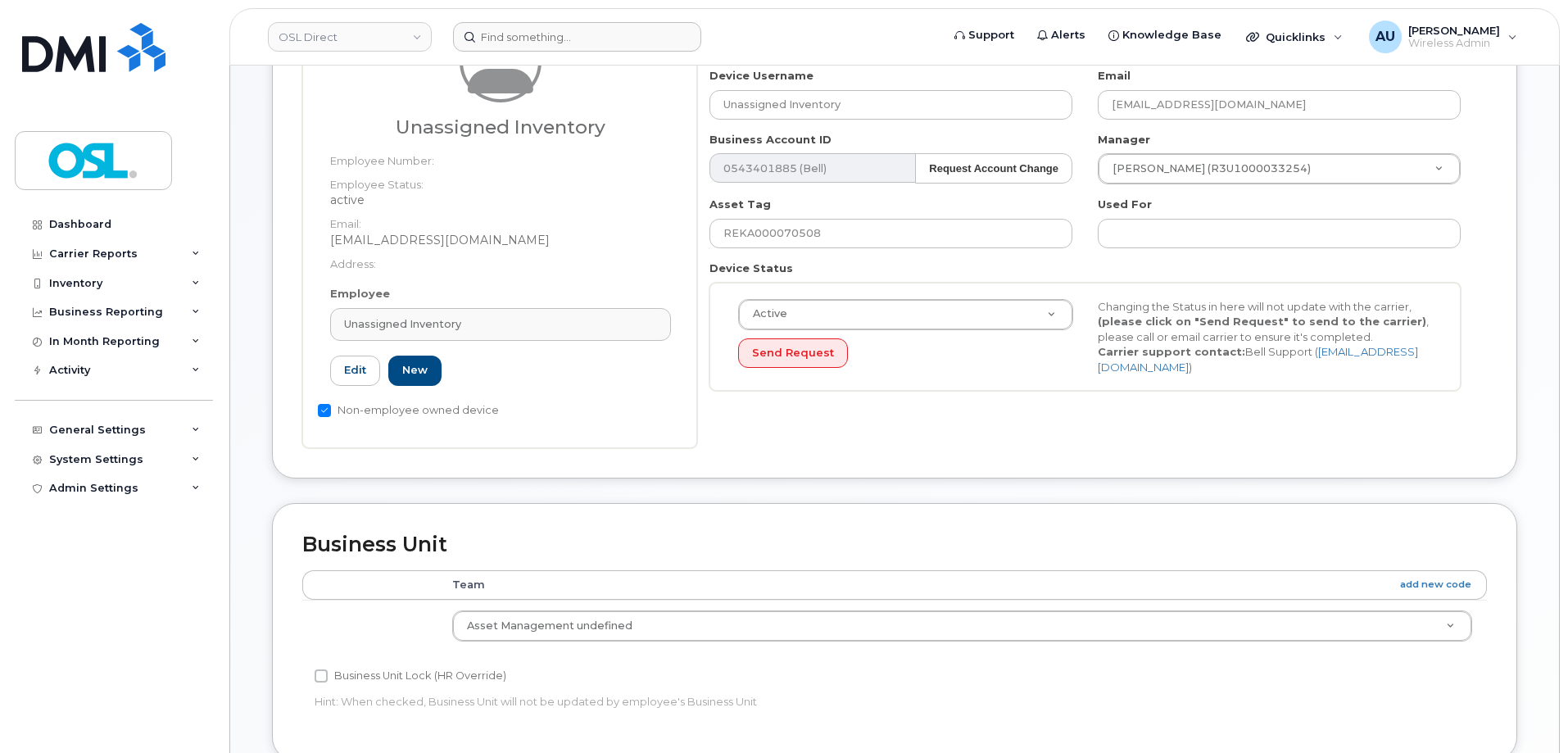
scroll to position [735, 0]
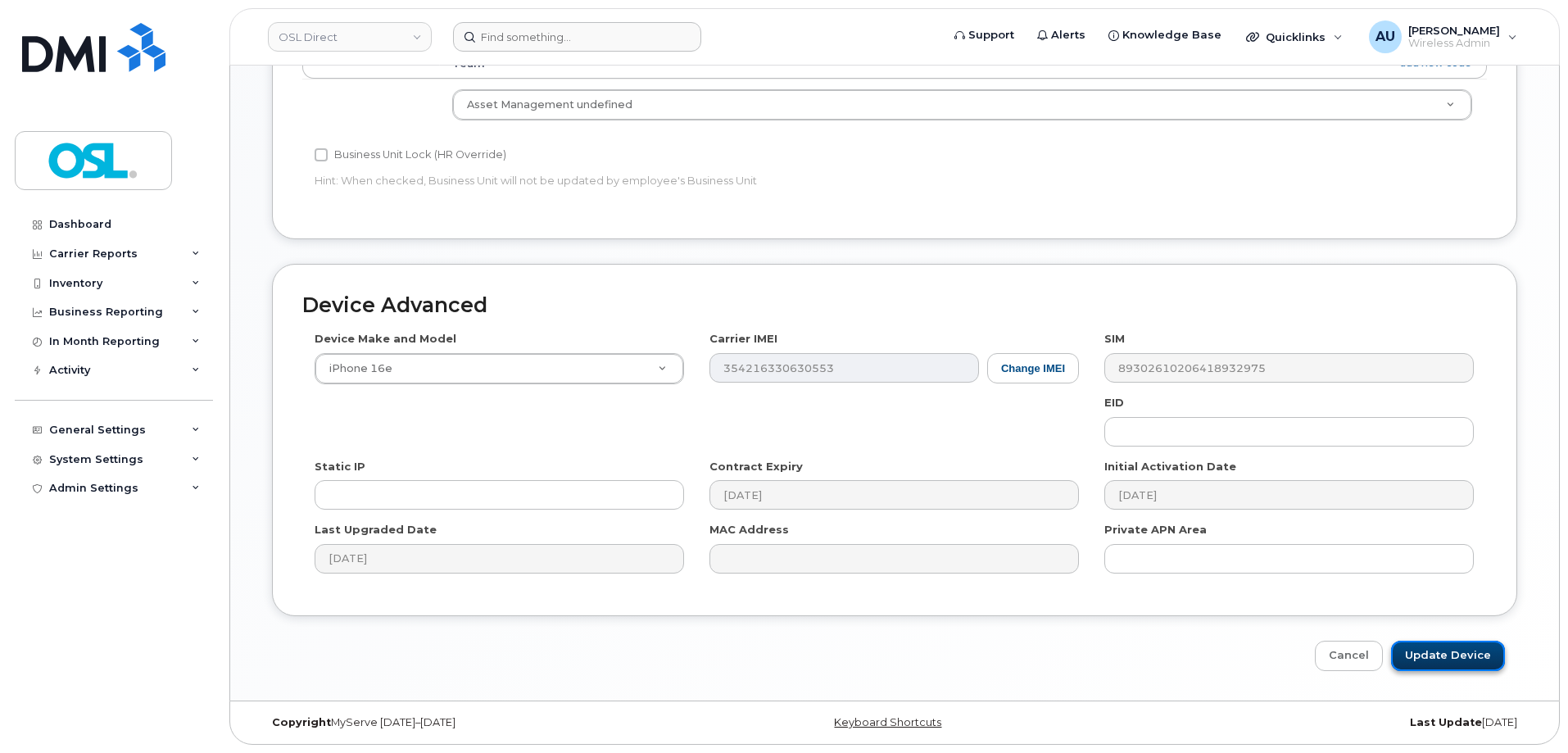
click at [1445, 658] on input "Update Device" at bounding box center [1448, 656] width 114 height 30
type input "Saving..."
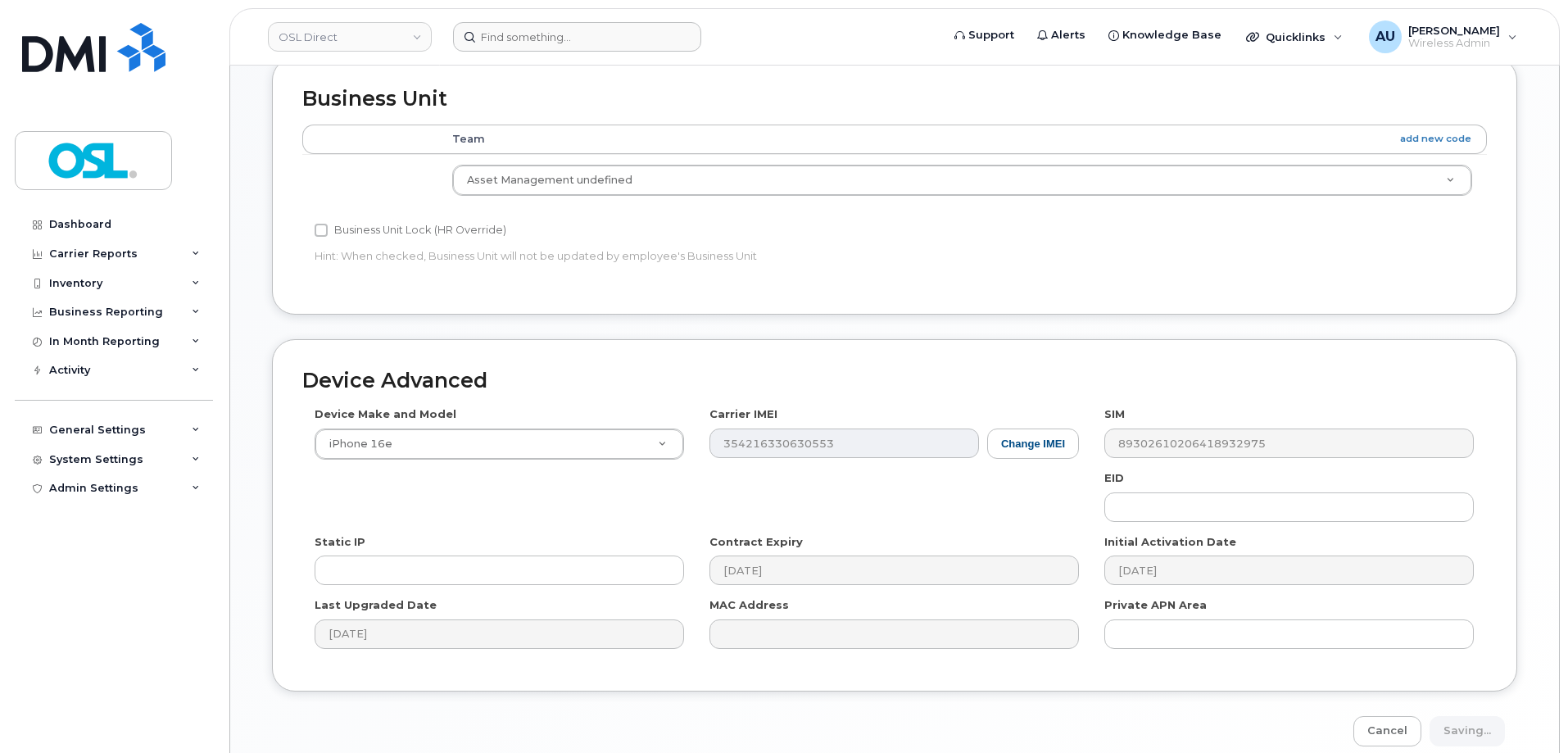
scroll to position [652, 0]
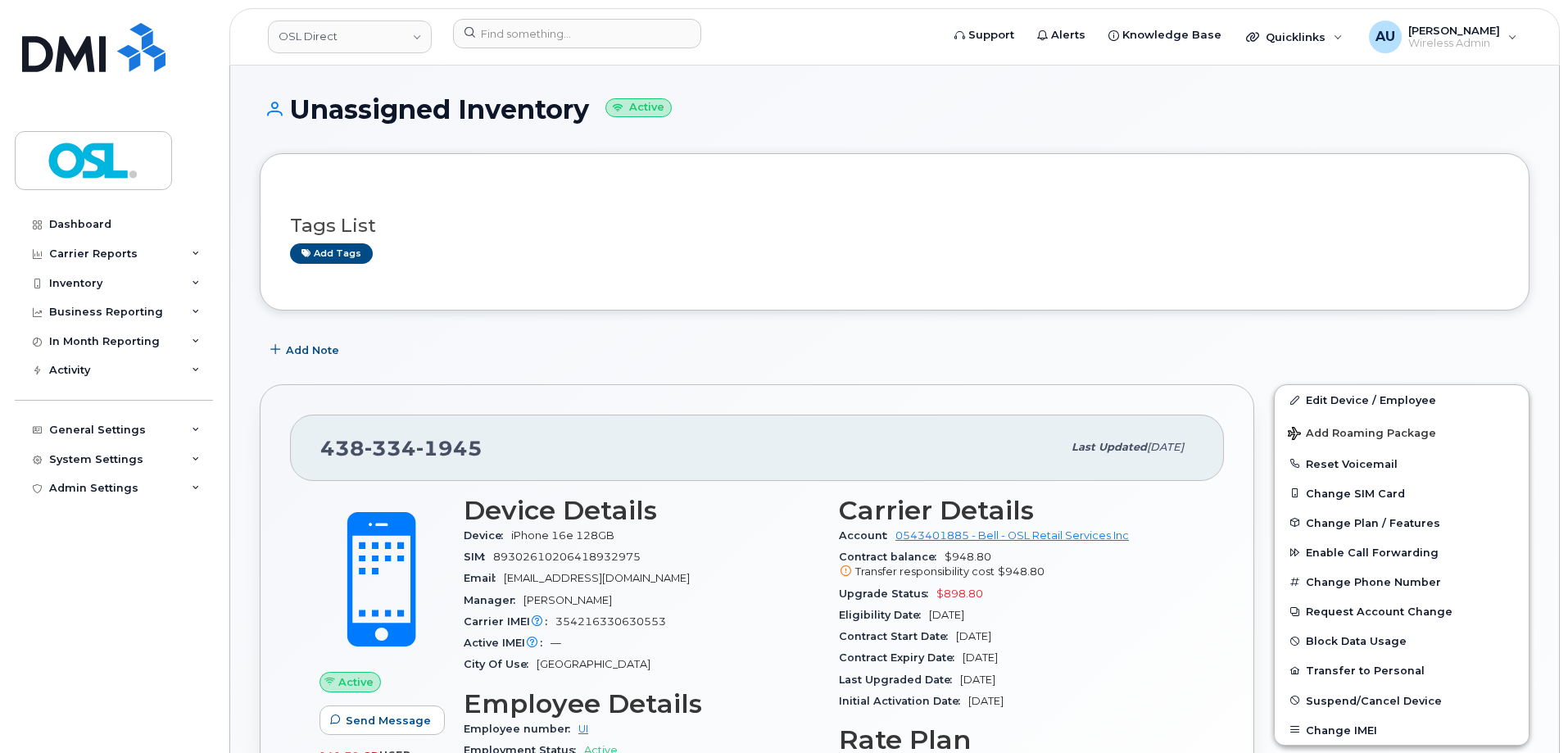
click at [635, 18] on header "OSL Direct Support Alerts Knowledge Base Quicklinks Suspend / Cancel Device Cha…" at bounding box center [894, 37] width 1331 height 57
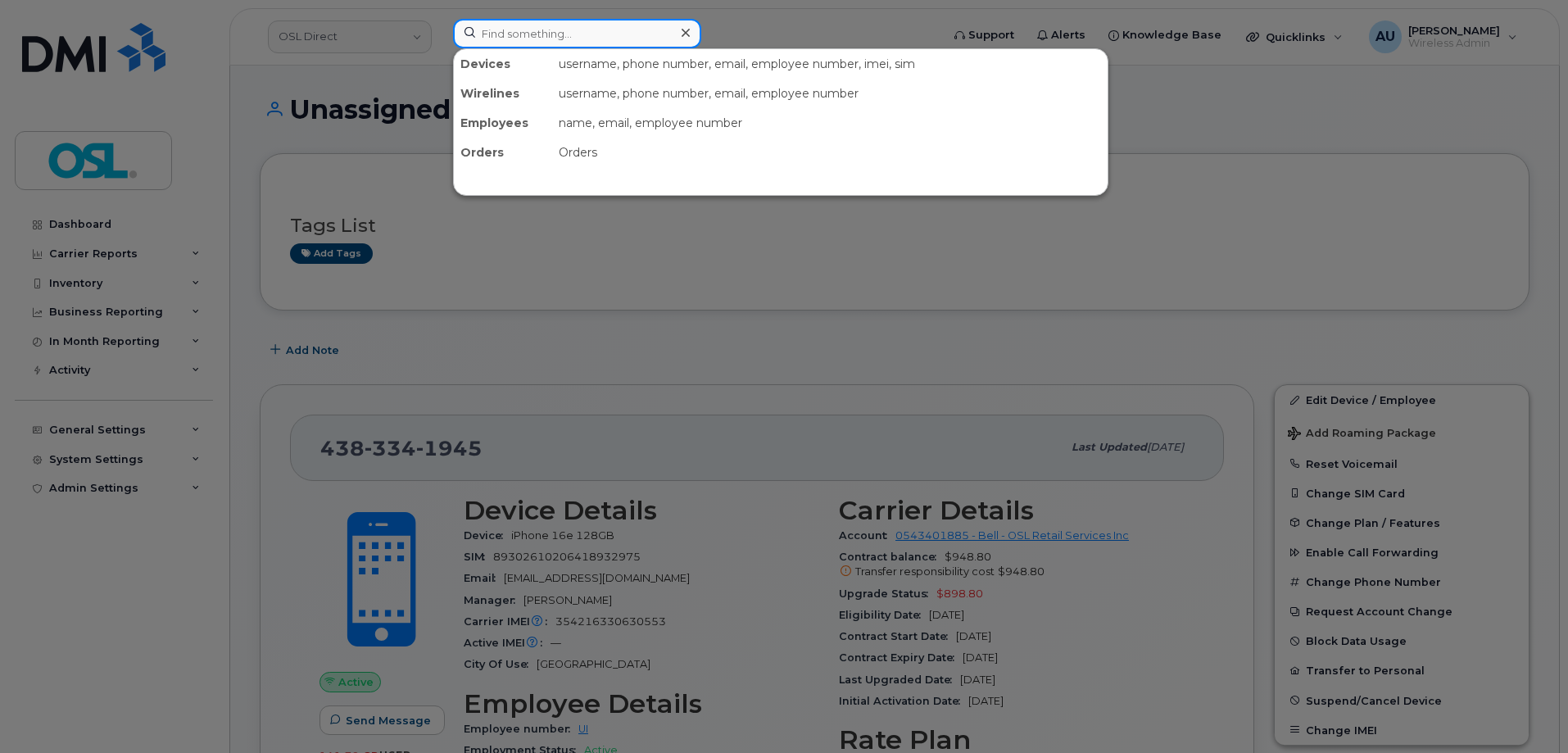
click at [638, 33] on input at bounding box center [577, 33] width 248 height 29
paste input "15874371563"
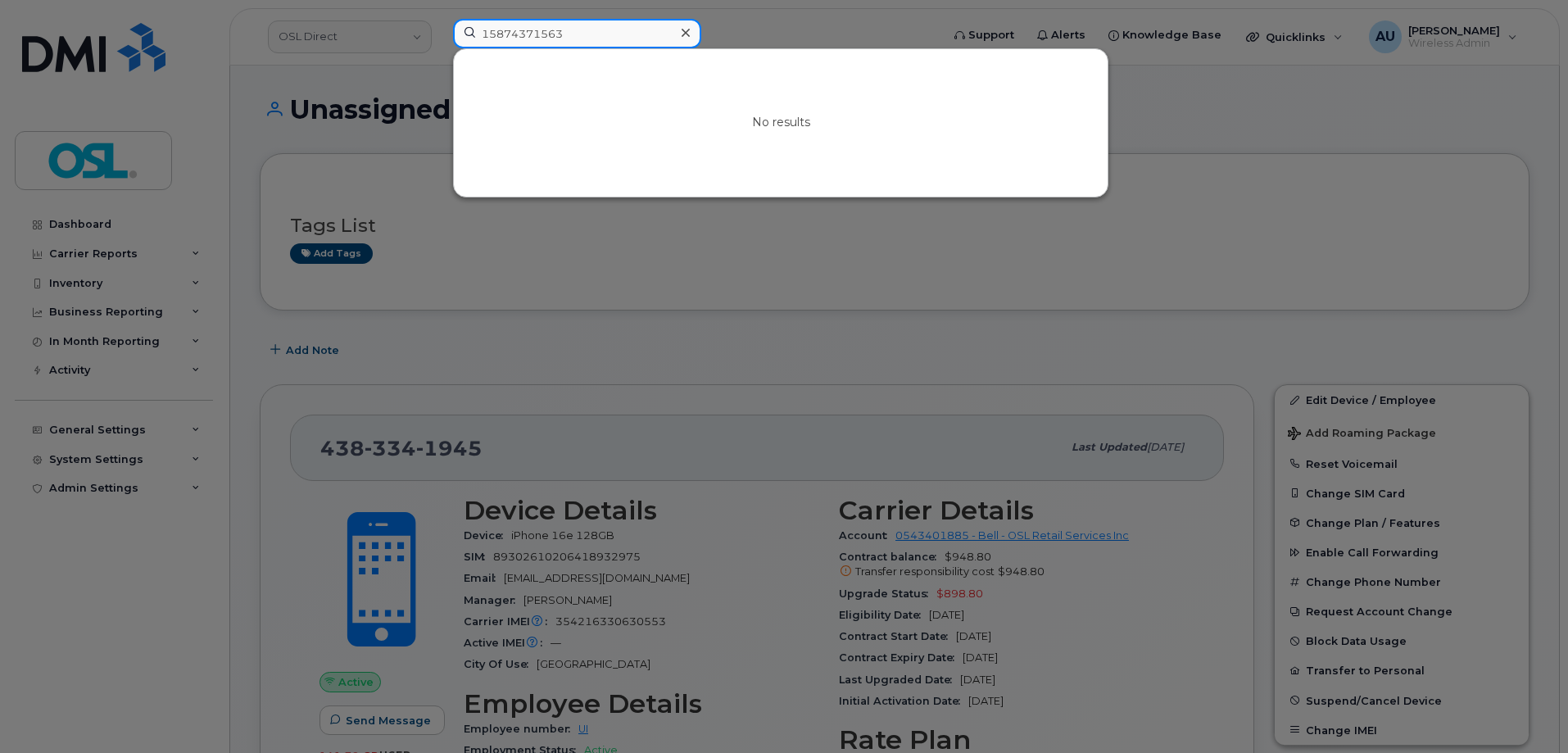
click at [489, 30] on input "15874371563" at bounding box center [577, 33] width 248 height 29
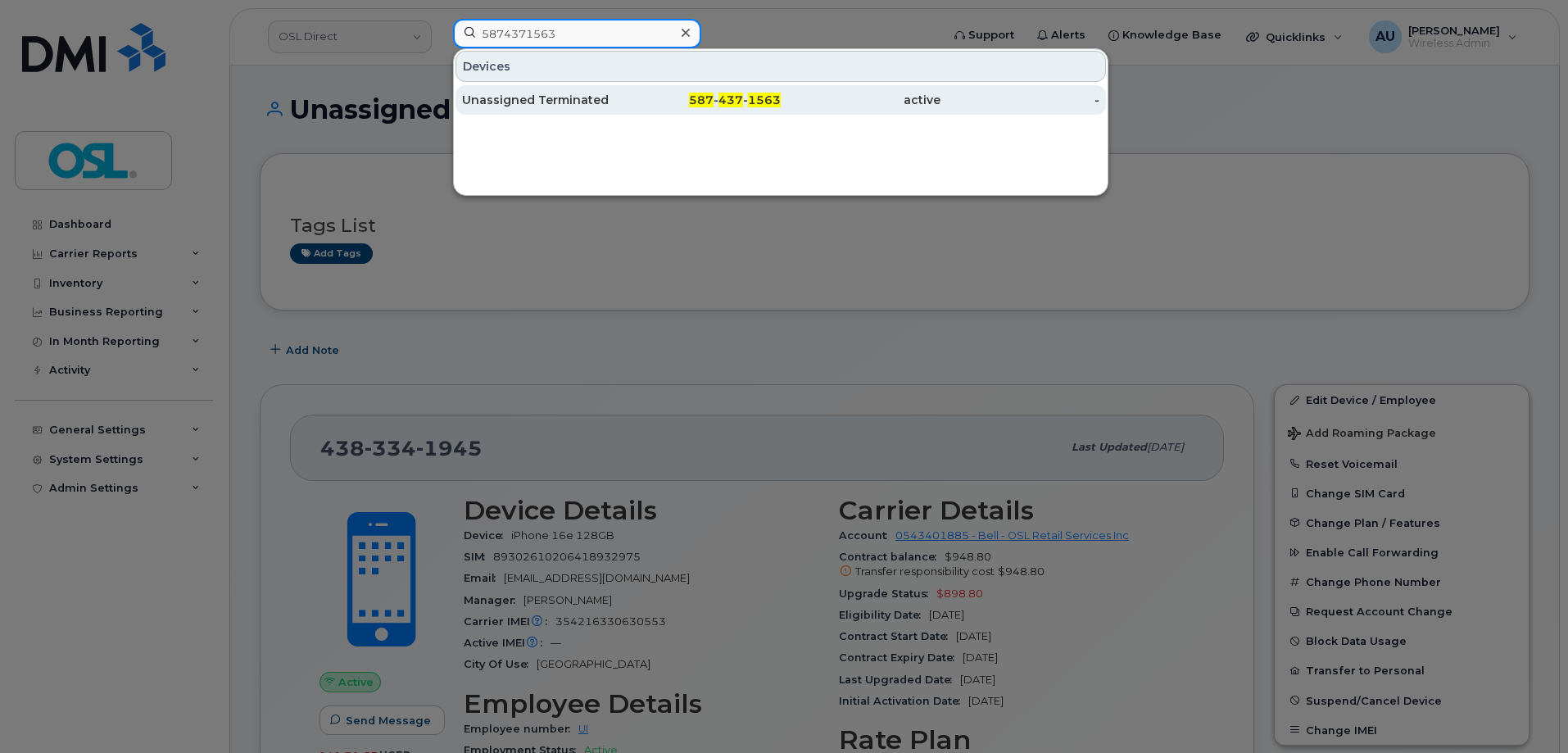
type input "5874371563"
click at [562, 89] on div "Unassigned Terminated" at bounding box center [542, 100] width 159 height 29
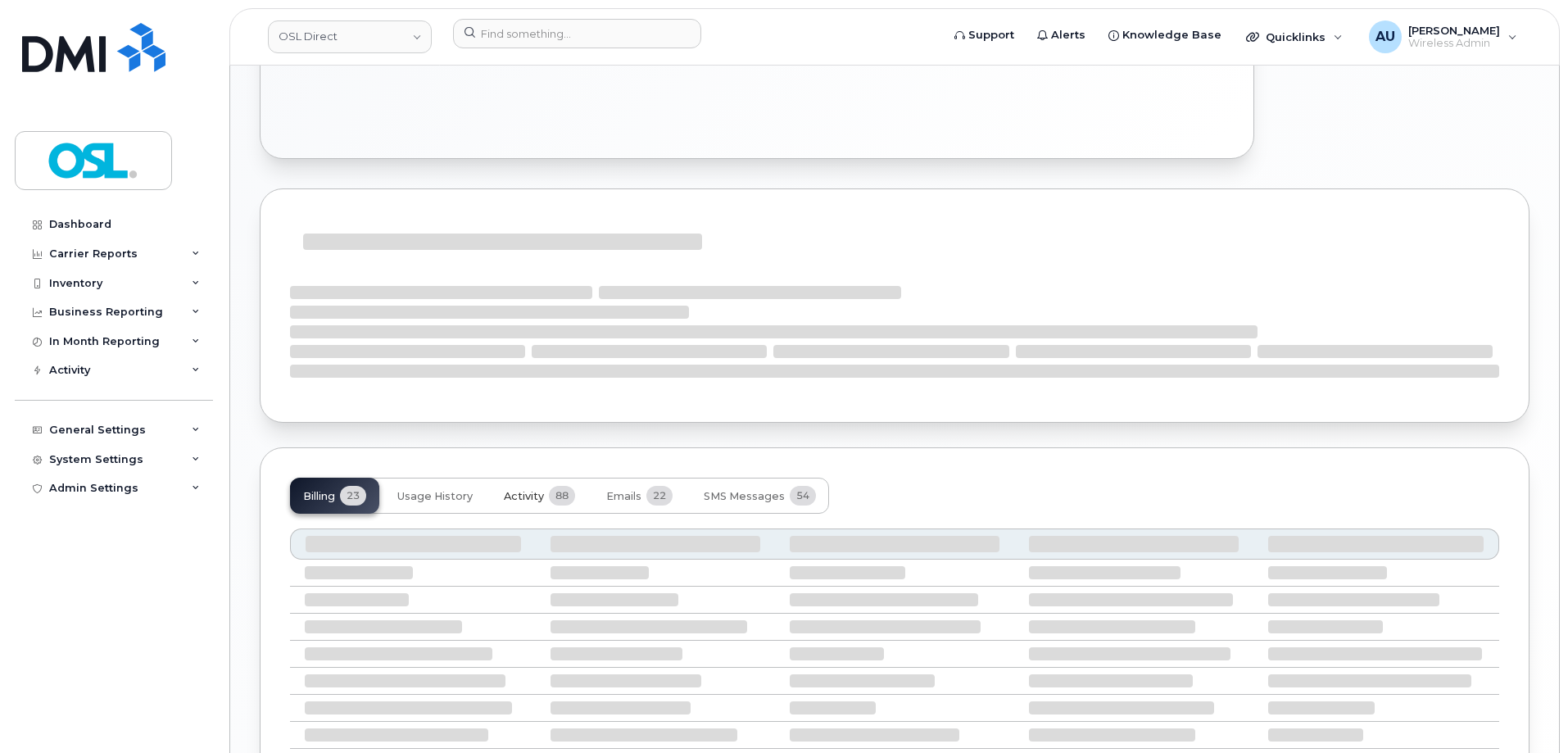
scroll to position [806, 0]
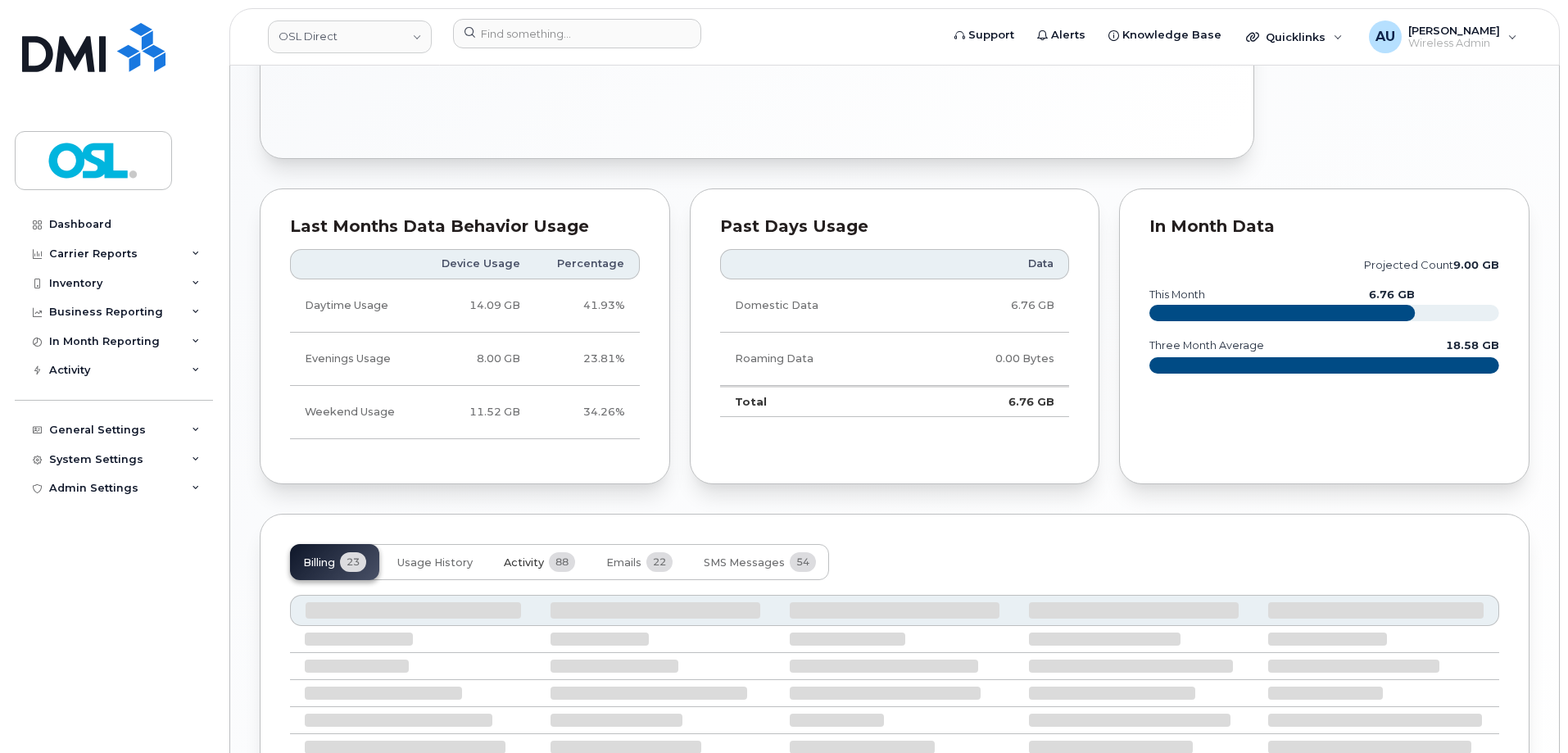
click at [540, 561] on span "Activity" at bounding box center [524, 563] width 40 height 13
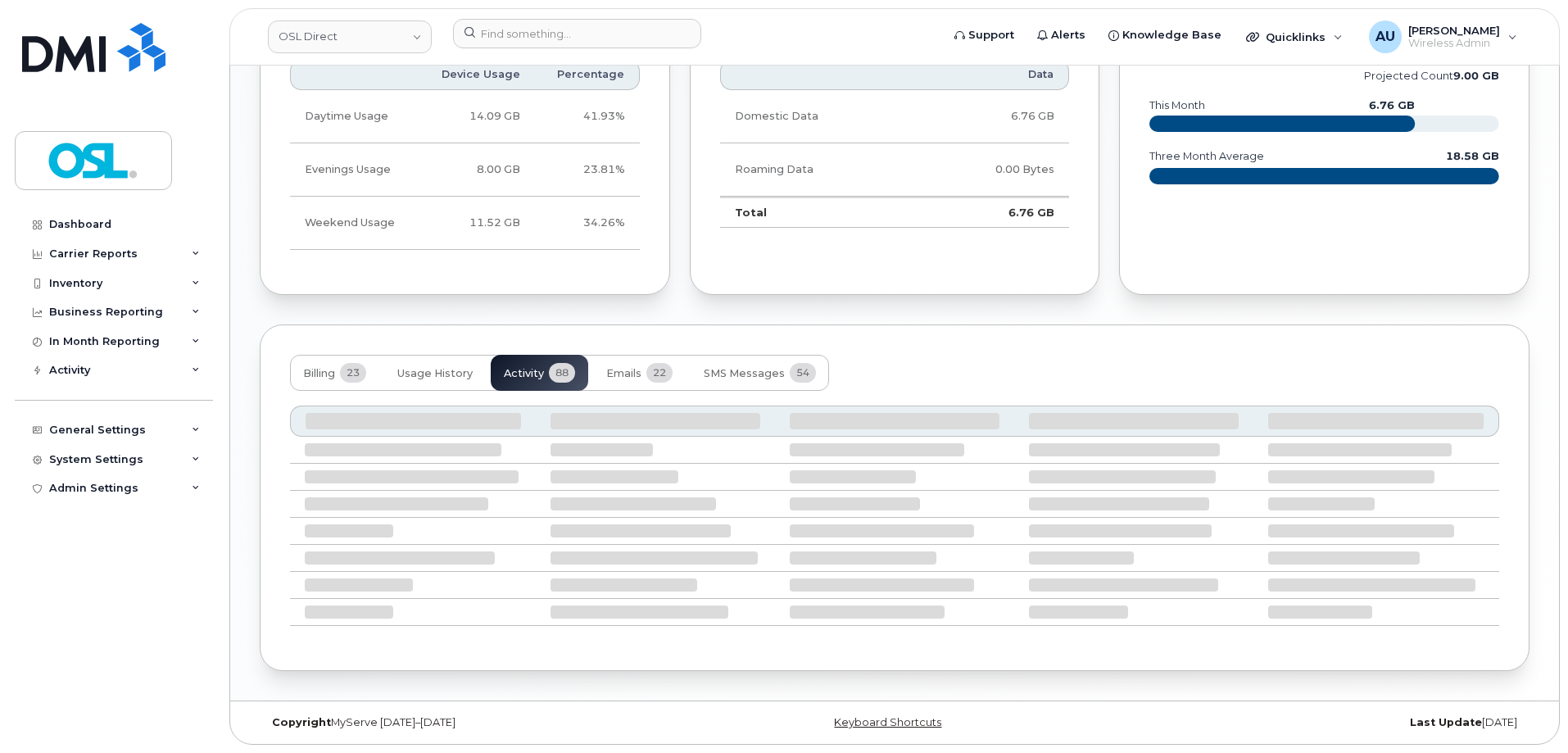
scroll to position [1134, 0]
